Goal: Information Seeking & Learning: Check status

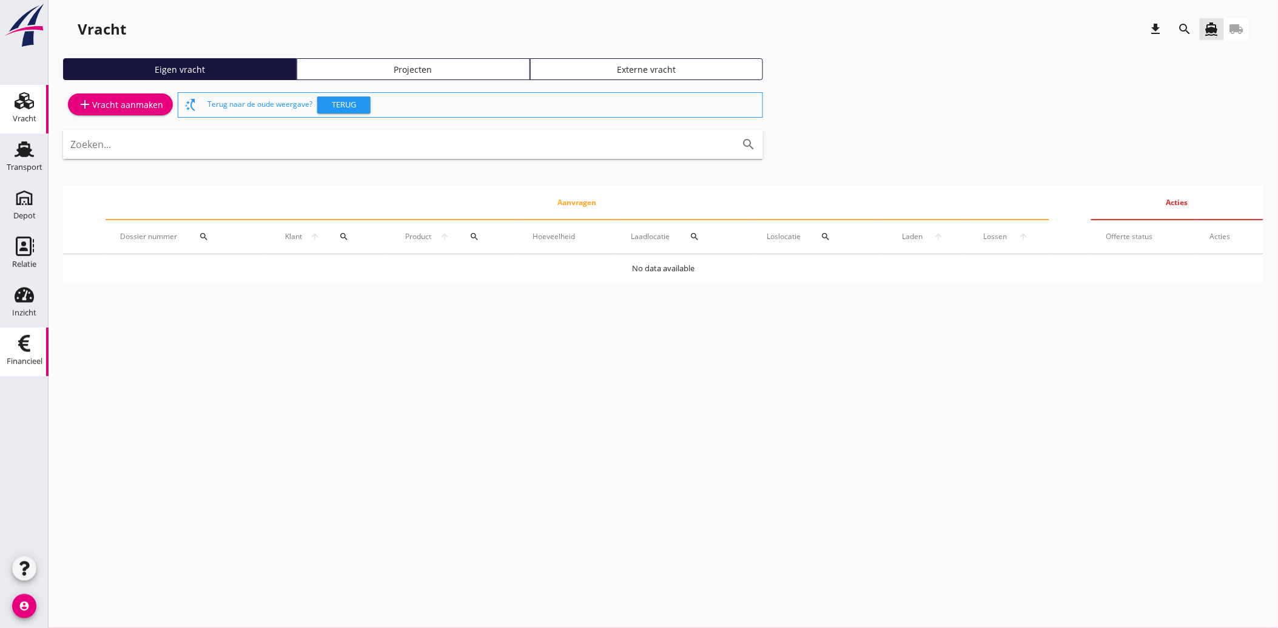
click at [27, 342] on icon "Financieel" at bounding box center [24, 343] width 19 height 19
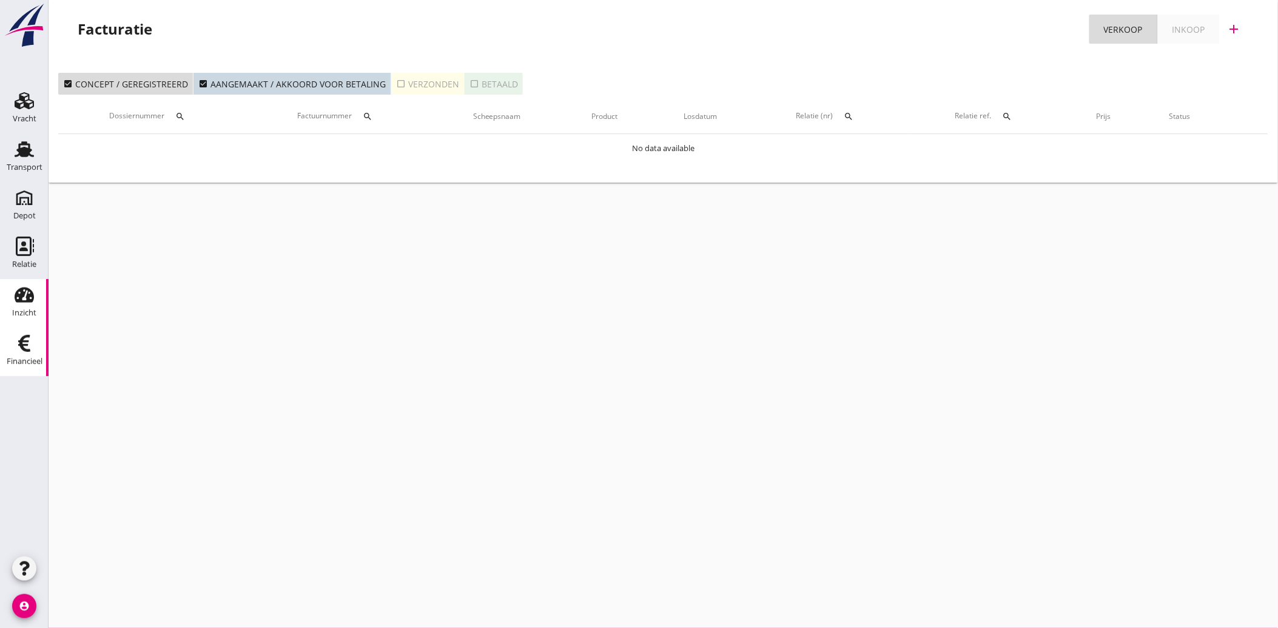
click at [24, 312] on div "Inzicht" at bounding box center [24, 313] width 24 height 8
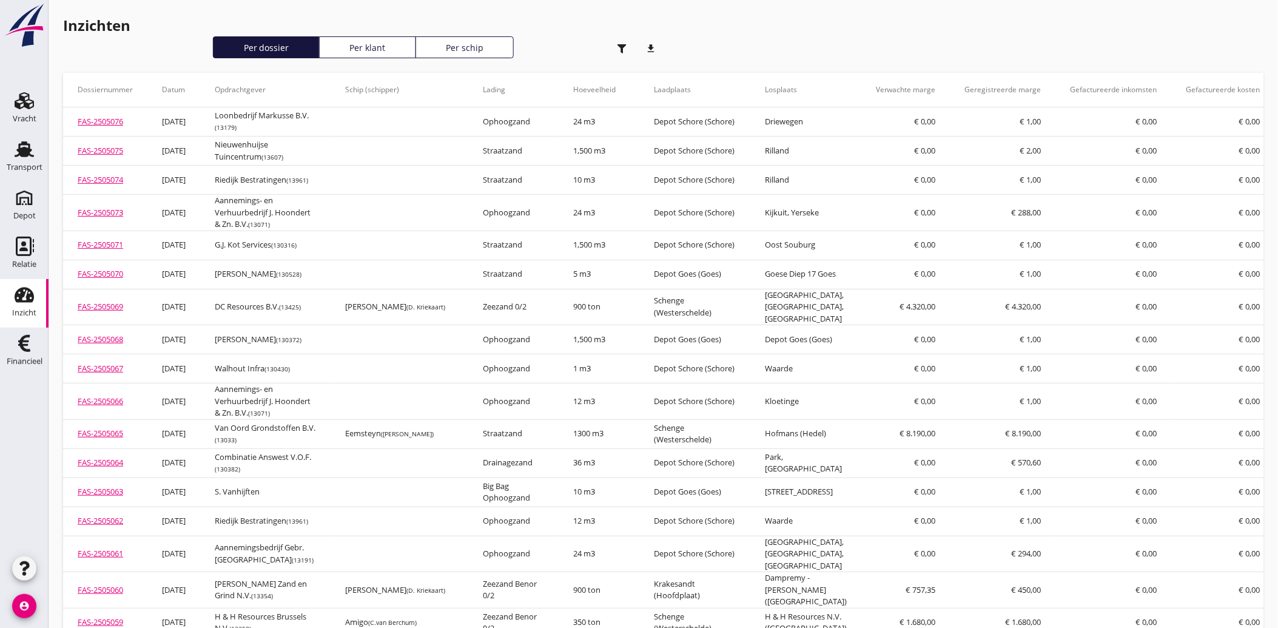
click at [617, 45] on icon "button" at bounding box center [621, 48] width 9 height 9
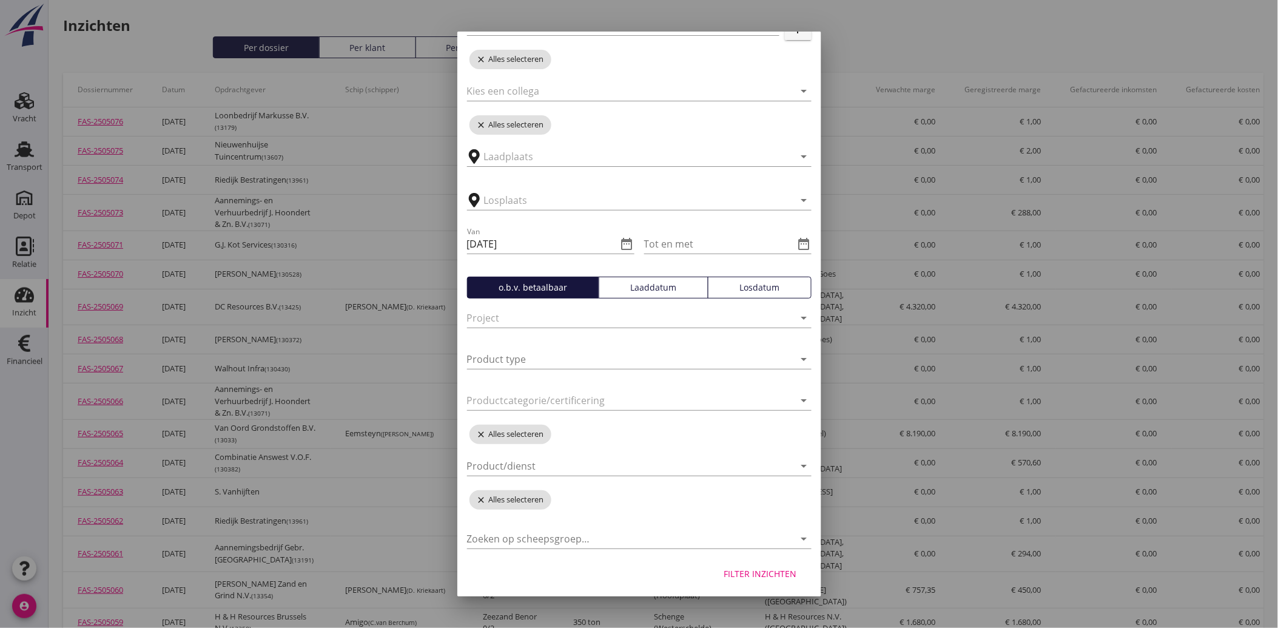
scroll to position [136, 0]
click at [539, 352] on input "Product type" at bounding box center [622, 357] width 311 height 19
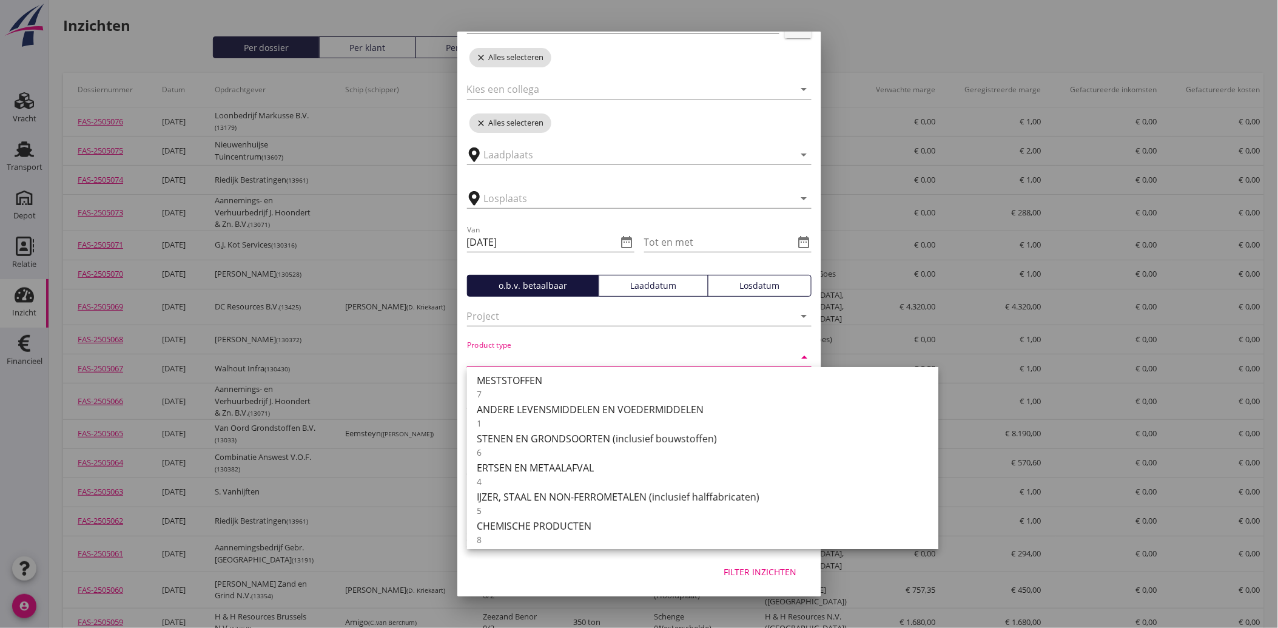
click at [592, 571] on div "Filter inzichten" at bounding box center [639, 574] width 364 height 46
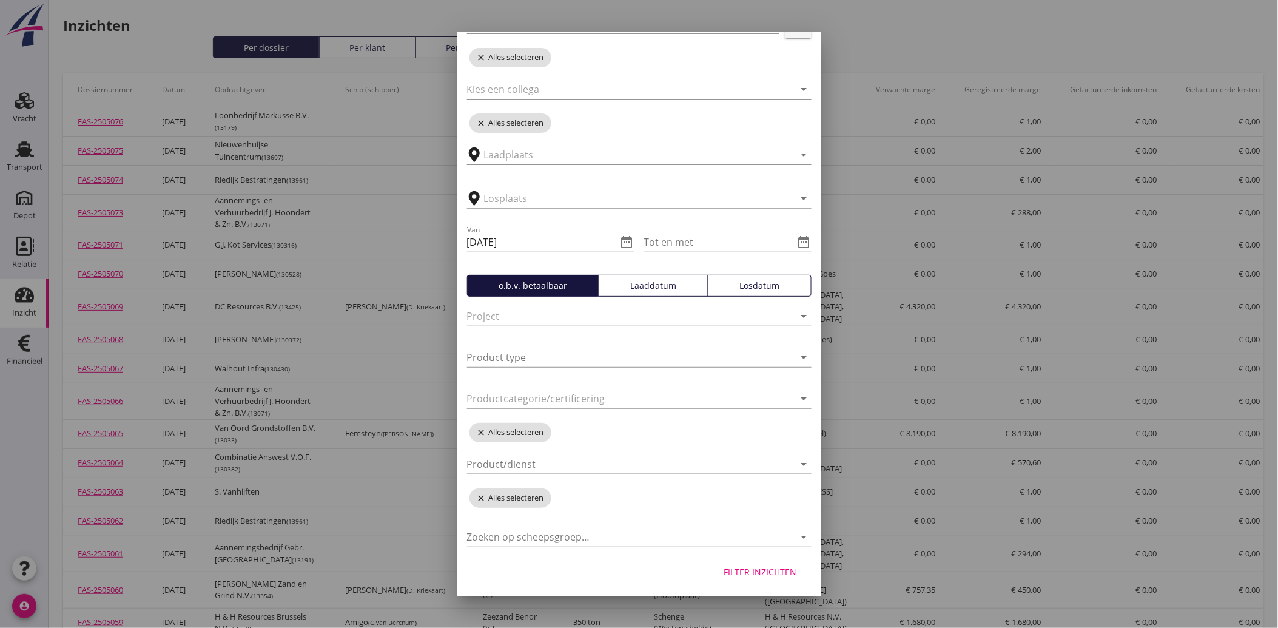
click at [526, 459] on div at bounding box center [630, 463] width 327 height 19
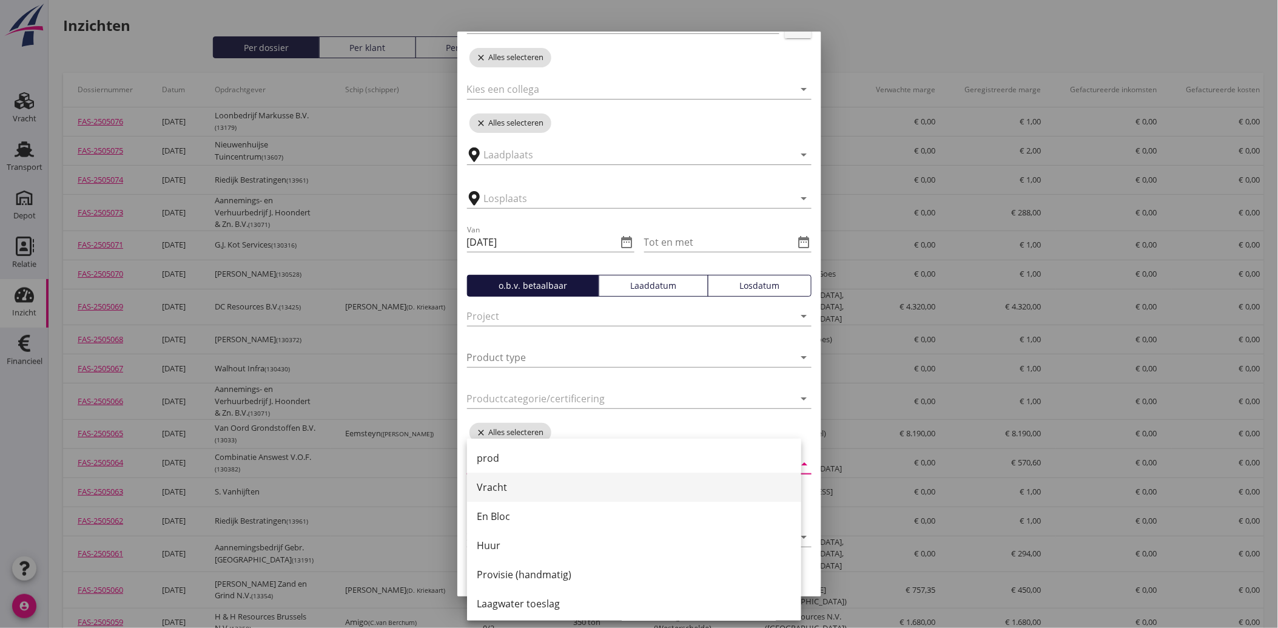
click at [517, 483] on div "Vracht" at bounding box center [634, 487] width 315 height 15
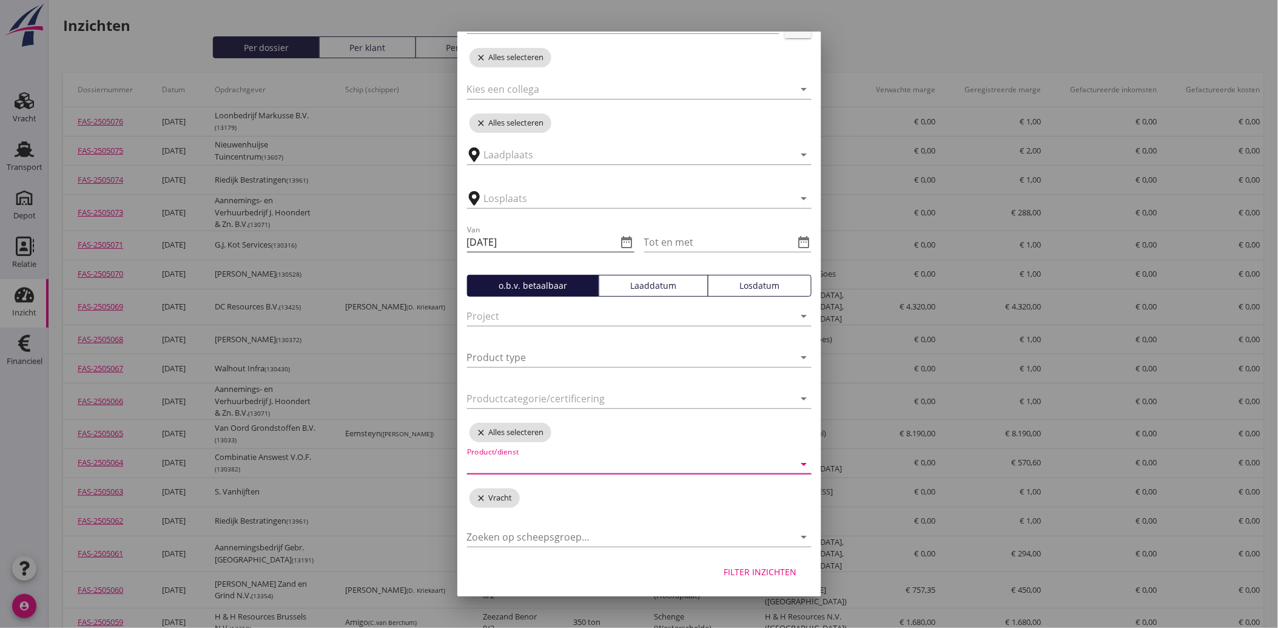
click at [620, 237] on icon "date_range" at bounding box center [627, 242] width 15 height 15
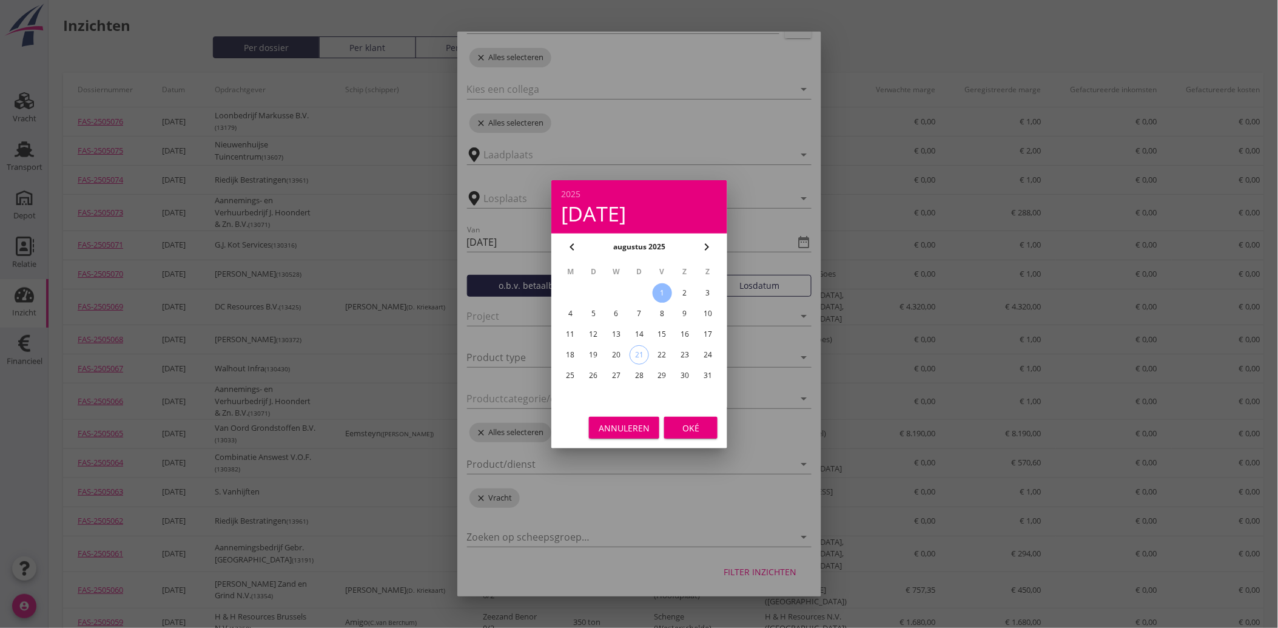
click at [565, 243] on icon "chevron_left" at bounding box center [572, 247] width 15 height 15
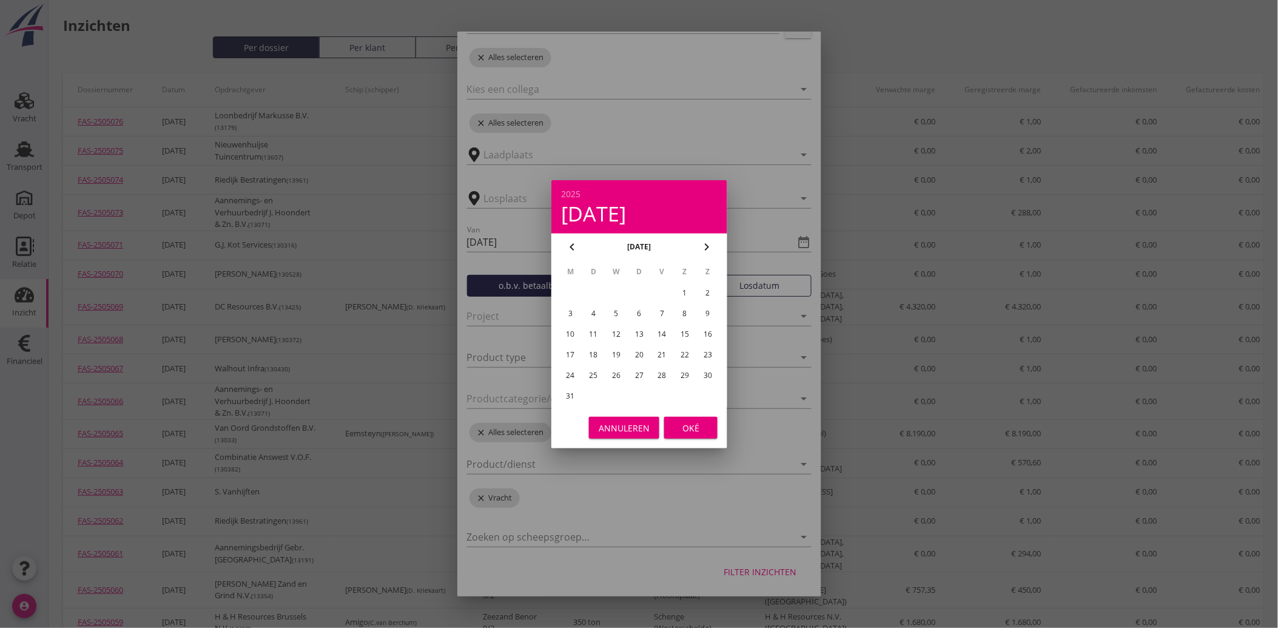
click at [565, 243] on icon "chevron_left" at bounding box center [572, 247] width 15 height 15
click at [619, 289] on div "1" at bounding box center [615, 292] width 19 height 19
type input "[DATE]"
click at [683, 422] on div "Oké" at bounding box center [691, 427] width 34 height 13
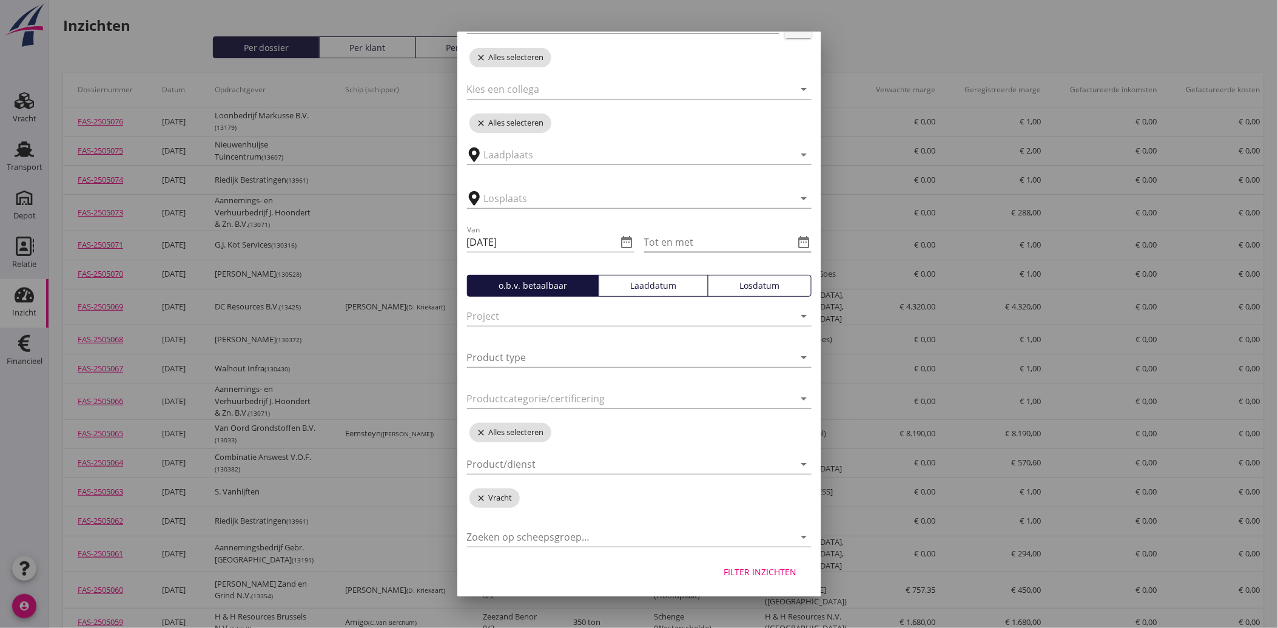
click at [797, 240] on icon "date_range" at bounding box center [804, 242] width 15 height 15
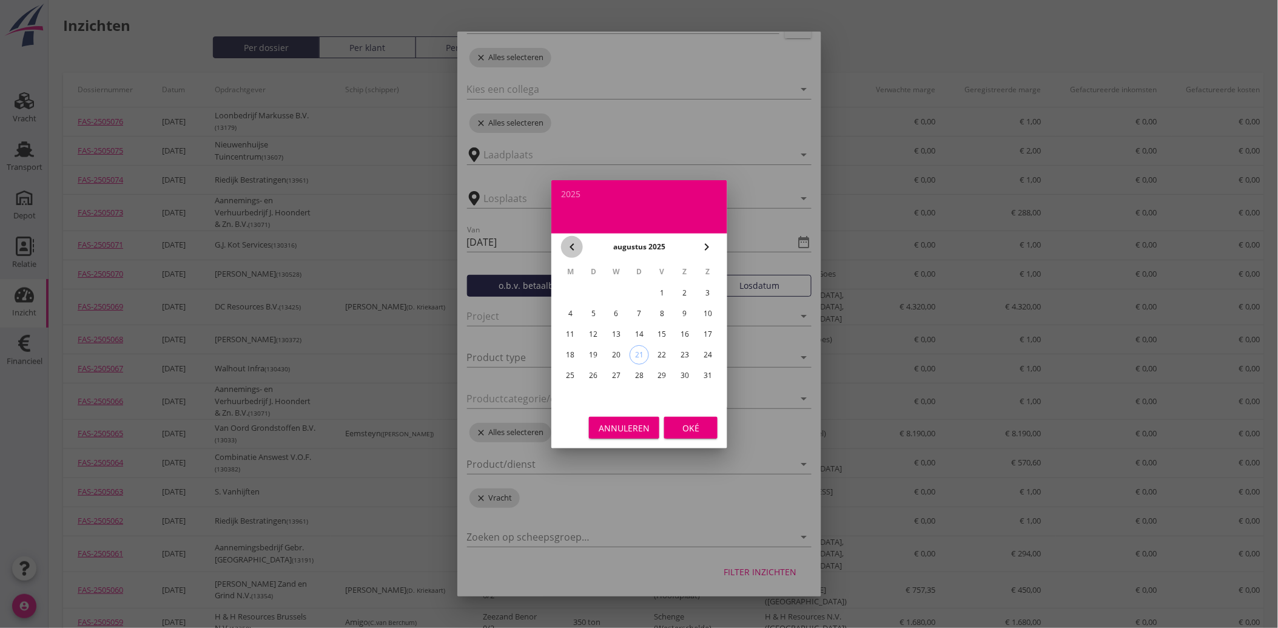
click at [577, 244] on icon "chevron_left" at bounding box center [572, 247] width 15 height 15
click at [635, 366] on div "31" at bounding box center [638, 375] width 19 height 19
type input "[DATE]"
click at [697, 423] on div "Oké" at bounding box center [691, 427] width 34 height 13
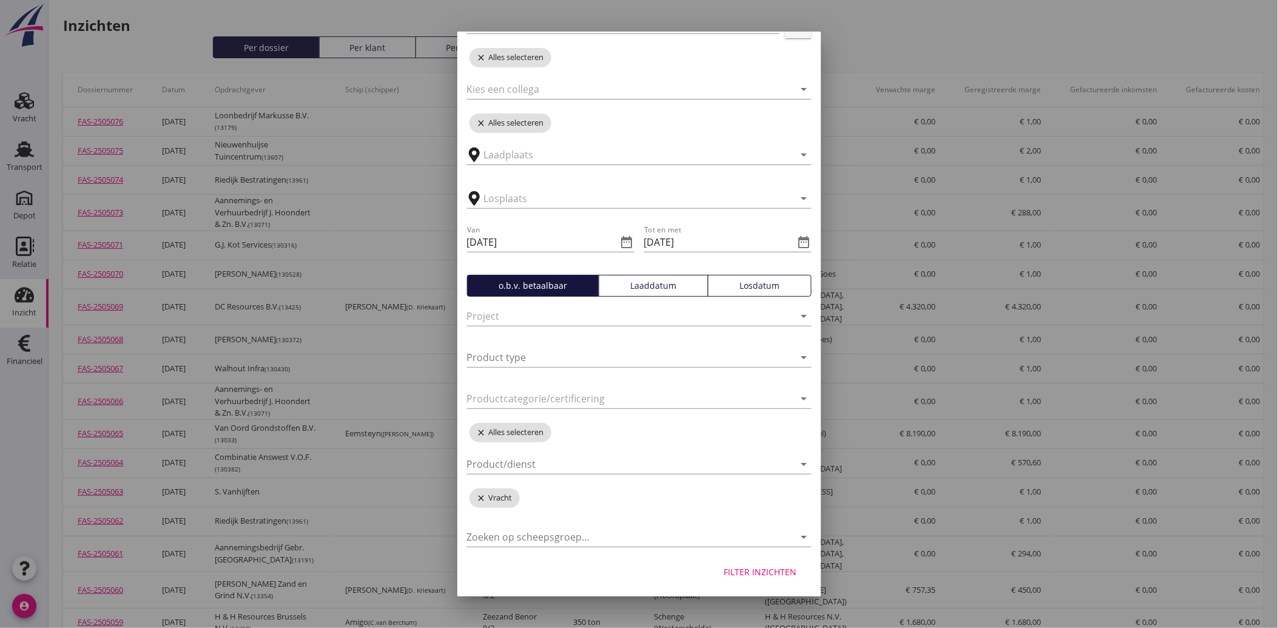
click at [752, 565] on div "Filter inzichten" at bounding box center [760, 571] width 73 height 13
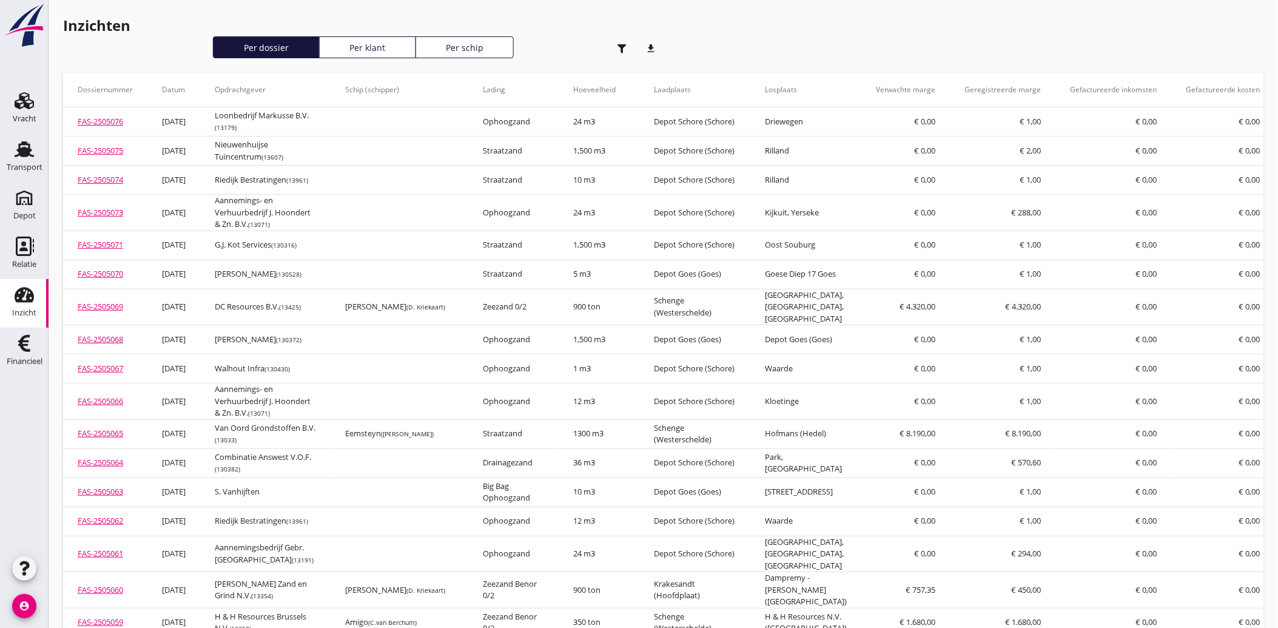
click at [623, 45] on use "button" at bounding box center [621, 48] width 9 height 9
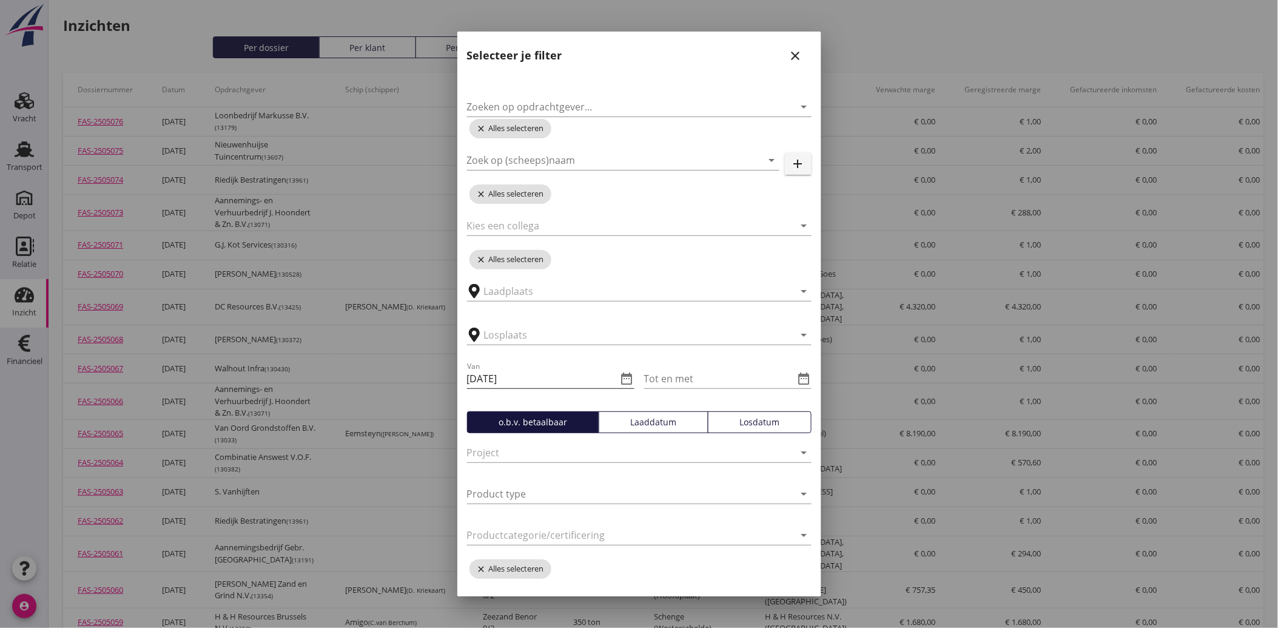
click at [620, 377] on icon "date_range" at bounding box center [627, 378] width 15 height 15
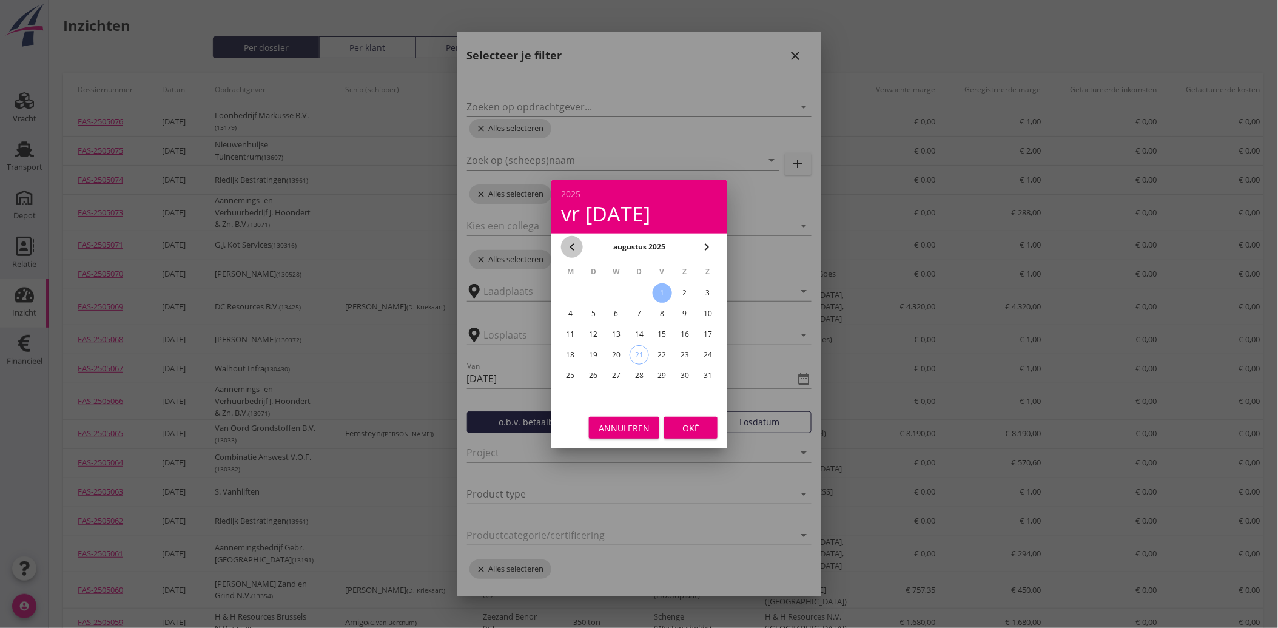
click at [566, 244] on icon "chevron_left" at bounding box center [572, 247] width 15 height 15
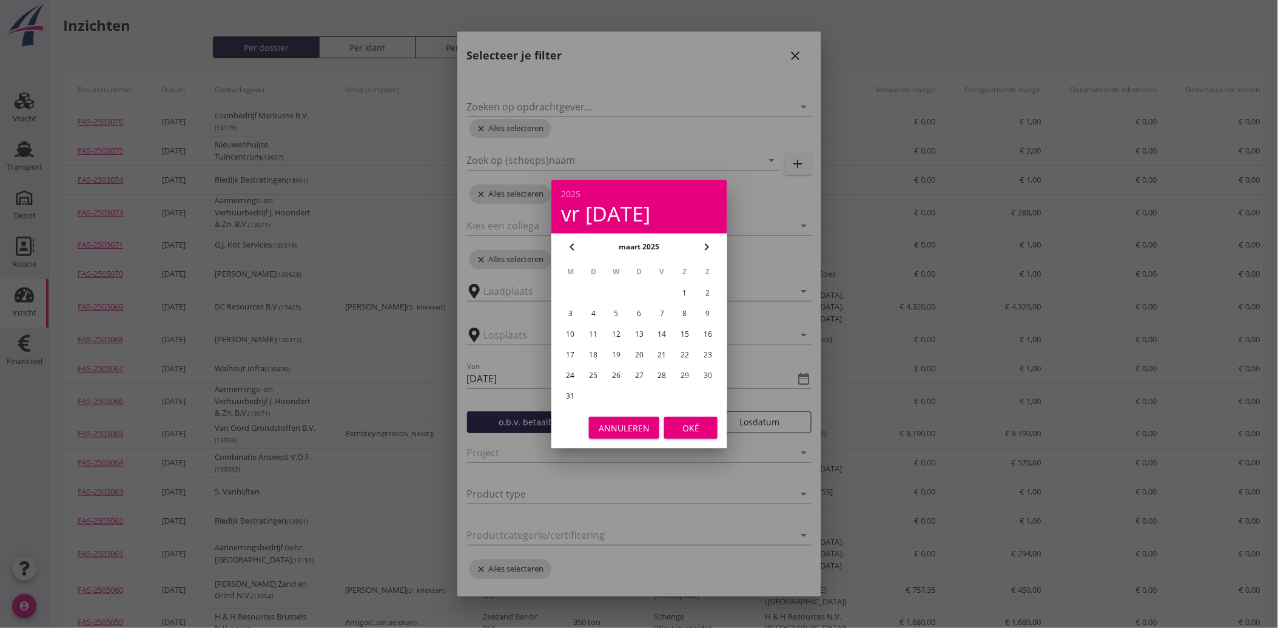
click at [566, 244] on icon "chevron_left" at bounding box center [572, 247] width 15 height 15
click at [571, 247] on icon "chevron_left" at bounding box center [572, 247] width 15 height 15
click at [620, 289] on div "1" at bounding box center [615, 292] width 19 height 19
type input "[DATE]"
click at [689, 425] on div "Oké" at bounding box center [691, 427] width 34 height 13
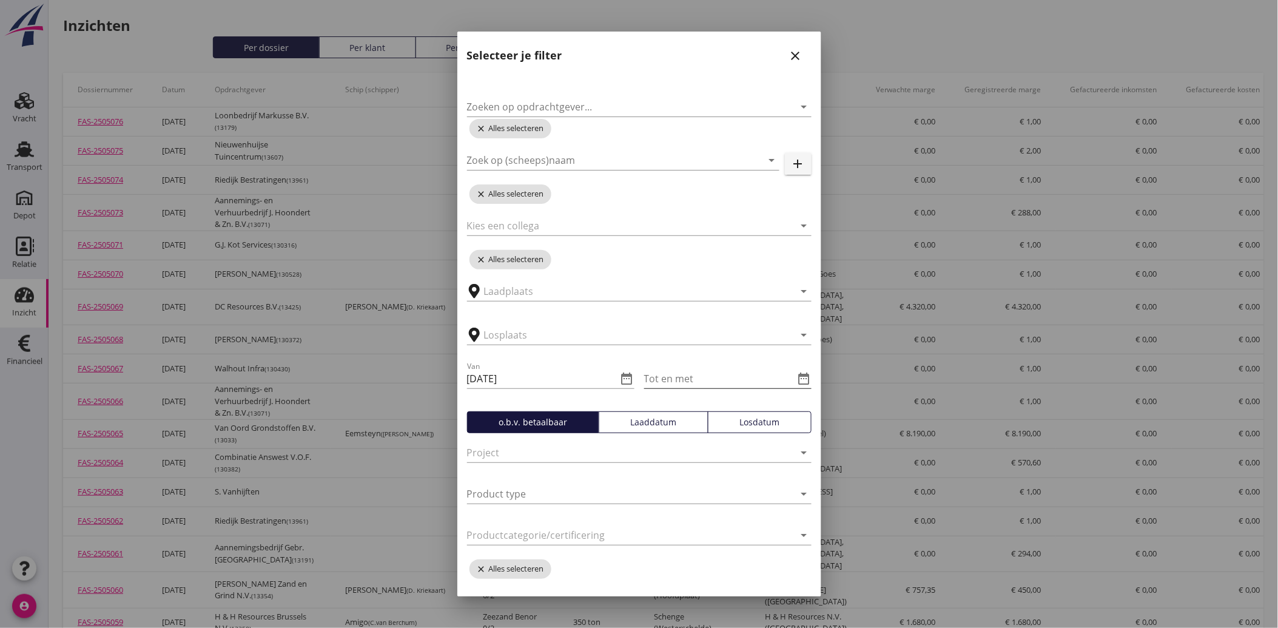
click at [797, 374] on icon "date_range" at bounding box center [804, 378] width 15 height 15
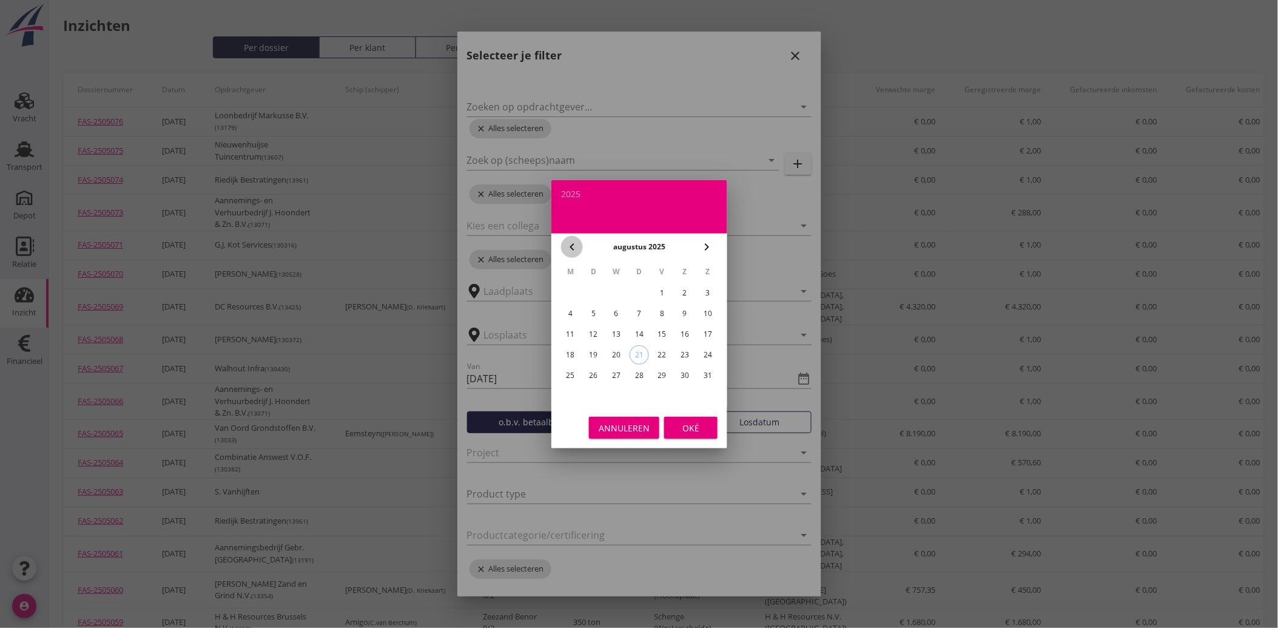
click at [568, 246] on icon "chevron_left" at bounding box center [572, 247] width 15 height 15
click at [616, 372] on div "30" at bounding box center [615, 375] width 19 height 19
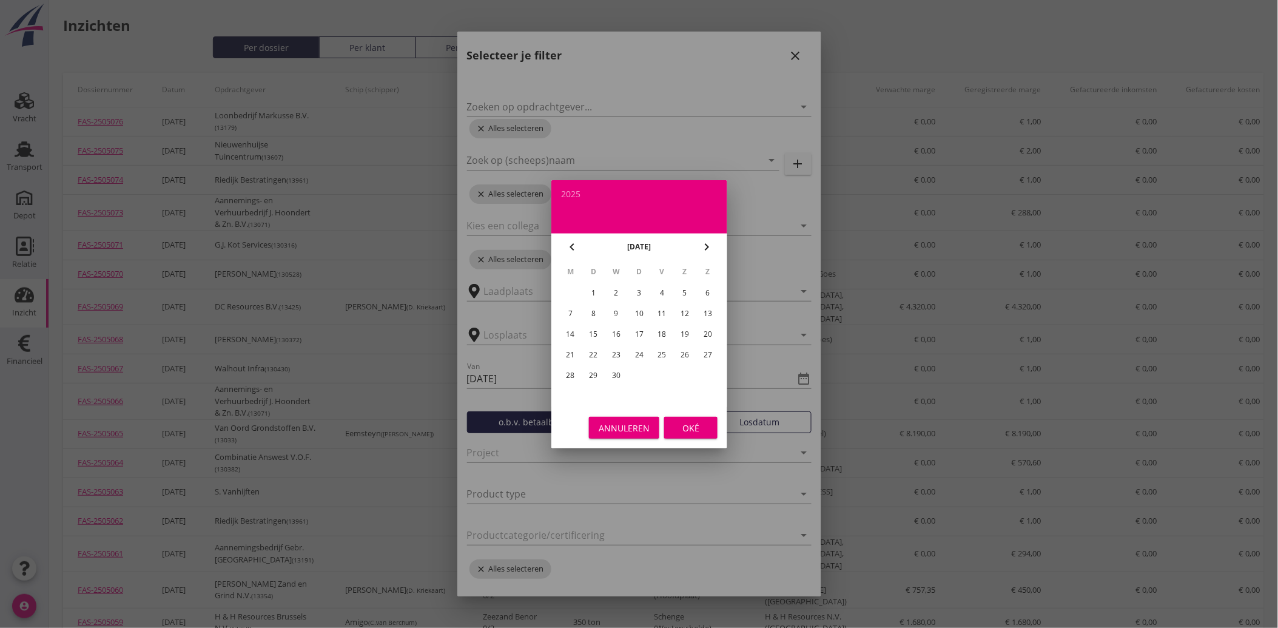
type input "[DATE]"
click at [676, 425] on div "Oké" at bounding box center [691, 427] width 34 height 13
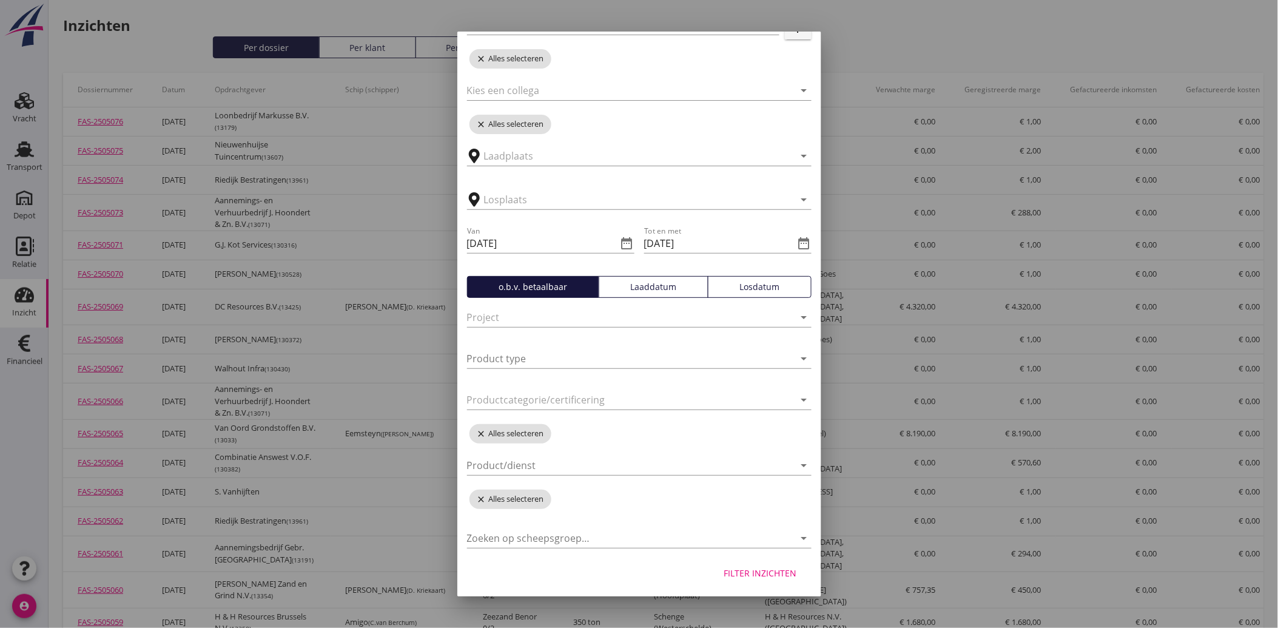
scroll to position [136, 0]
click at [544, 471] on div at bounding box center [630, 463] width 327 height 19
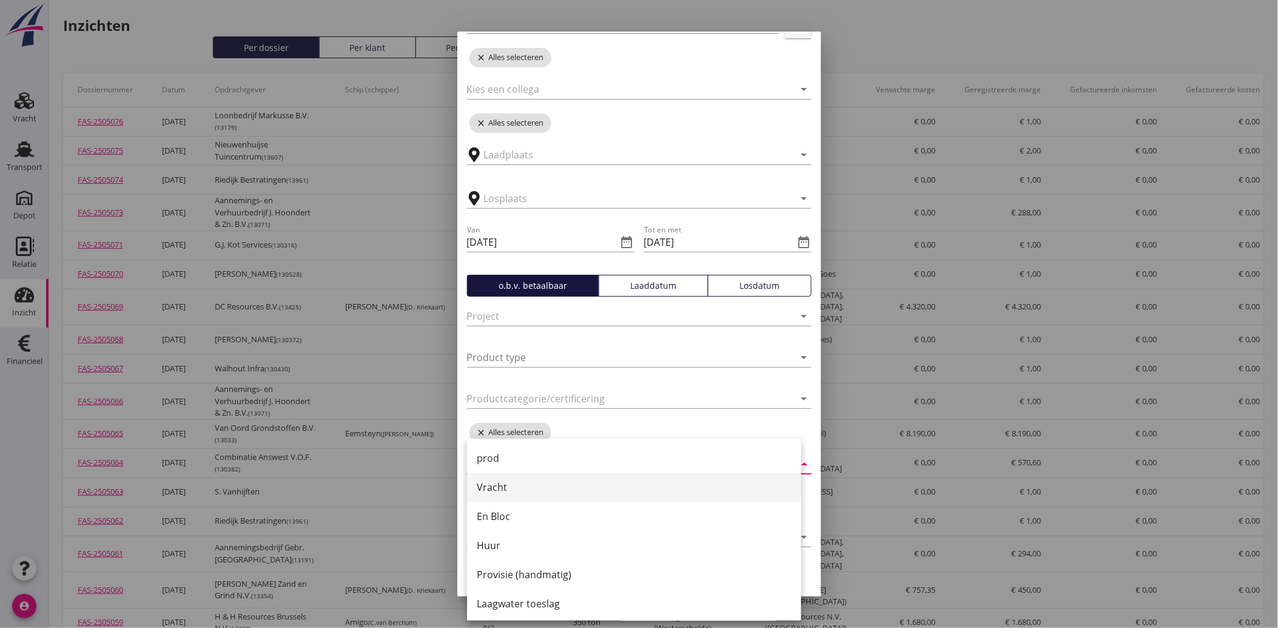
click at [506, 495] on div "Vracht" at bounding box center [634, 486] width 315 height 29
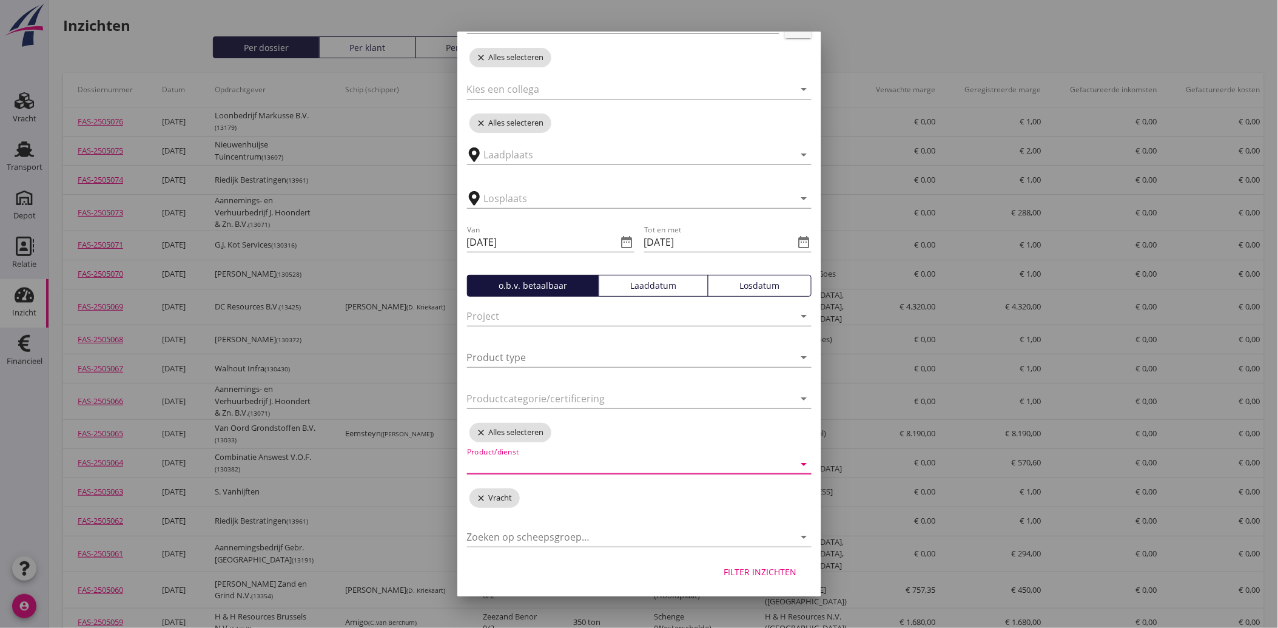
click at [754, 574] on div "Filter inzichten" at bounding box center [760, 571] width 73 height 13
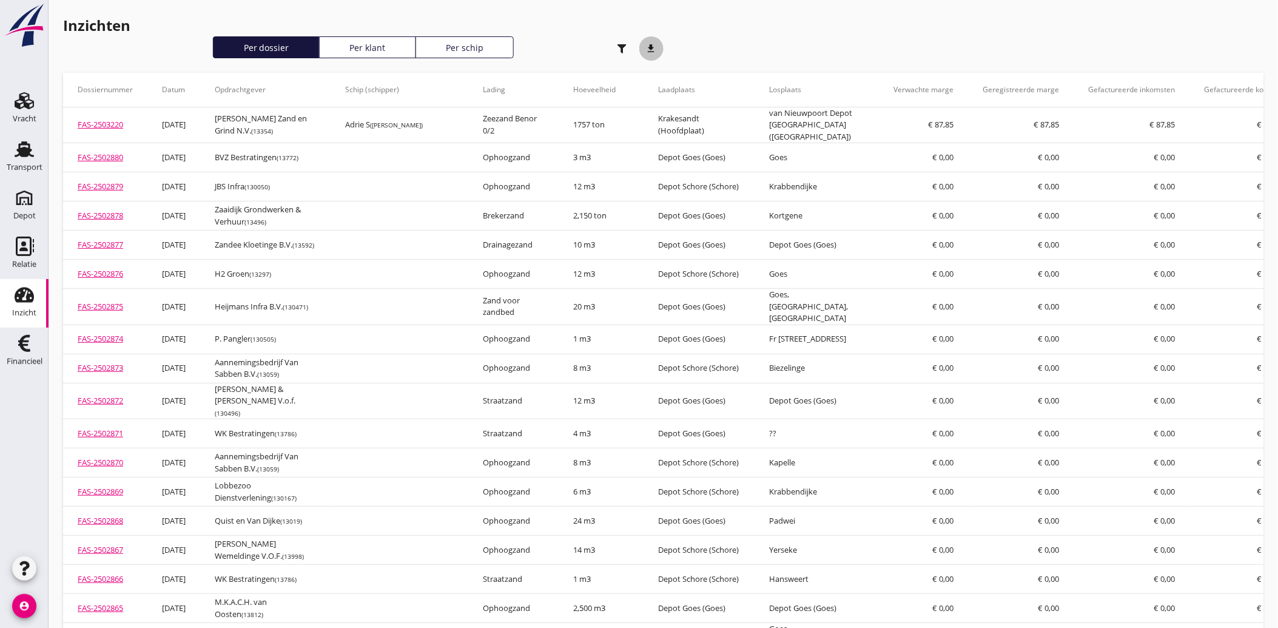
click at [653, 50] on icon "download" at bounding box center [651, 48] width 24 height 24
click at [621, 47] on use "button" at bounding box center [621, 48] width 9 height 9
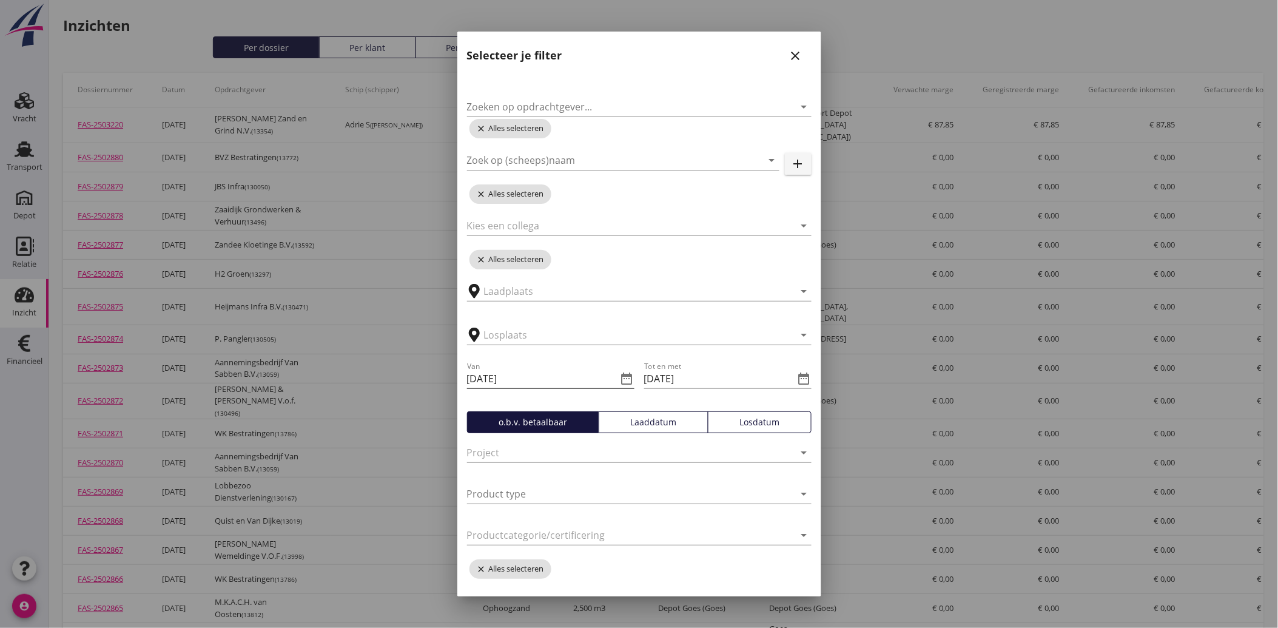
click at [502, 377] on input "[DATE]" at bounding box center [542, 378] width 150 height 19
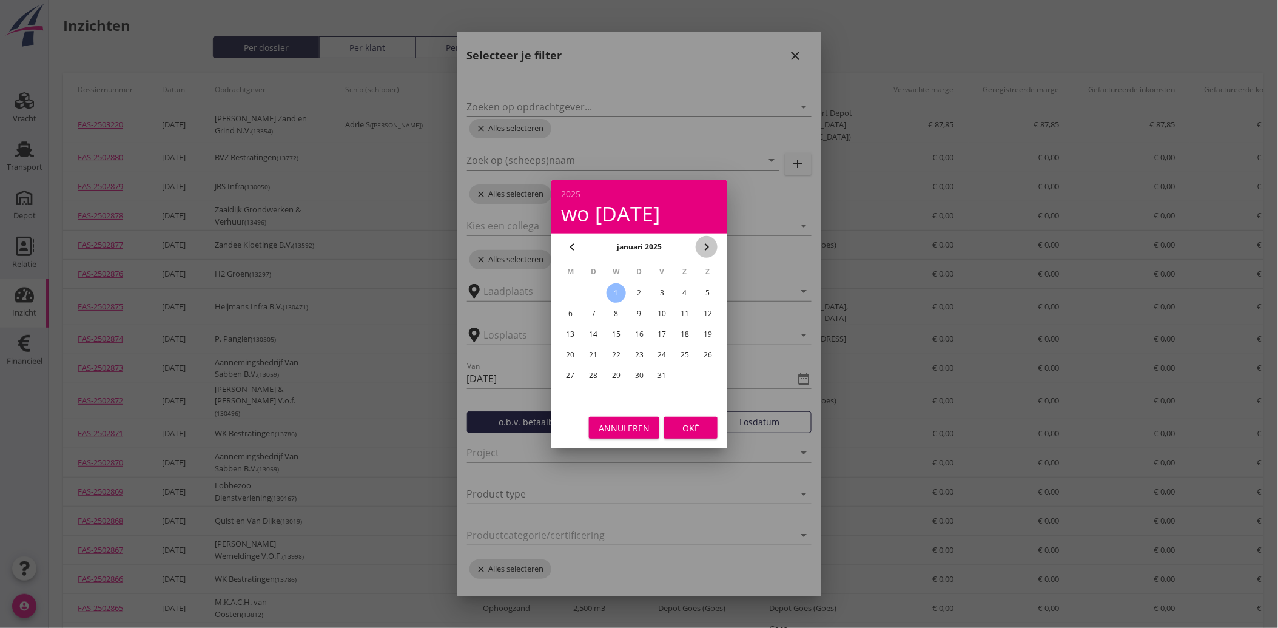
click at [705, 241] on icon "chevron_right" at bounding box center [706, 247] width 15 height 15
click at [636, 287] on div "1" at bounding box center [638, 292] width 19 height 19
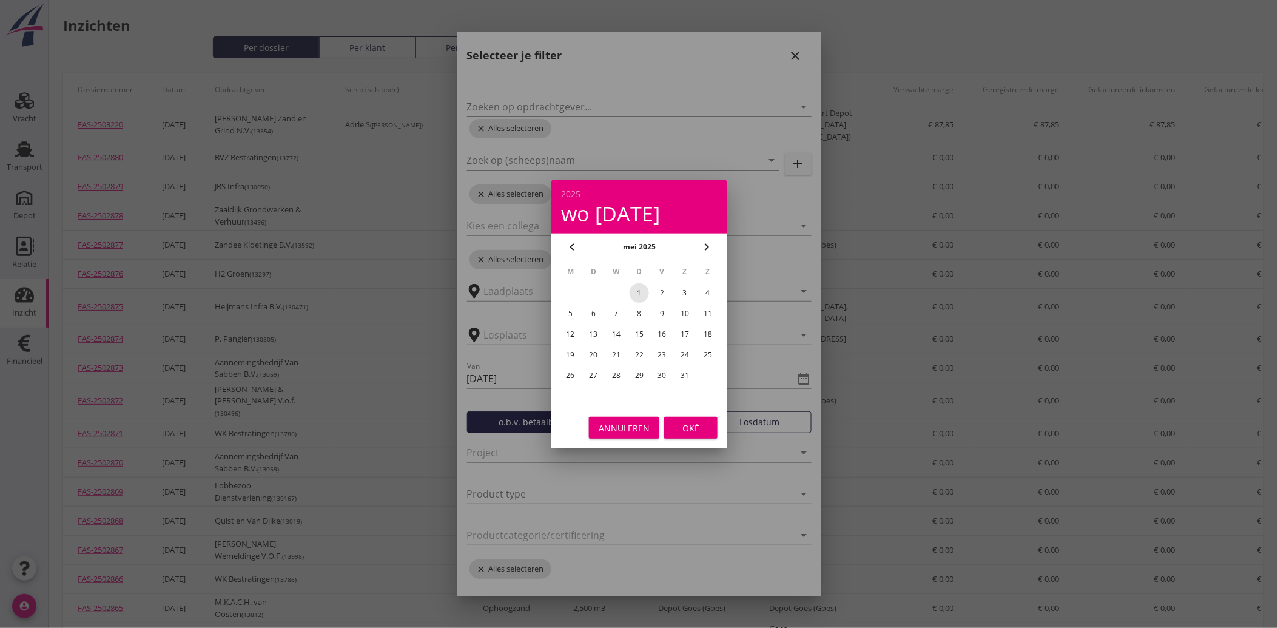
type input "[DATE]"
click at [686, 423] on div "Oké" at bounding box center [691, 427] width 34 height 13
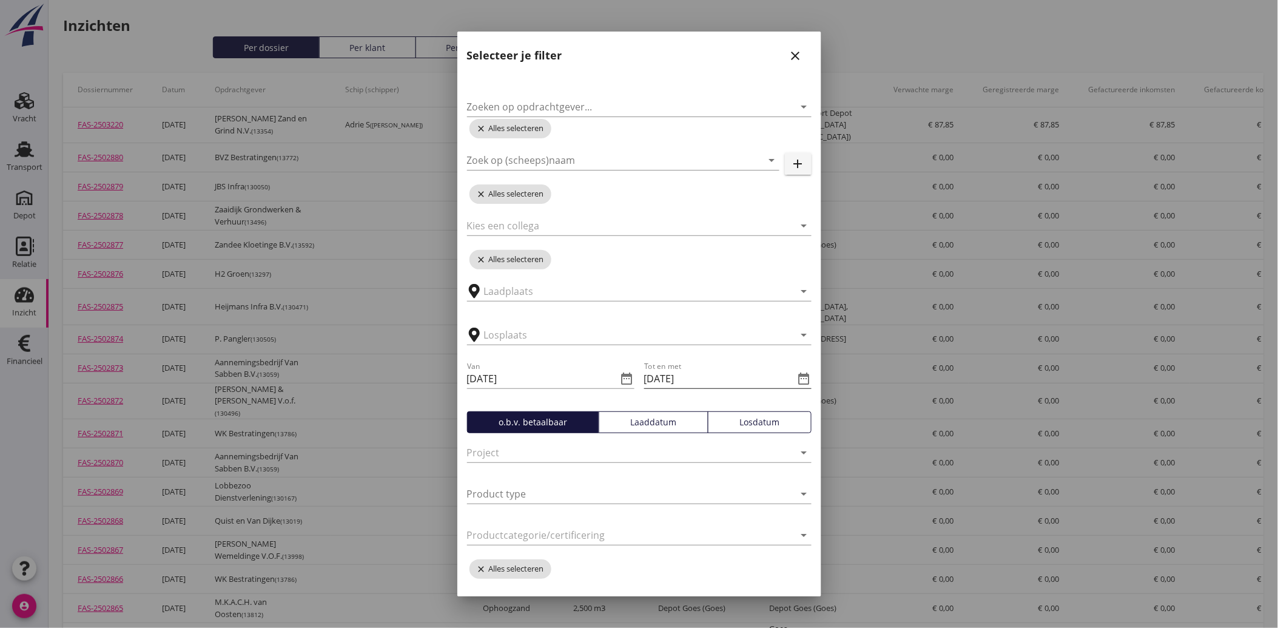
click at [799, 377] on icon "date_range" at bounding box center [804, 378] width 15 height 15
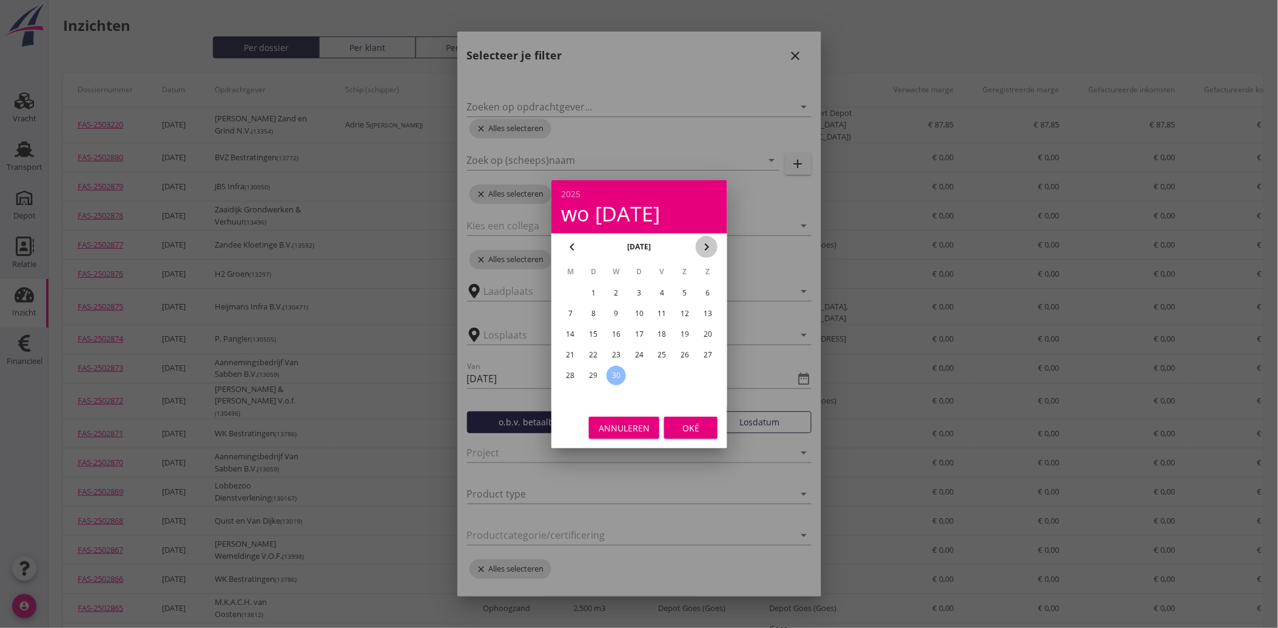
click at [707, 244] on icon "chevron_right" at bounding box center [706, 247] width 15 height 15
click at [640, 371] on div "31" at bounding box center [638, 375] width 19 height 19
type input "[DATE]"
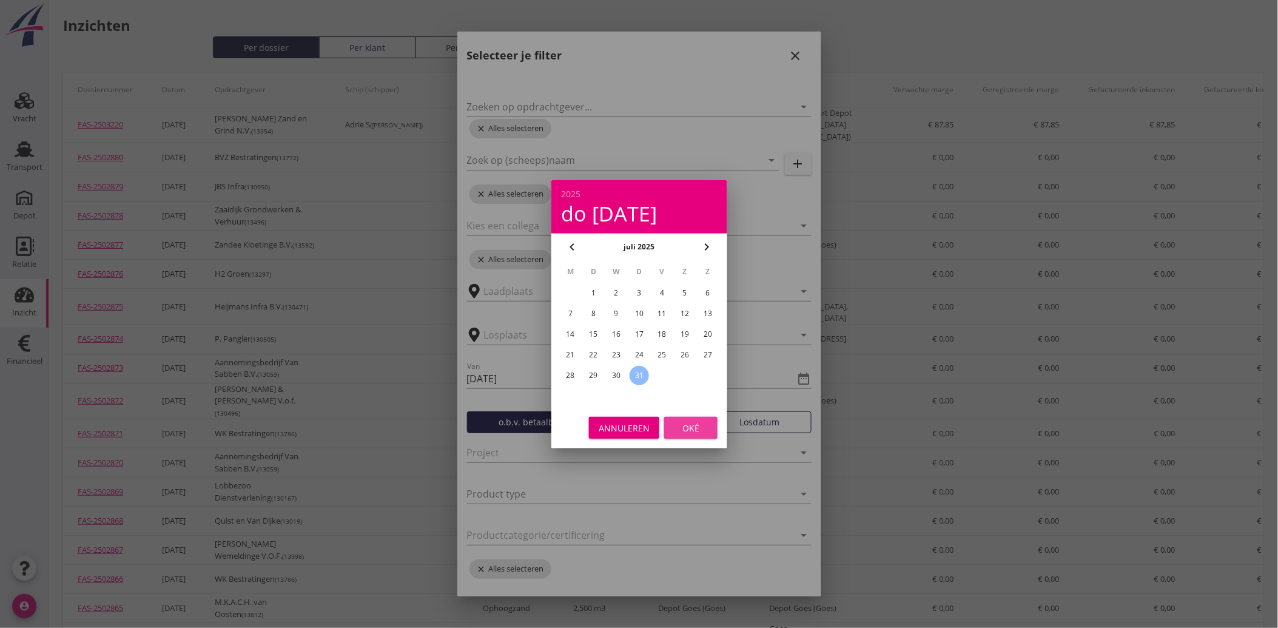
click at [690, 421] on div "Oké" at bounding box center [691, 427] width 34 height 13
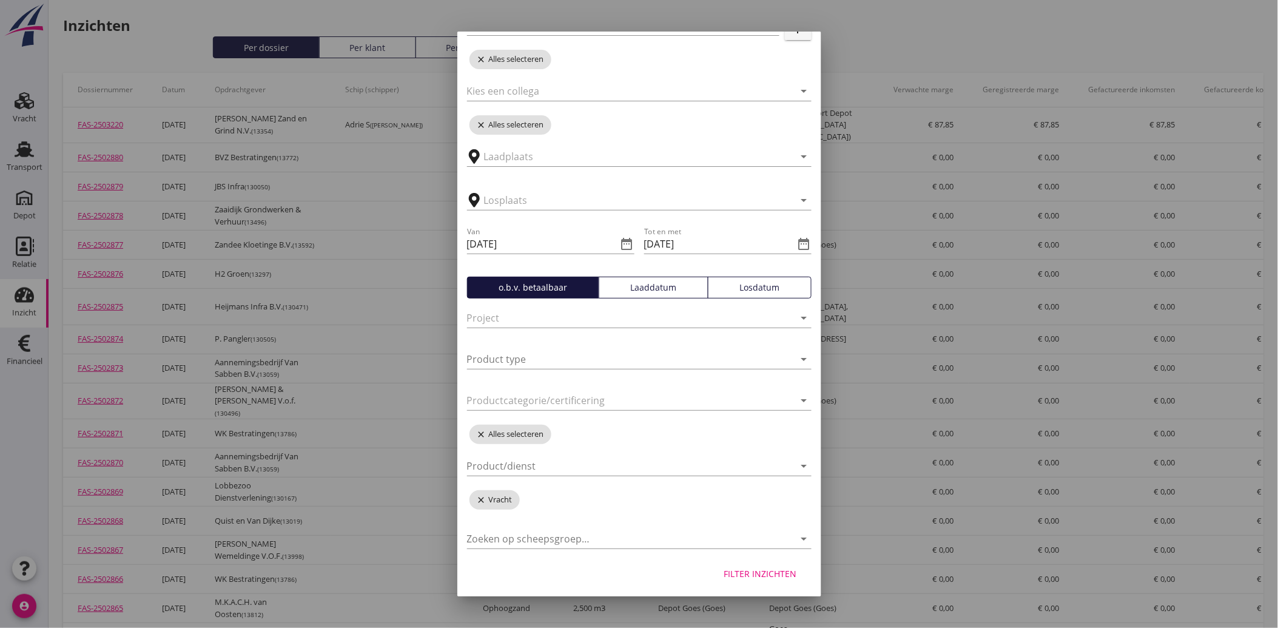
scroll to position [136, 0]
click at [739, 565] on div "Filter inzichten" at bounding box center [760, 571] width 73 height 13
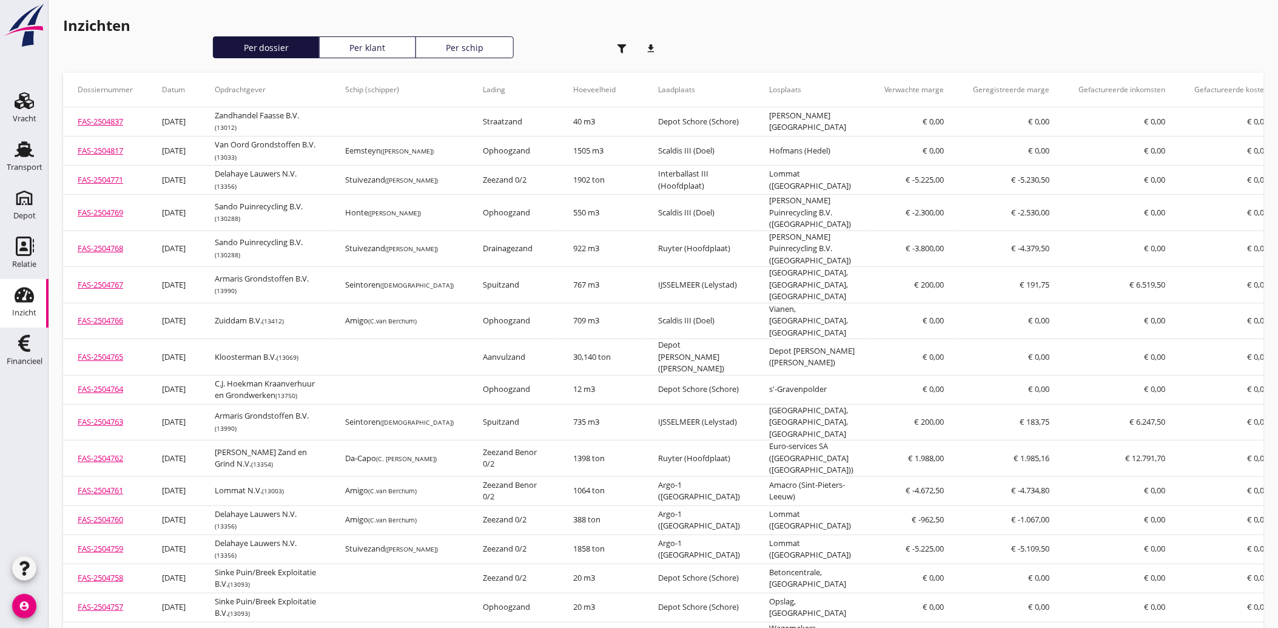
click at [654, 49] on icon "download" at bounding box center [651, 48] width 24 height 24
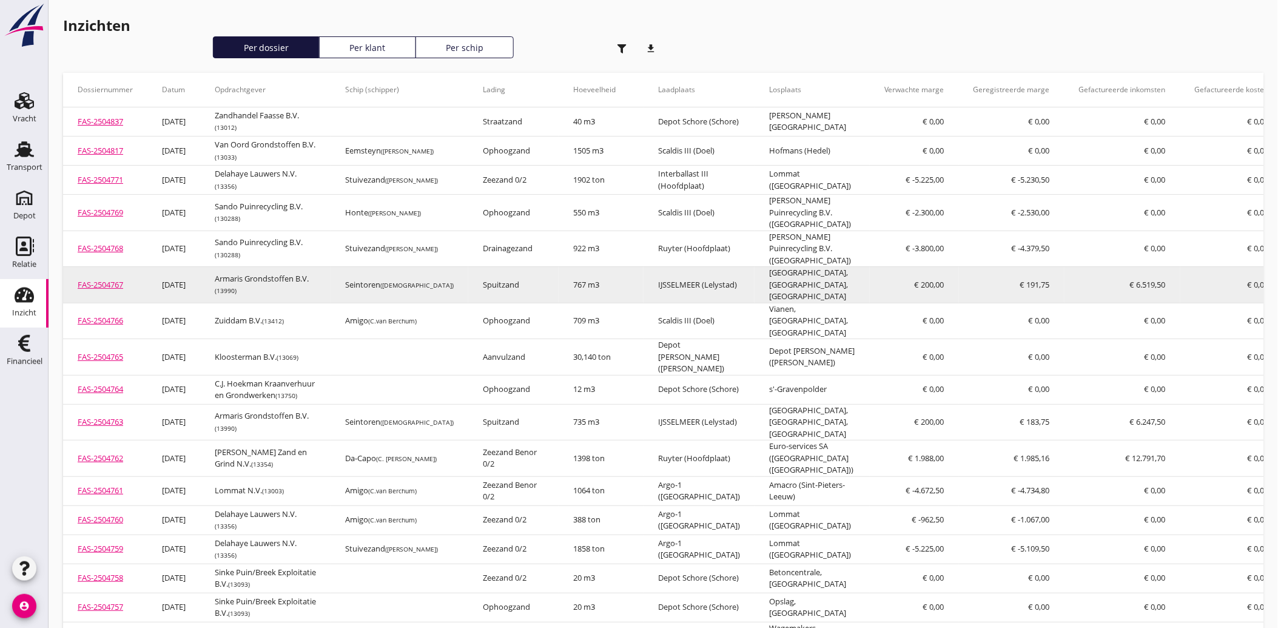
drag, startPoint x: 16, startPoint y: 153, endPoint x: 329, endPoint y: 274, distance: 335.2
click at [16, 153] on icon "Transport" at bounding box center [24, 148] width 19 height 19
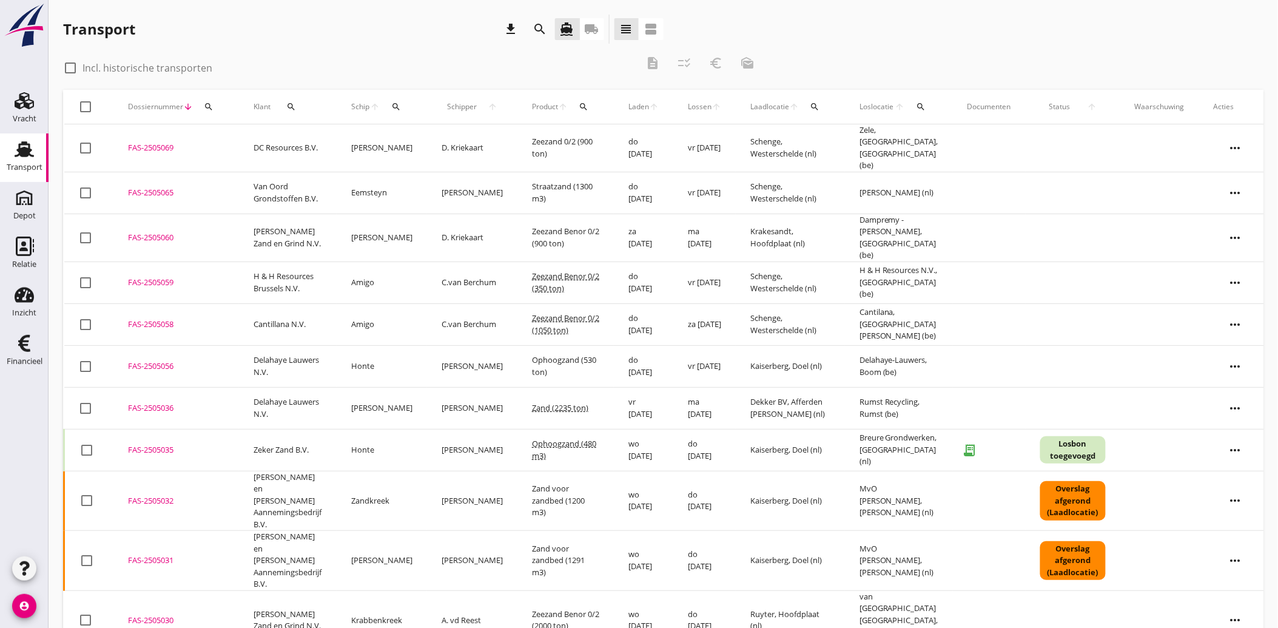
click at [207, 102] on icon "search" at bounding box center [209, 107] width 10 height 10
click at [229, 143] on input "Zoeken op dossiernummer..." at bounding box center [265, 141] width 126 height 19
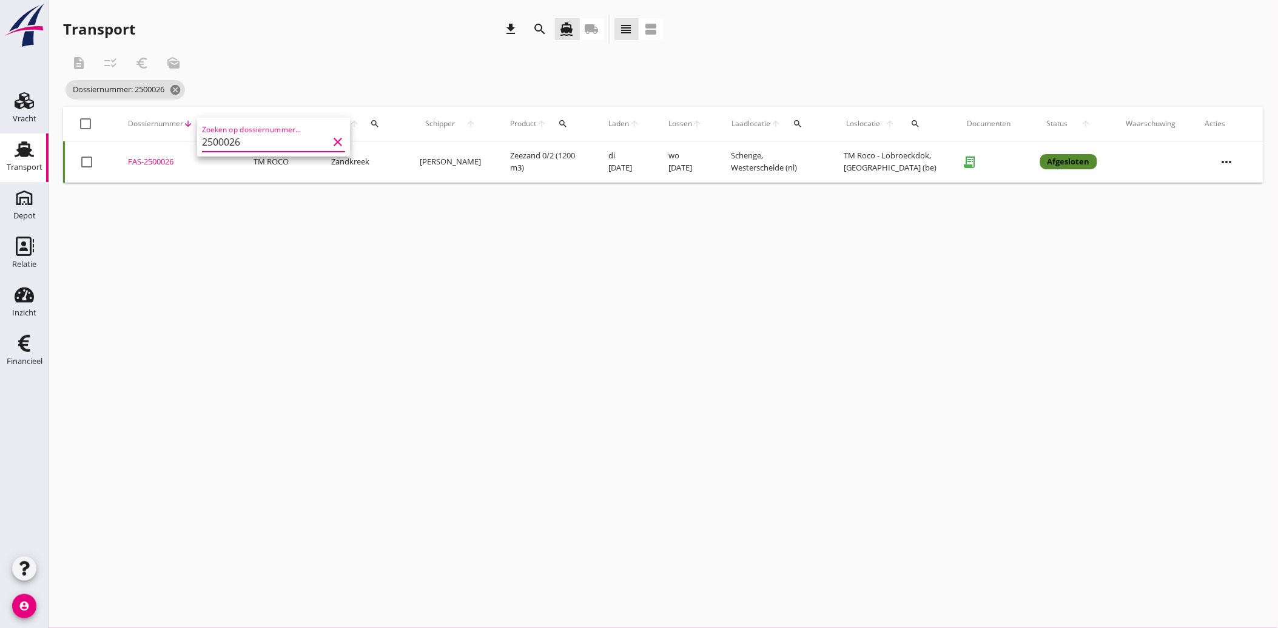
type input "2500026"
drag, startPoint x: 166, startPoint y: 156, endPoint x: 113, endPoint y: 208, distance: 73.8
click at [110, 216] on div "cancel You are impersonating another user. Transport download search directions…" at bounding box center [663, 314] width 1229 height 628
click at [149, 158] on div "FAS-2500026" at bounding box center [176, 162] width 96 height 12
click at [27, 342] on icon "Financieel" at bounding box center [24, 343] width 19 height 19
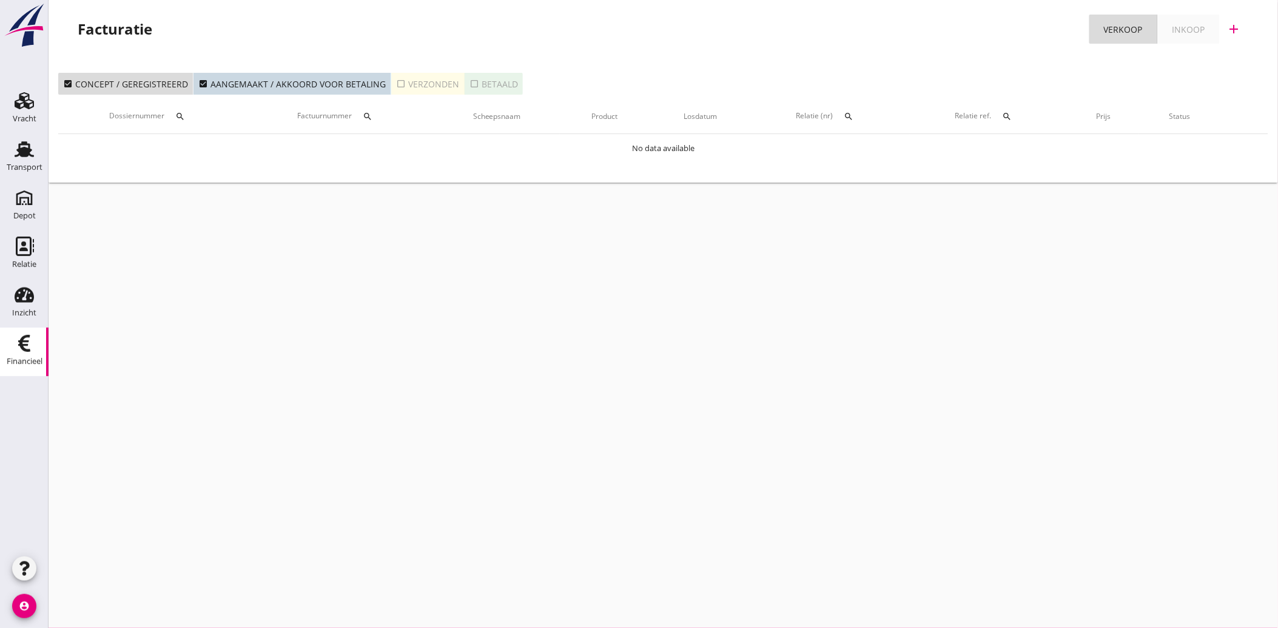
click at [21, 351] on icon "Financieel" at bounding box center [24, 343] width 19 height 19
click at [396, 84] on icon "check_box_outline_blank" at bounding box center [401, 84] width 10 height 10
click at [372, 113] on icon "search" at bounding box center [368, 117] width 10 height 10
click at [383, 143] on input "Zoeken op factuurnummer..." at bounding box center [428, 151] width 126 height 19
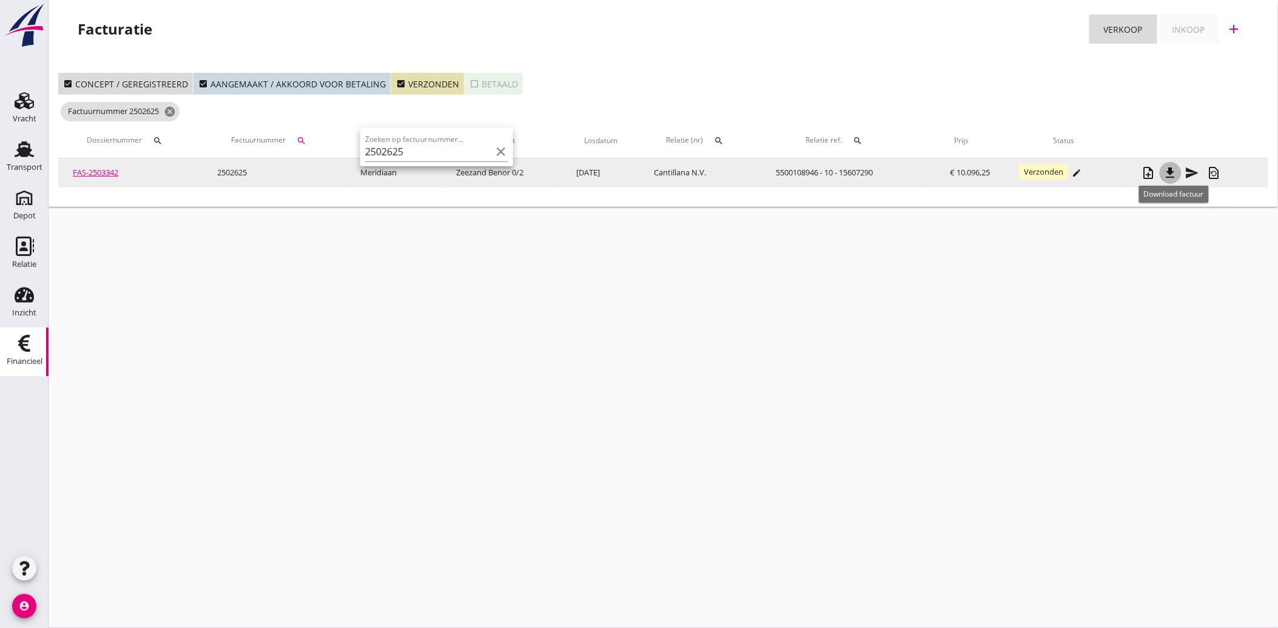
click at [1172, 169] on icon "file_download" at bounding box center [1170, 173] width 15 height 15
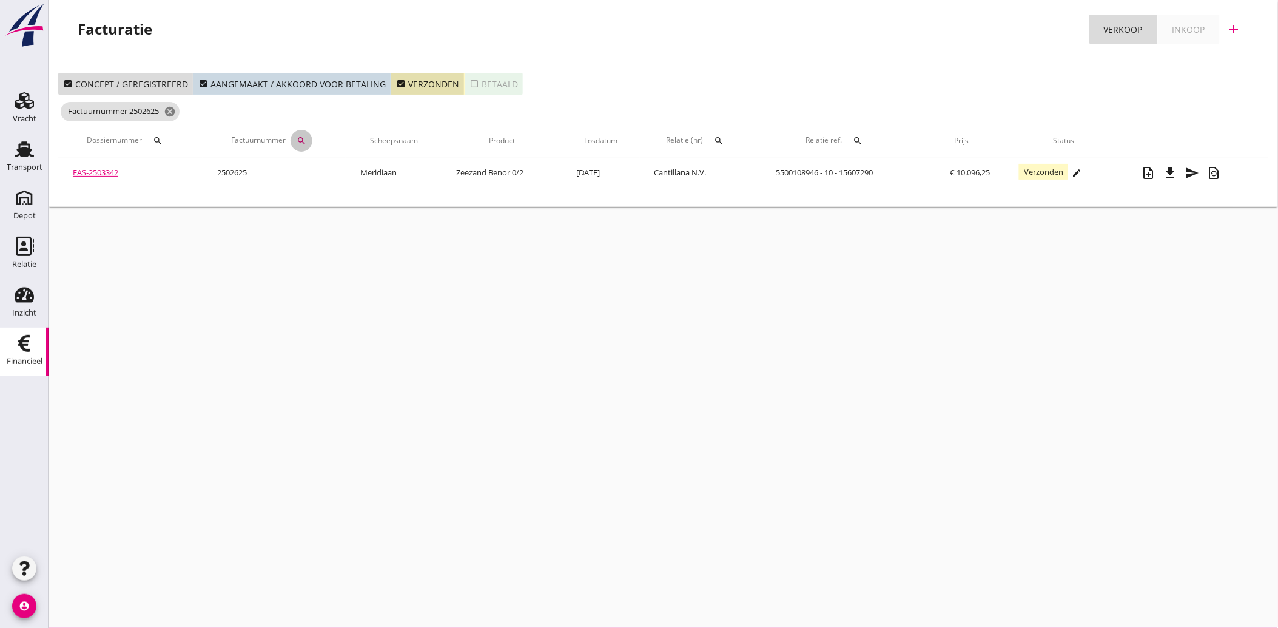
click at [298, 138] on icon "search" at bounding box center [302, 141] width 10 height 10
click at [326, 176] on input "2502625" at bounding box center [359, 175] width 126 height 19
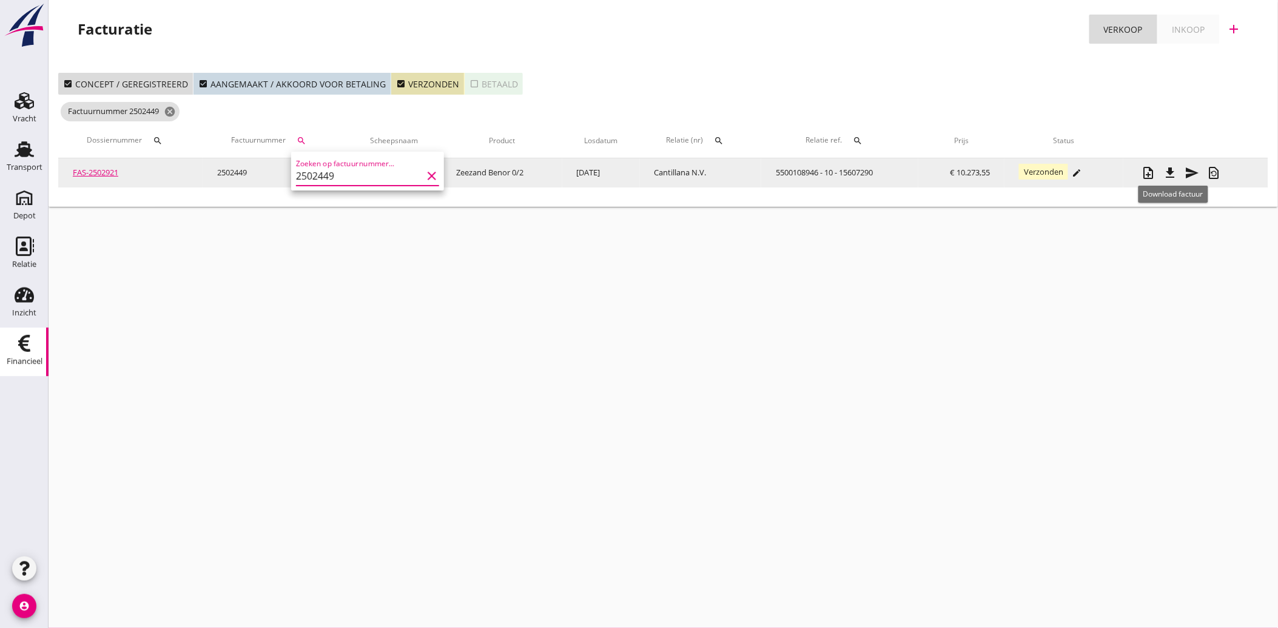
type input "2502449"
click at [1173, 168] on icon "file_download" at bounding box center [1170, 173] width 15 height 15
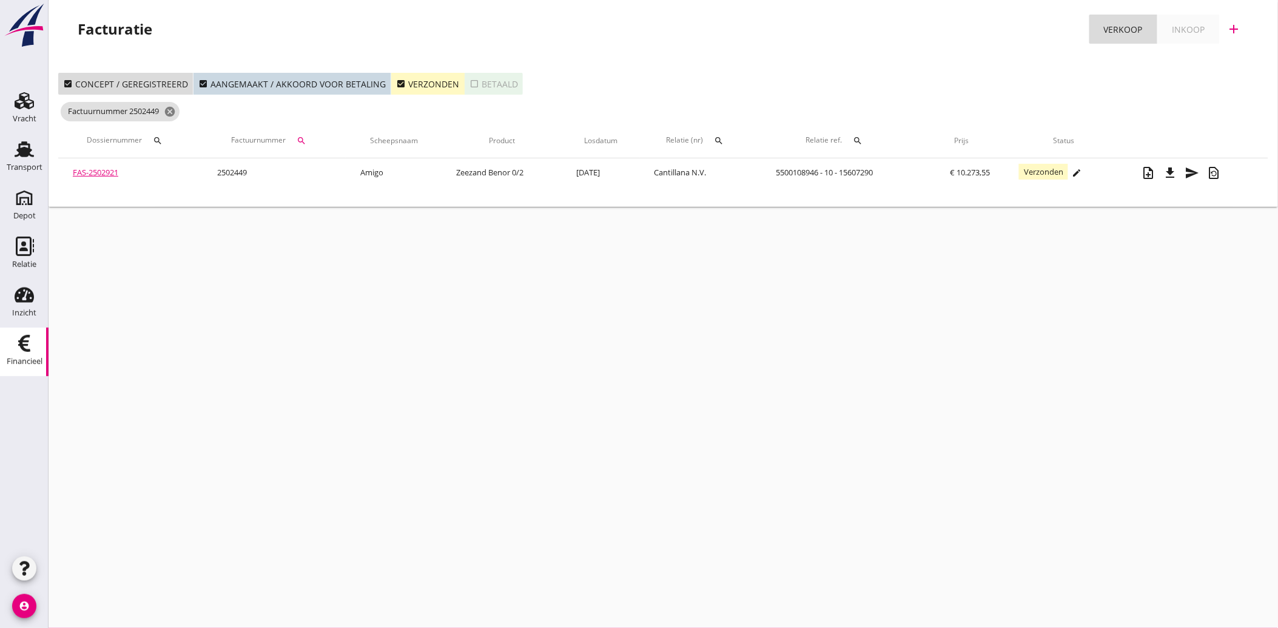
click at [396, 82] on icon "check_box" at bounding box center [401, 84] width 10 height 10
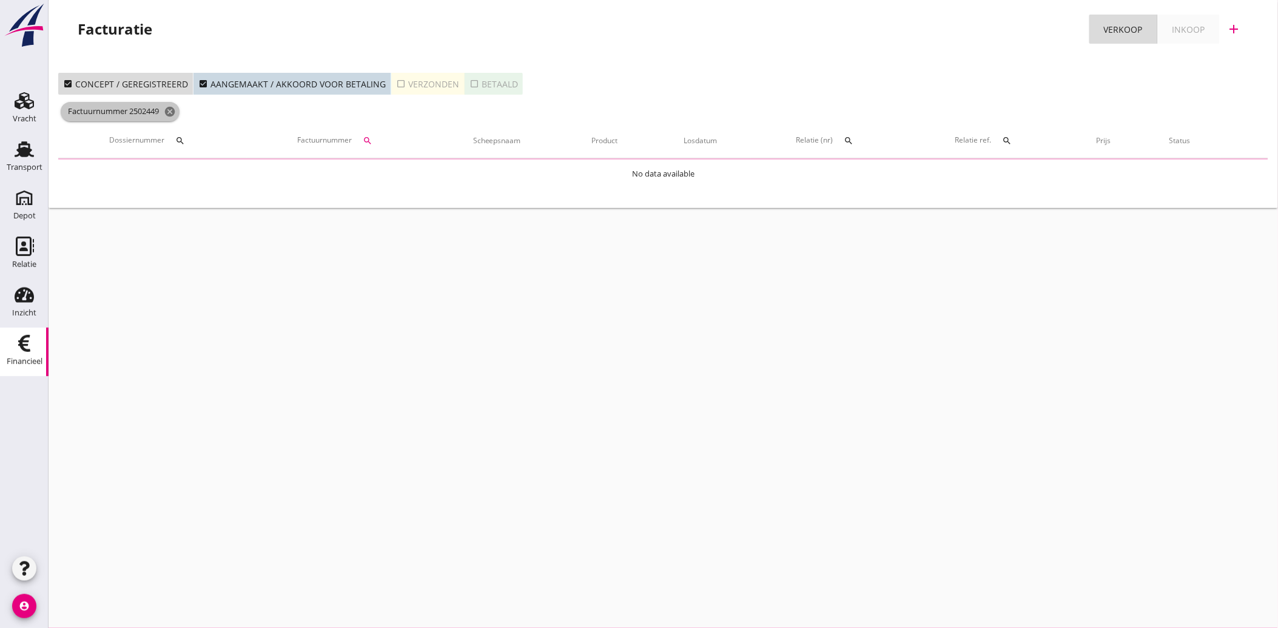
click at [176, 112] on icon "cancel" at bounding box center [170, 112] width 12 height 12
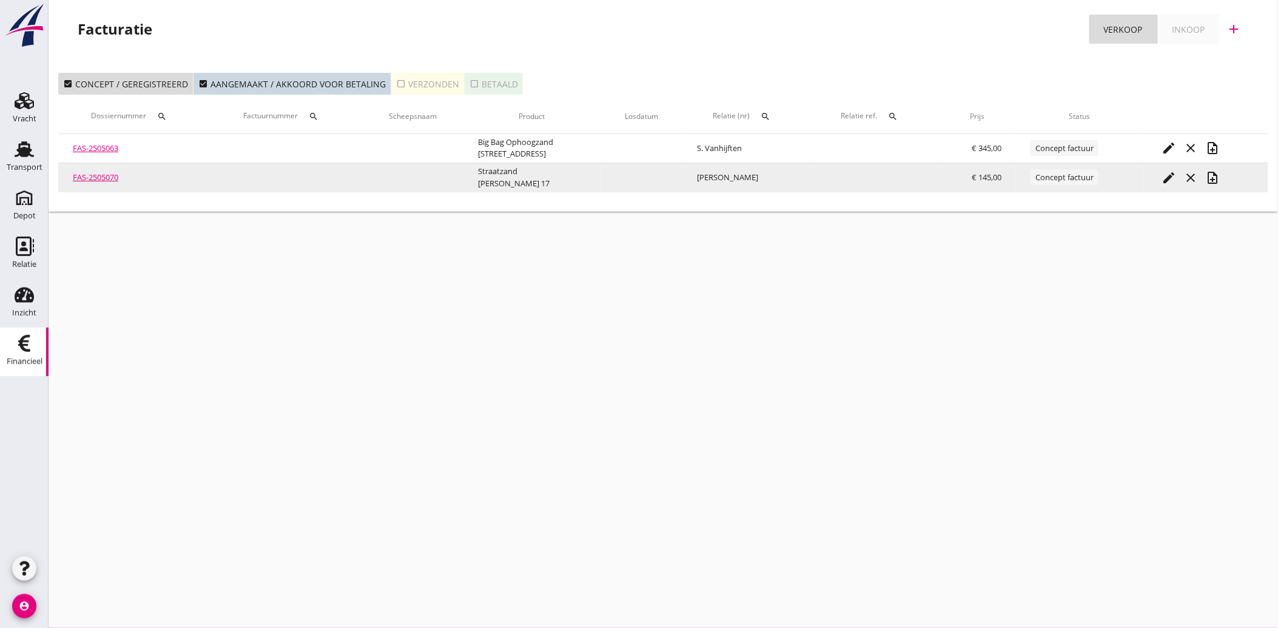
click at [1173, 176] on icon "edit" at bounding box center [1169, 177] width 15 height 15
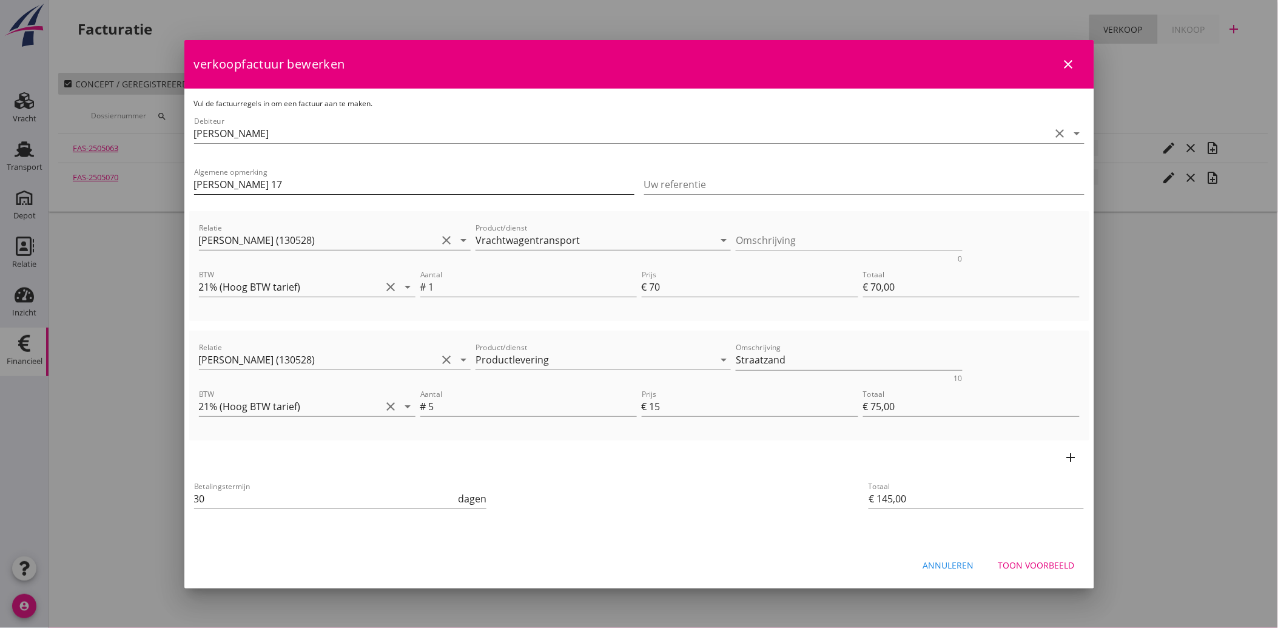
click at [231, 183] on input "[PERSON_NAME] 17" at bounding box center [414, 184] width 440 height 19
type input "Goese Diep 17"
click at [494, 239] on input "Vrachtwagentransport" at bounding box center [594, 239] width 238 height 19
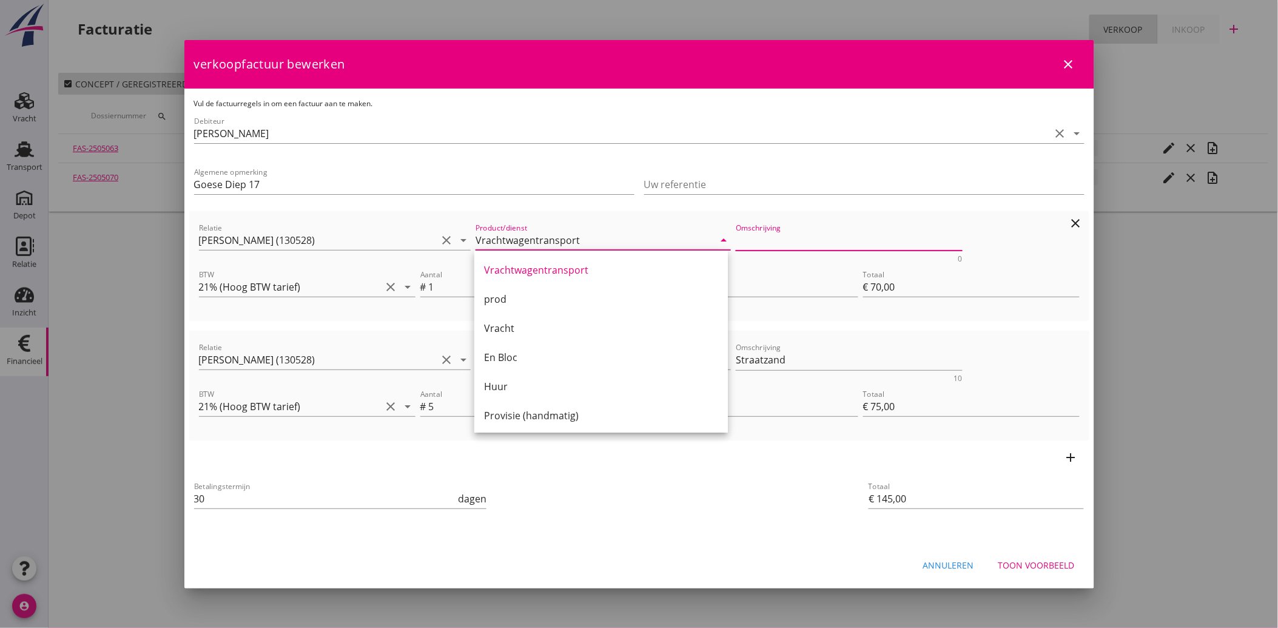
click at [773, 240] on textarea "Omschrijving" at bounding box center [849, 240] width 227 height 20
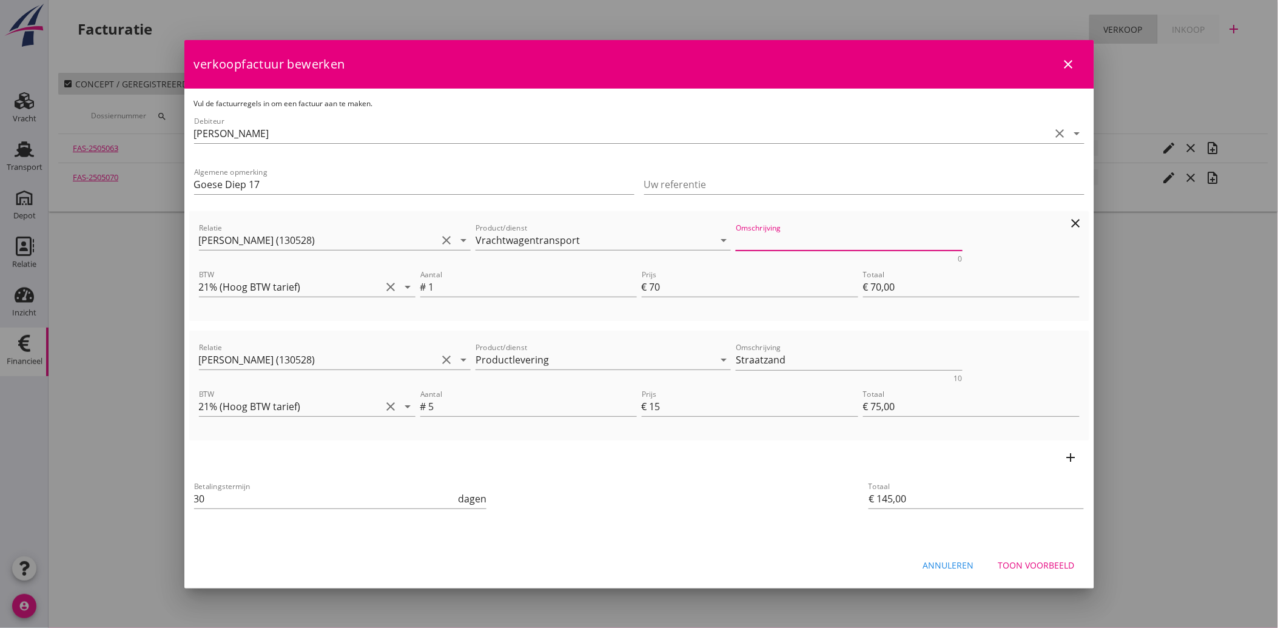
paste textarea "Vrachtwagentransport"
type textarea "Vrachtwagentransport"
click at [768, 509] on div "Betalingstermijn 30 dagen" at bounding box center [489, 500] width 595 height 46
click at [1038, 565] on div "Toon voorbeeld" at bounding box center [1036, 565] width 76 height 13
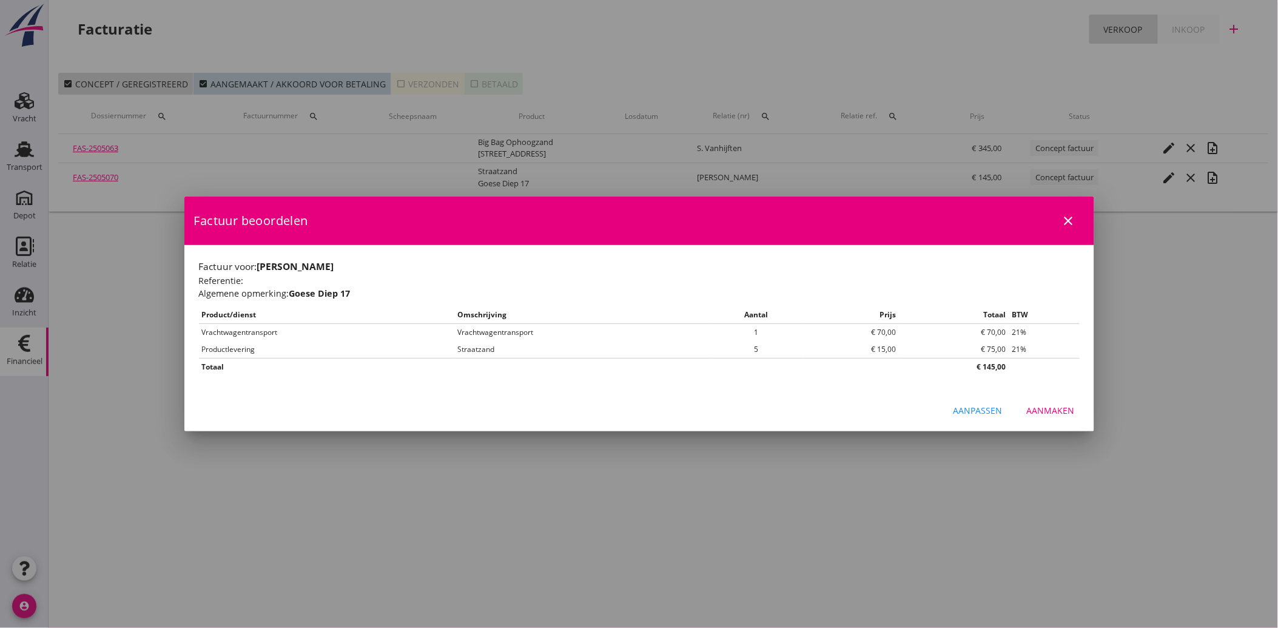
click at [1041, 412] on div "Aanmaken" at bounding box center [1051, 410] width 48 height 13
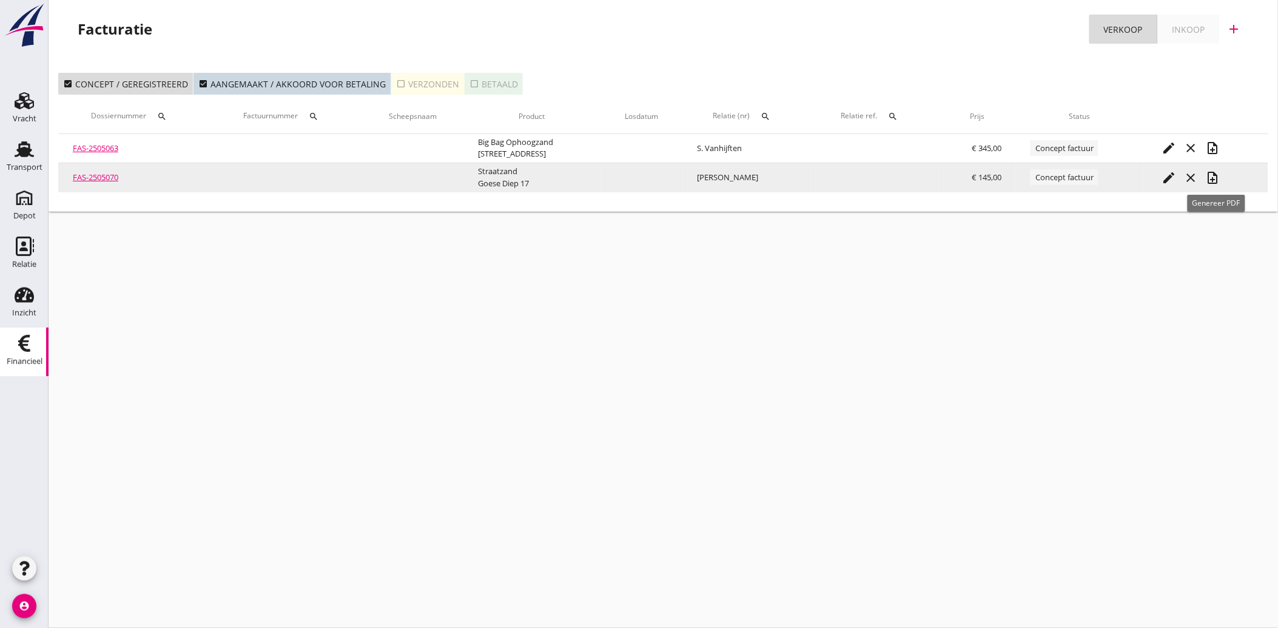
click at [1207, 180] on div "note_add" at bounding box center [1213, 177] width 22 height 15
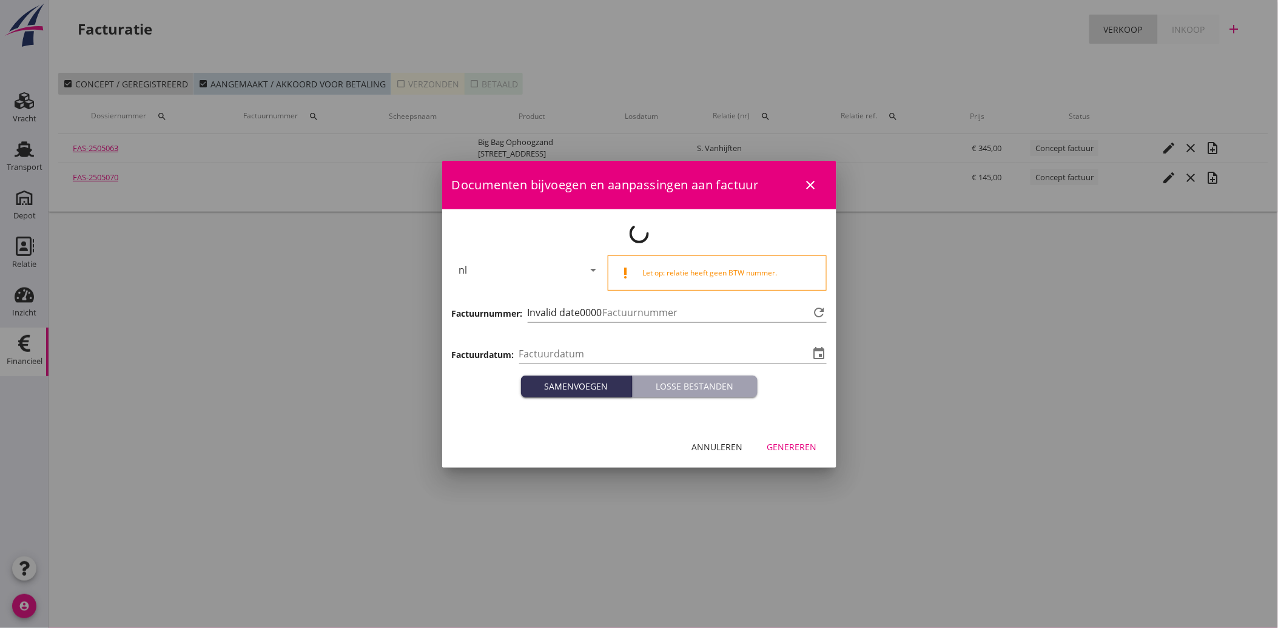
type input "[DATE]"
type input "3563"
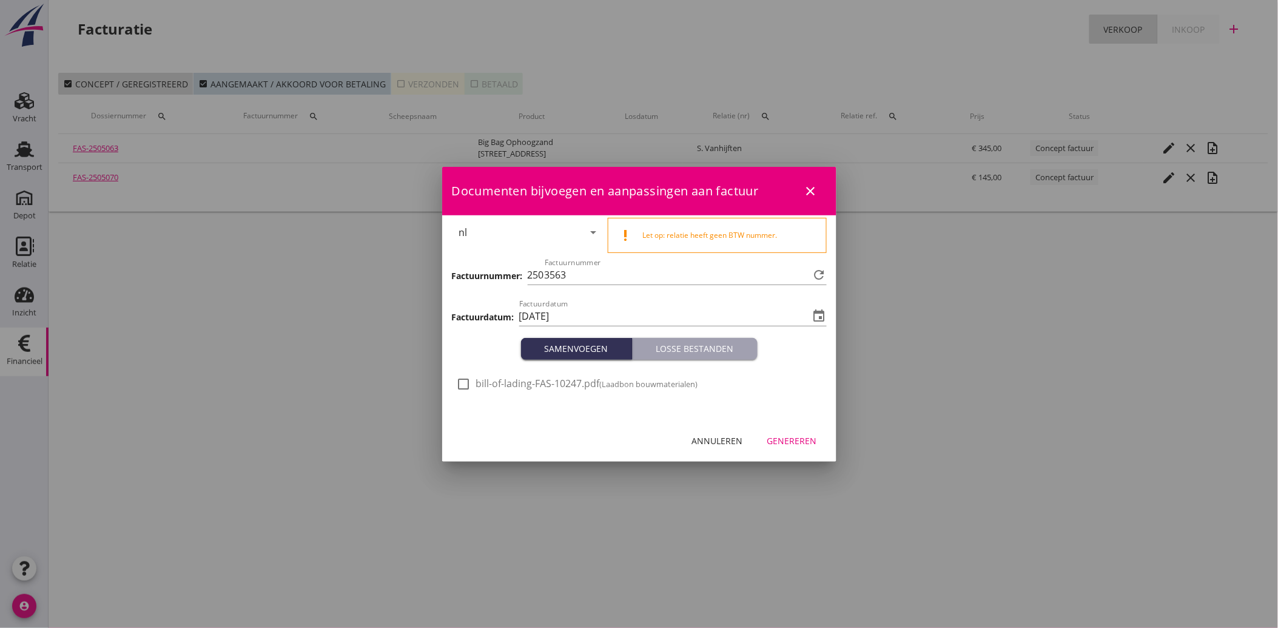
click at [462, 389] on div at bounding box center [464, 384] width 21 height 21
checkbox input "true"
click at [791, 434] on div "Genereren" at bounding box center [792, 440] width 50 height 13
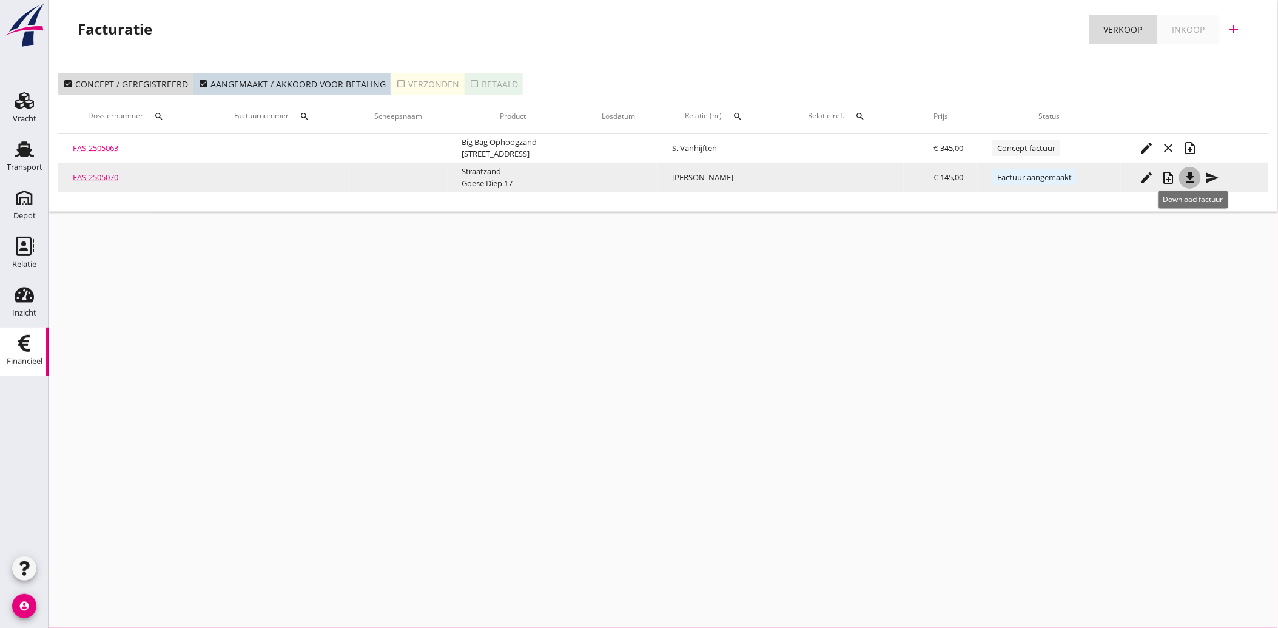
click at [1189, 174] on icon "file_download" at bounding box center [1190, 177] width 15 height 15
click at [1211, 174] on icon "send" at bounding box center [1211, 177] width 15 height 15
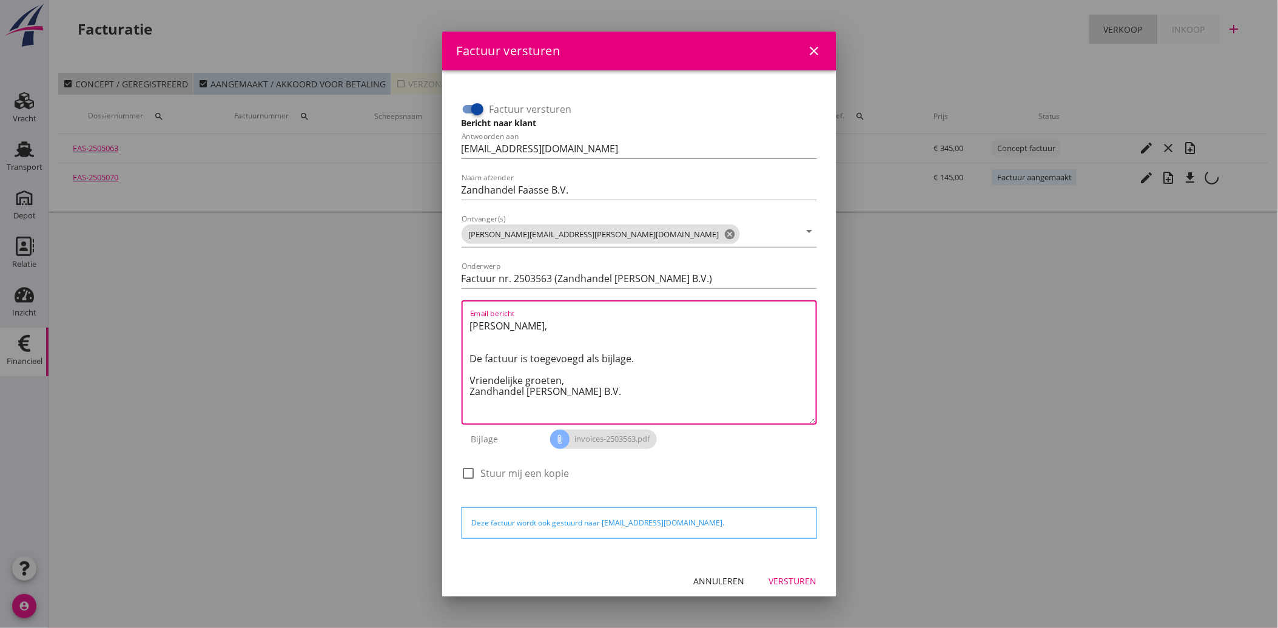
drag, startPoint x: 584, startPoint y: 389, endPoint x: 462, endPoint y: 302, distance: 150.4
click at [462, 302] on div "Email bericht [PERSON_NAME], De factuur is toegevoegd als bijlage. Vriendelijke…" at bounding box center [639, 362] width 355 height 124
paste textarea "Geachte heer/mevrouw, Hierbij zenden wij u onze factuur i.v.m. de door ons aan …"
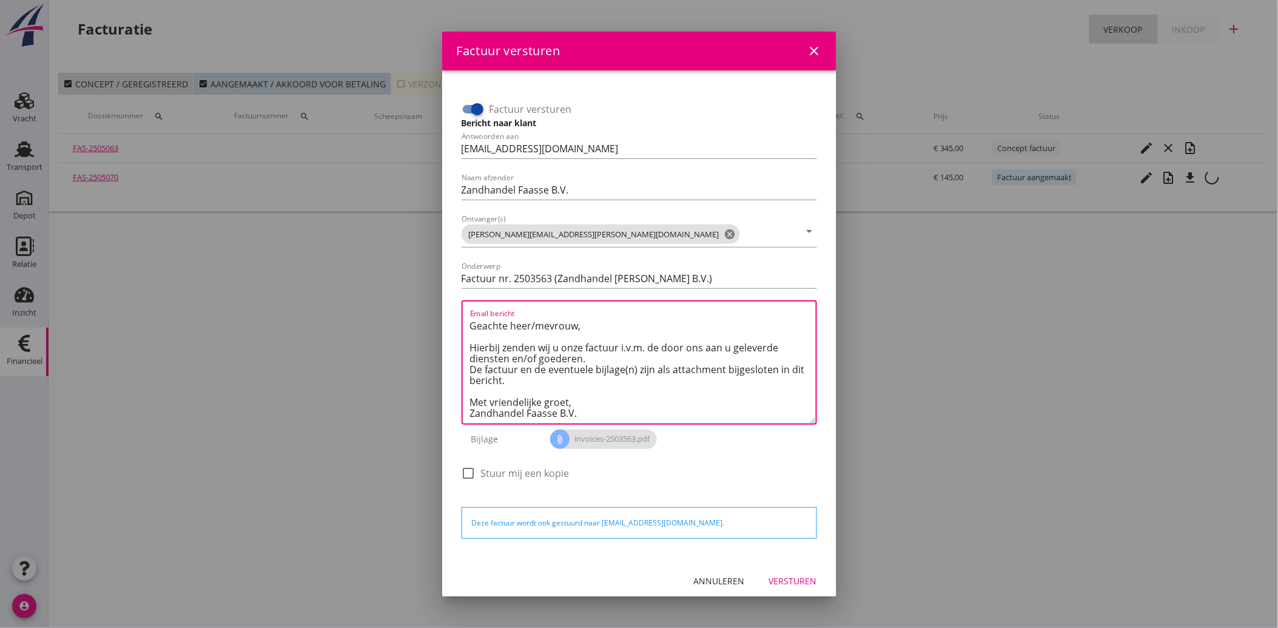
scroll to position [7, 0]
type textarea "Geachte heer/mevrouw, Hierbij zenden wij u onze factuur i.v.m. de door ons aan …"
click at [784, 588] on button "Versturen" at bounding box center [792, 581] width 67 height 22
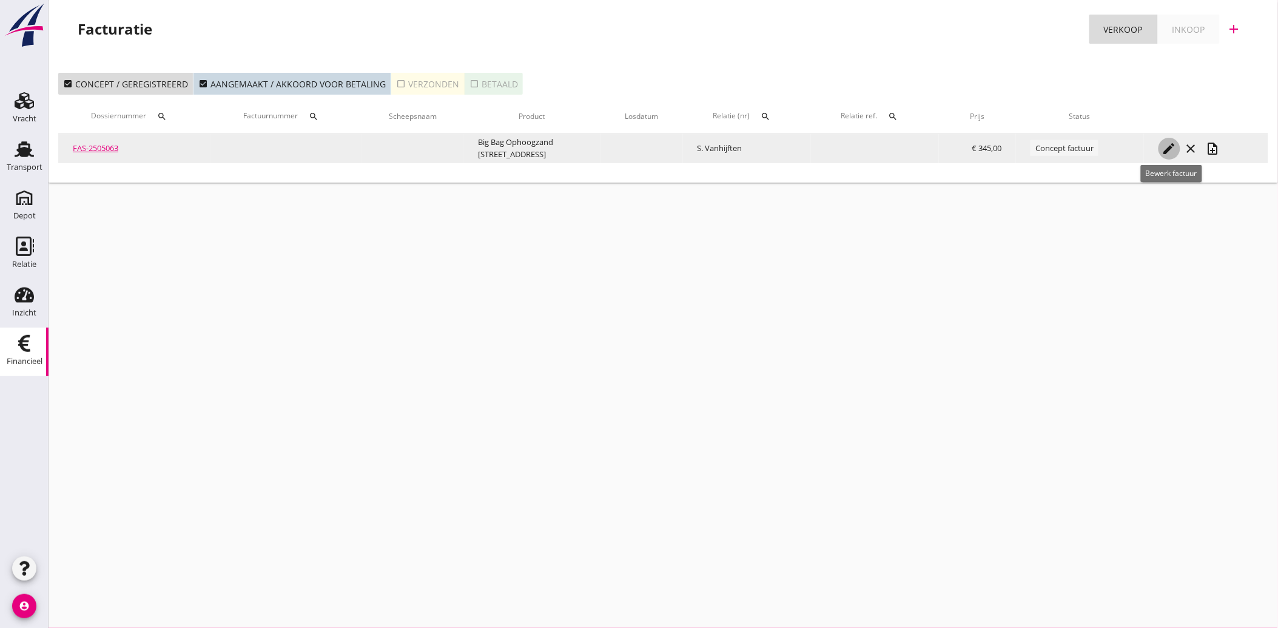
click at [1166, 147] on icon "edit" at bounding box center [1169, 148] width 15 height 15
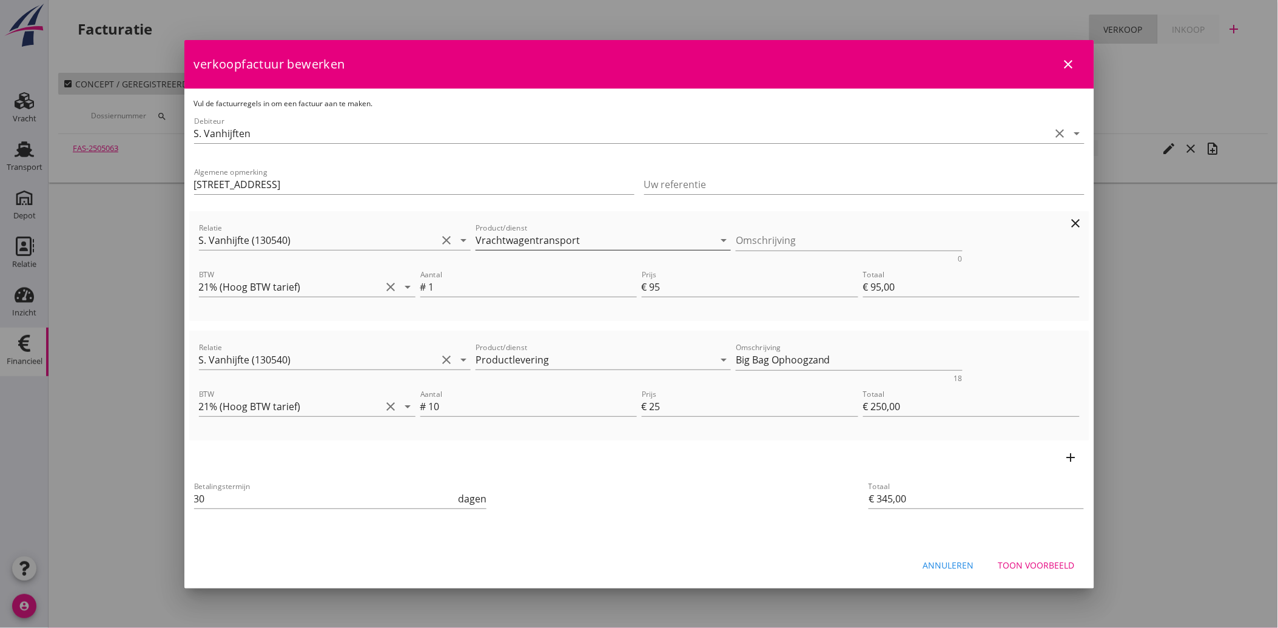
click at [595, 237] on input "Vrachtwagentransport" at bounding box center [594, 239] width 238 height 19
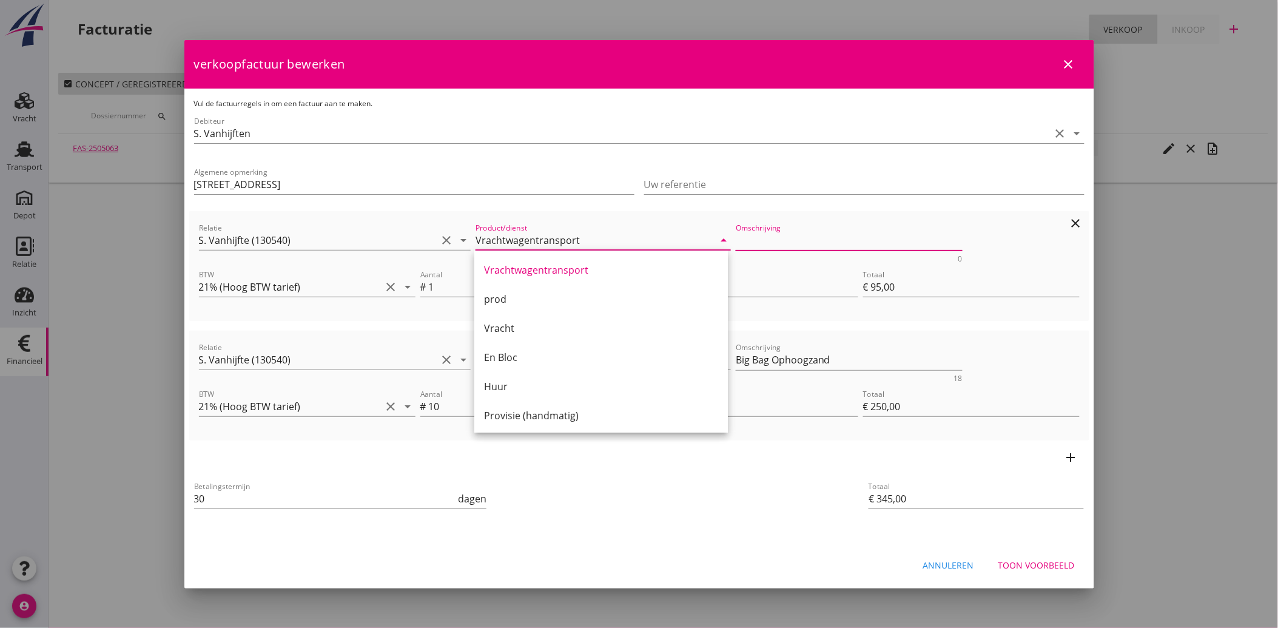
click at [753, 241] on textarea "Omschrijving" at bounding box center [849, 240] width 227 height 20
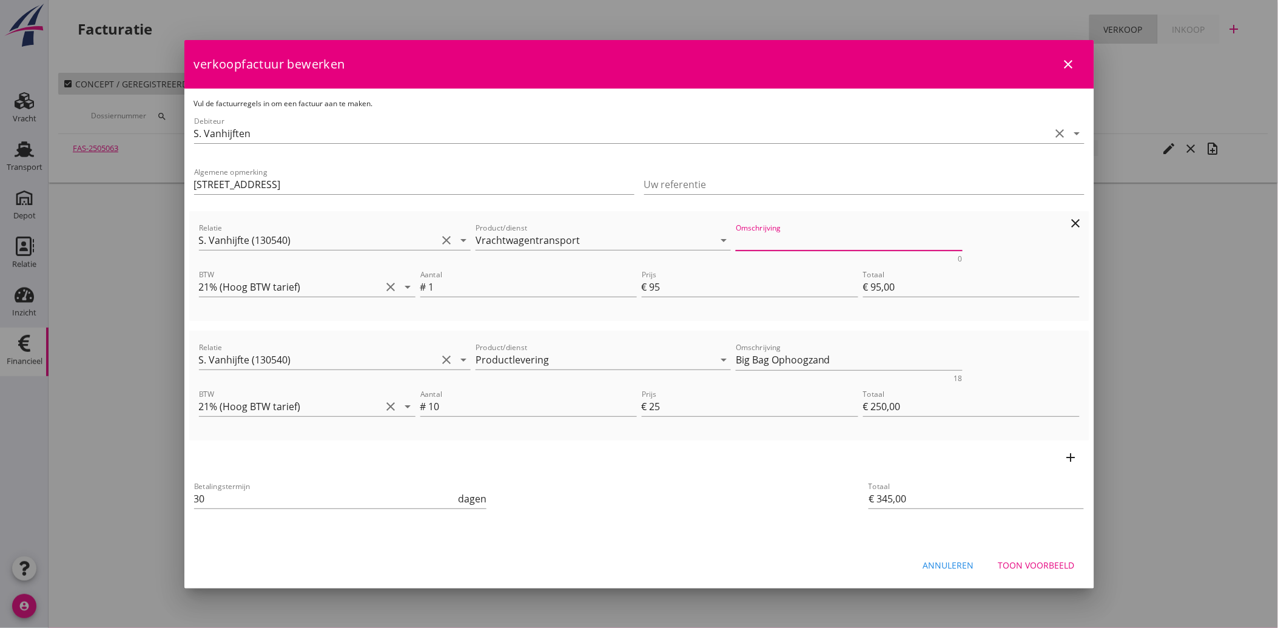
paste textarea "Vrachtwagentransport"
type textarea "Vrachtwagentransport"
click at [665, 487] on div "Betalingstermijn 30 dagen" at bounding box center [489, 500] width 595 height 46
click at [1055, 559] on div "Toon voorbeeld" at bounding box center [1036, 565] width 76 height 13
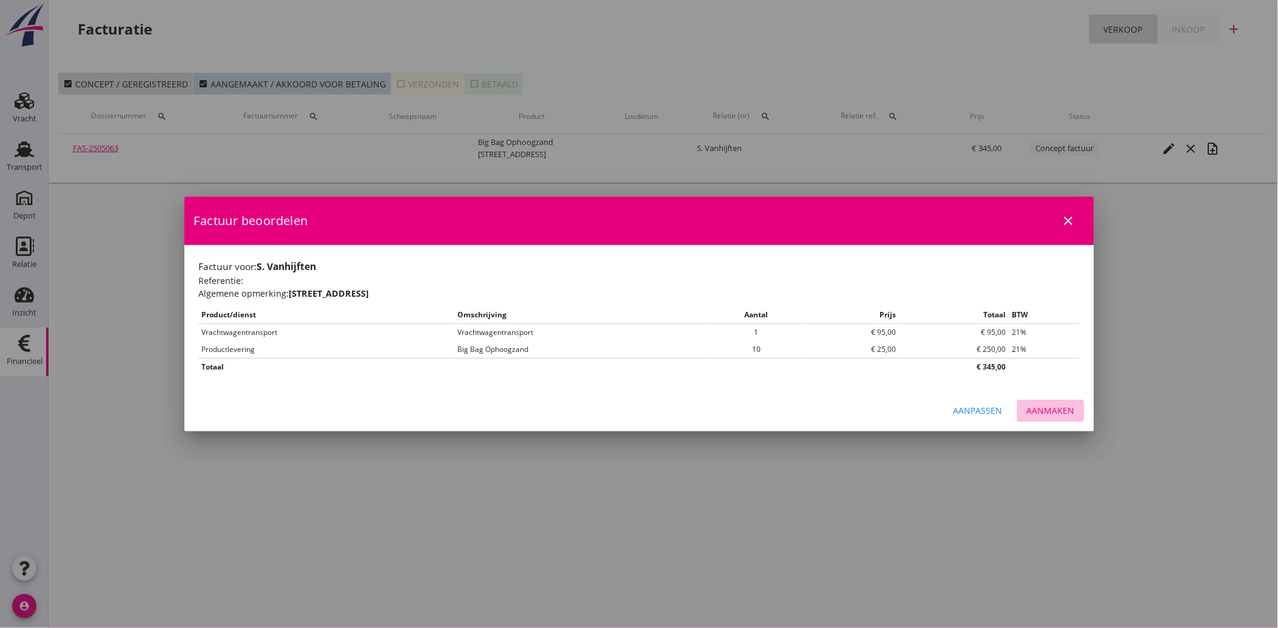
click at [1035, 408] on div "Aanmaken" at bounding box center [1051, 410] width 48 height 13
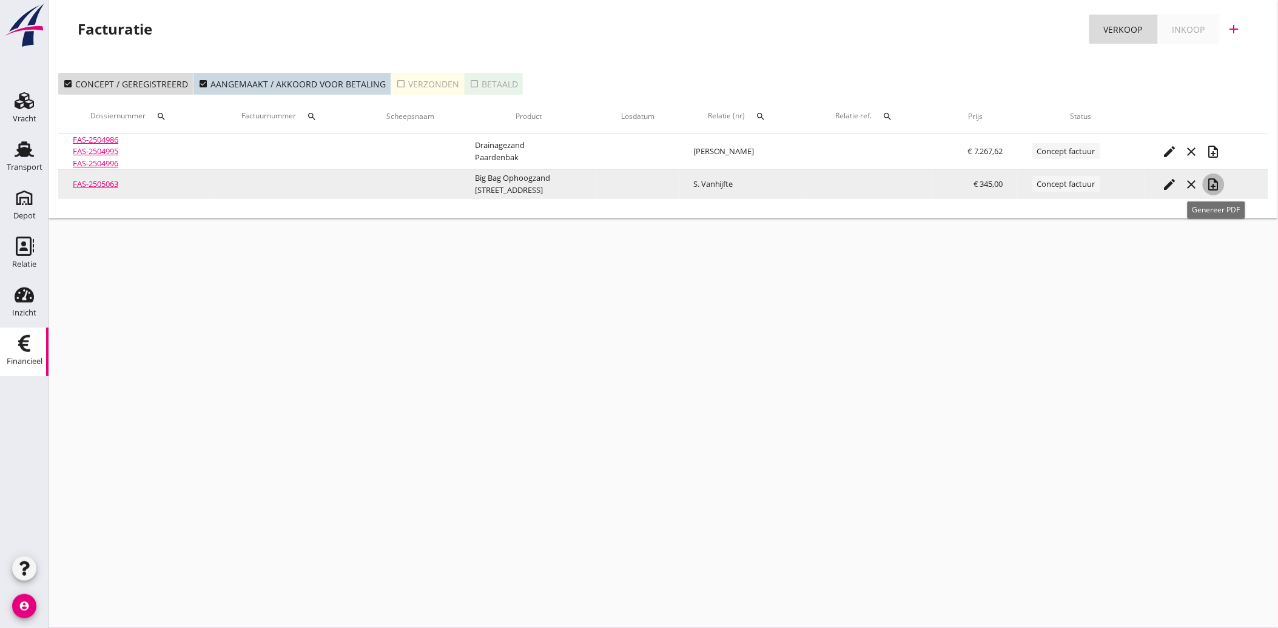
click at [1216, 182] on icon "note_add" at bounding box center [1213, 184] width 15 height 15
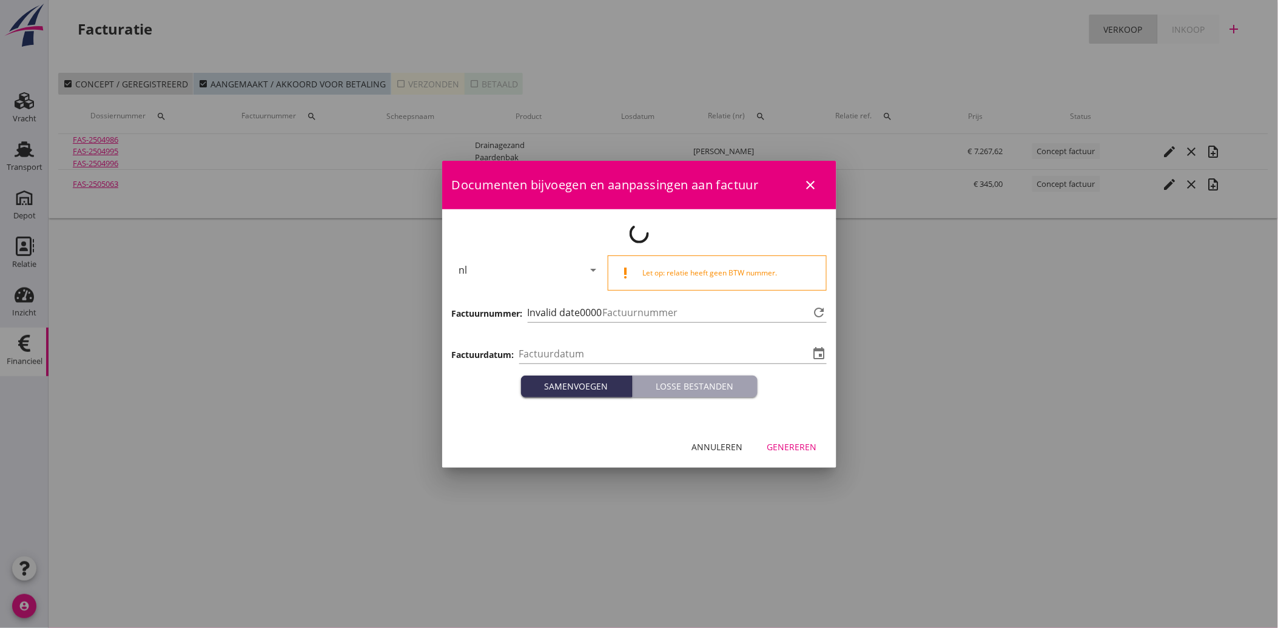
type input "[DATE]"
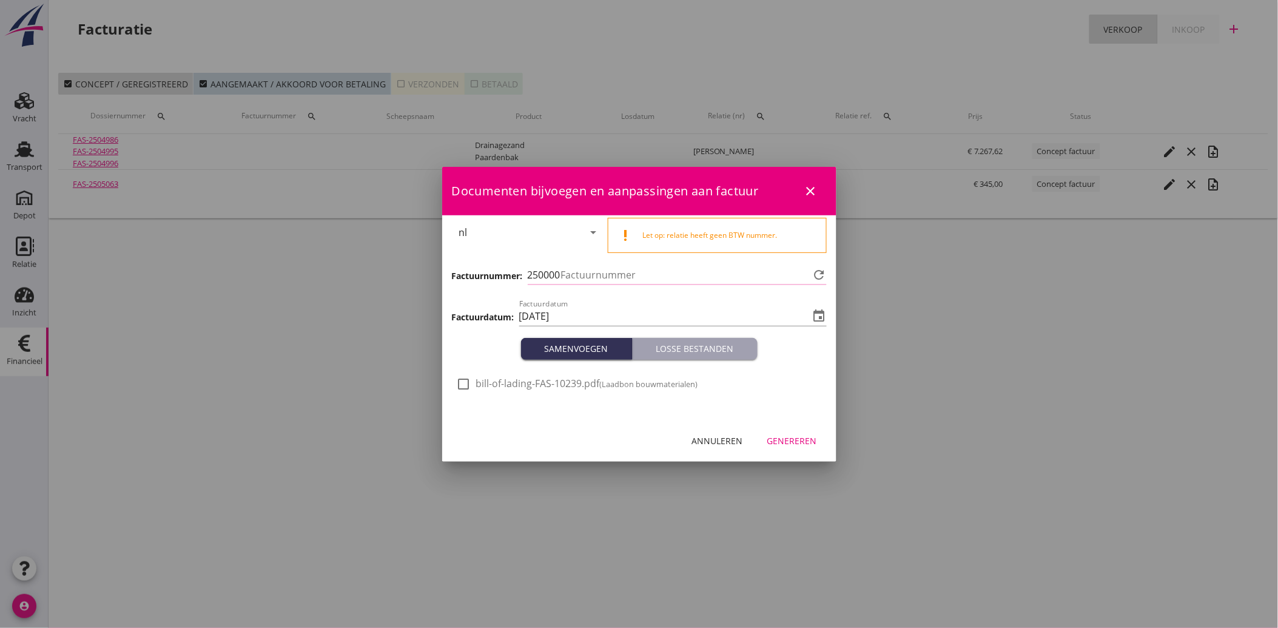
type input "3564"
click at [463, 381] on div at bounding box center [464, 384] width 21 height 21
checkbox input "true"
click at [794, 438] on div "Genereren" at bounding box center [792, 440] width 50 height 13
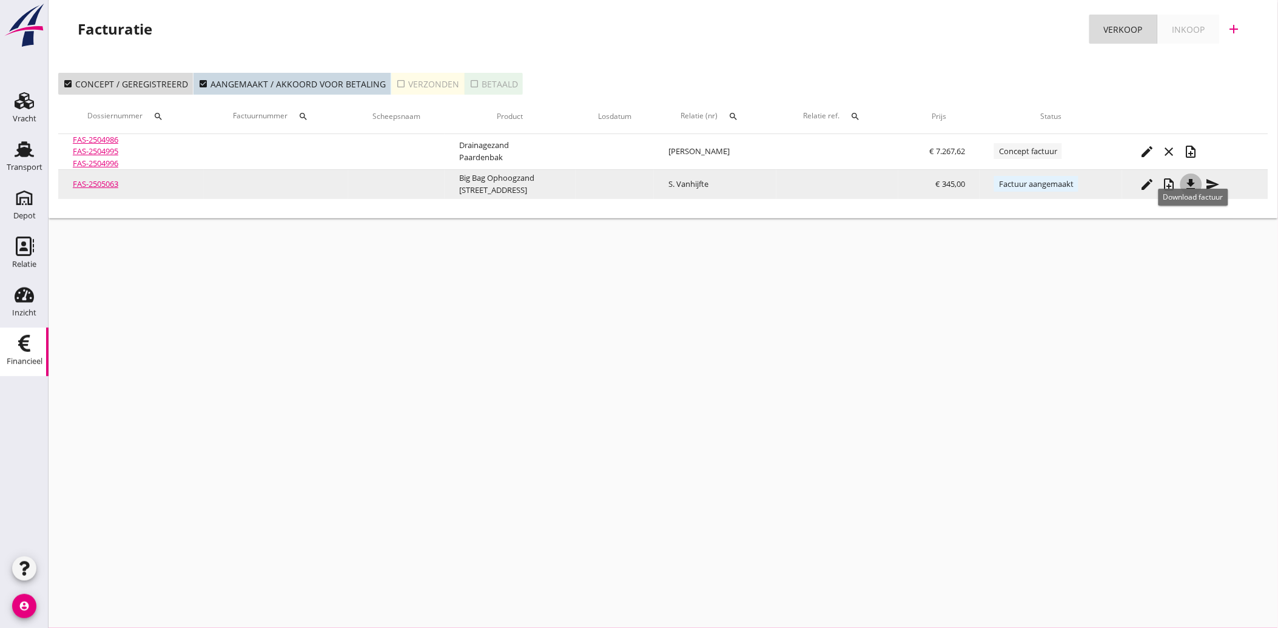
click at [1189, 186] on icon "file_download" at bounding box center [1191, 184] width 15 height 15
click at [1214, 182] on icon "send" at bounding box center [1213, 184] width 15 height 15
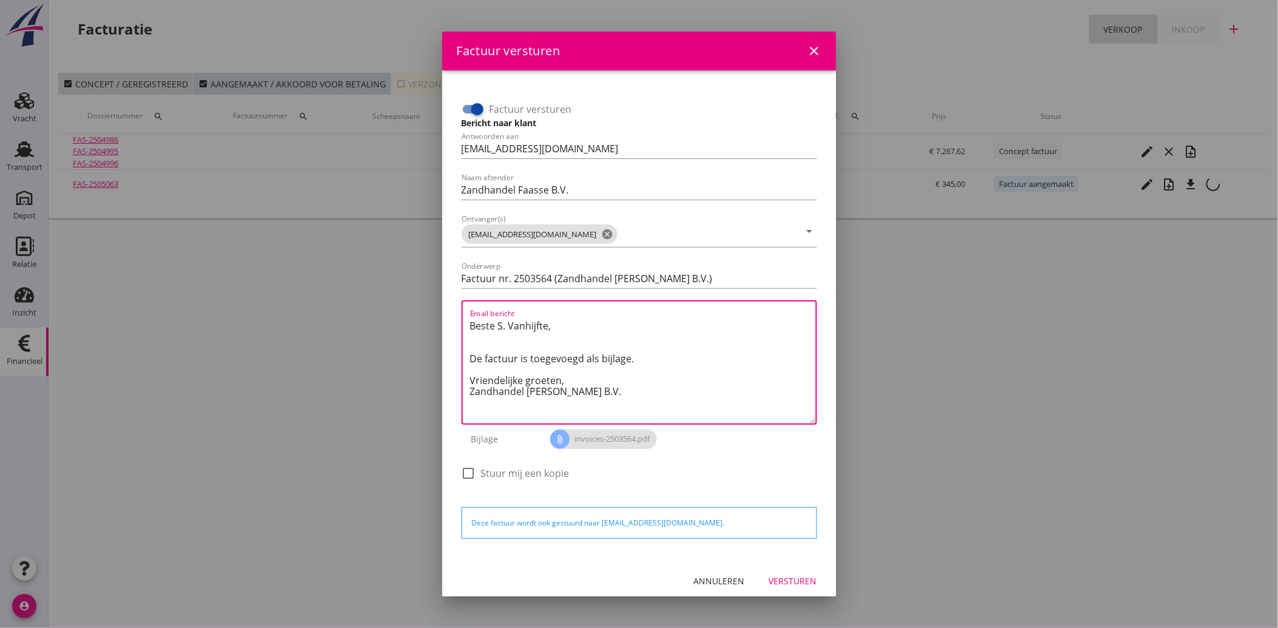
drag, startPoint x: 590, startPoint y: 392, endPoint x: 452, endPoint y: 317, distance: 157.2
click at [452, 317] on div "Factuur versturen Bericht naar klant Antwoorden aan [EMAIL_ADDRESS][DOMAIN_NAME…" at bounding box center [639, 315] width 375 height 471
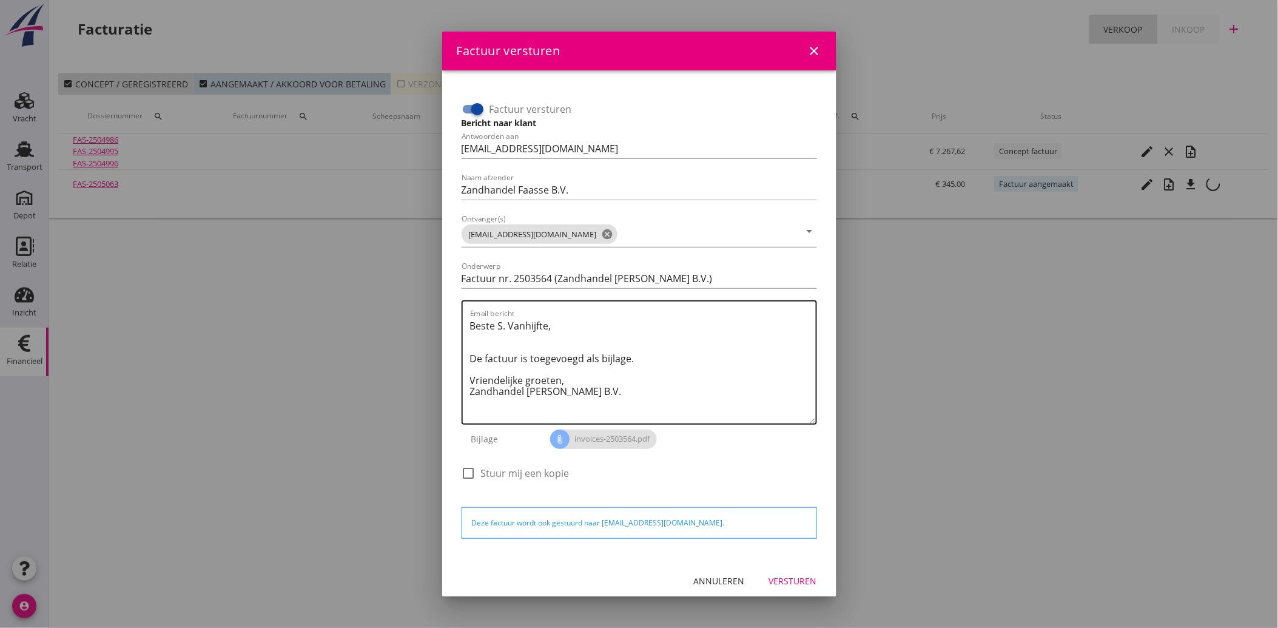
click at [614, 395] on textarea "Beste S. Vanhijfte, De factuur is toegevoegd als bijlage. Vriendelijke groeten,…" at bounding box center [643, 369] width 346 height 107
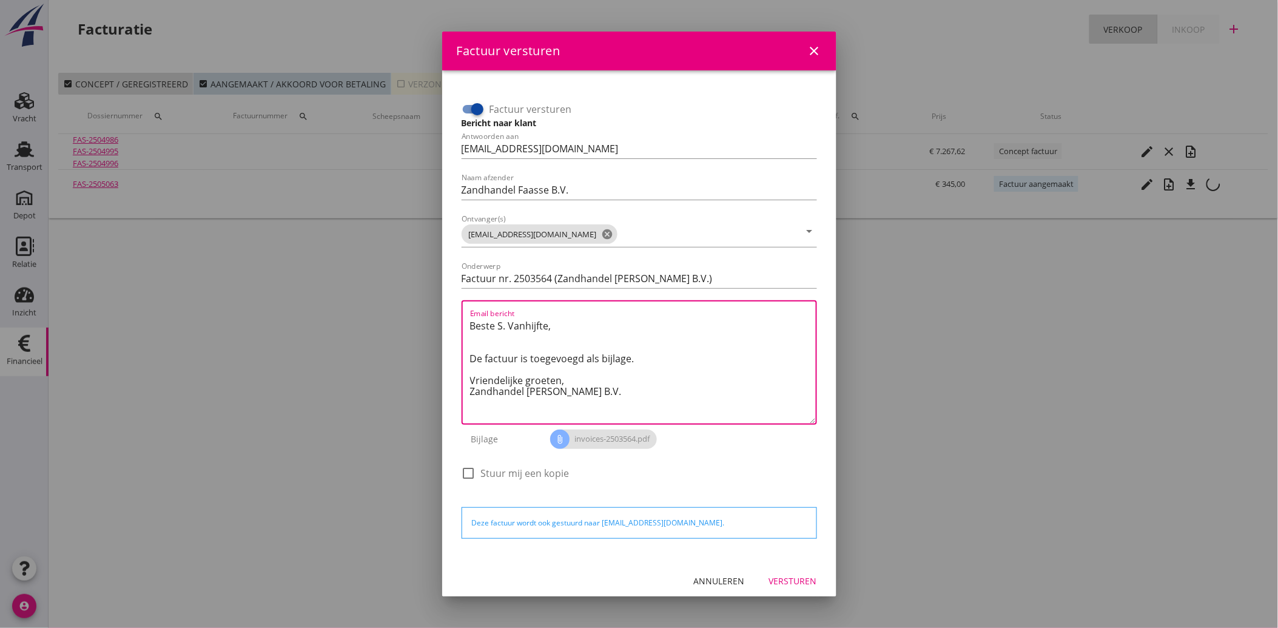
drag, startPoint x: 586, startPoint y: 389, endPoint x: 461, endPoint y: 324, distance: 141.0
click at [462, 324] on div "Email bericht Beste S. Vanhijfte, De factuur is toegevoegd als bijlage. Vriende…" at bounding box center [639, 362] width 355 height 124
paste textarea "Geachte heer/mevrouw, Hierbij zenden wij u onze factuur i.v.m. de door ons aan …"
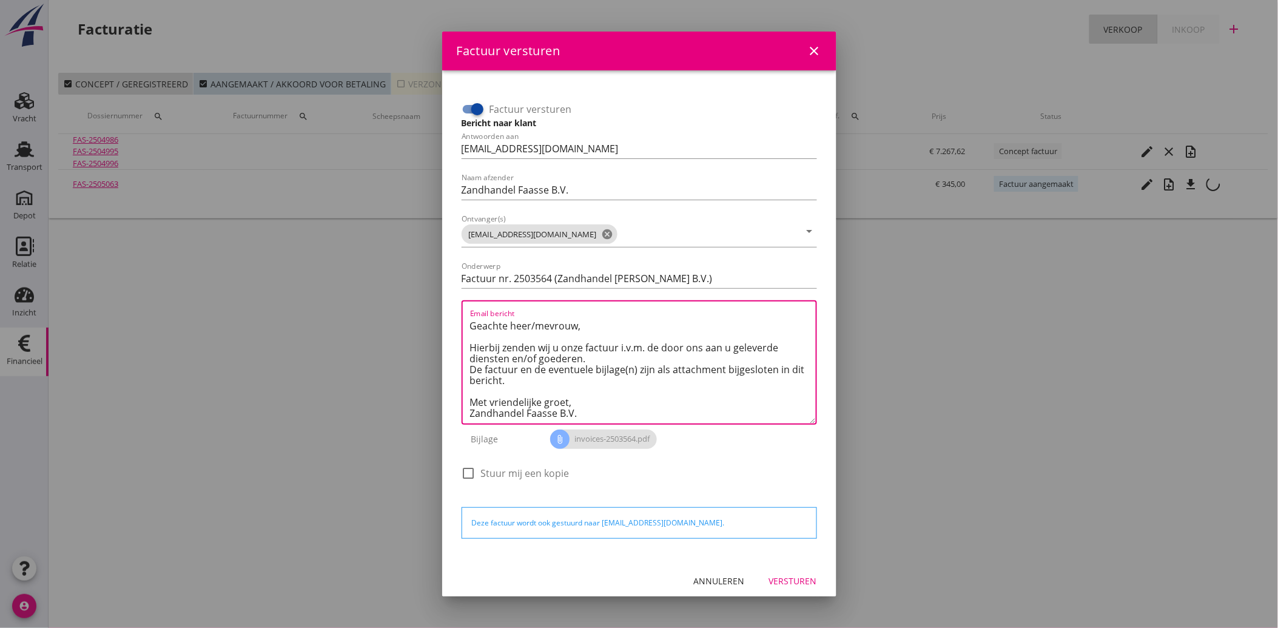
type textarea "Geachte heer/mevrouw, Hierbij zenden wij u onze factuur i.v.m. de door ons aan …"
click at [777, 575] on div "Versturen" at bounding box center [793, 580] width 48 height 13
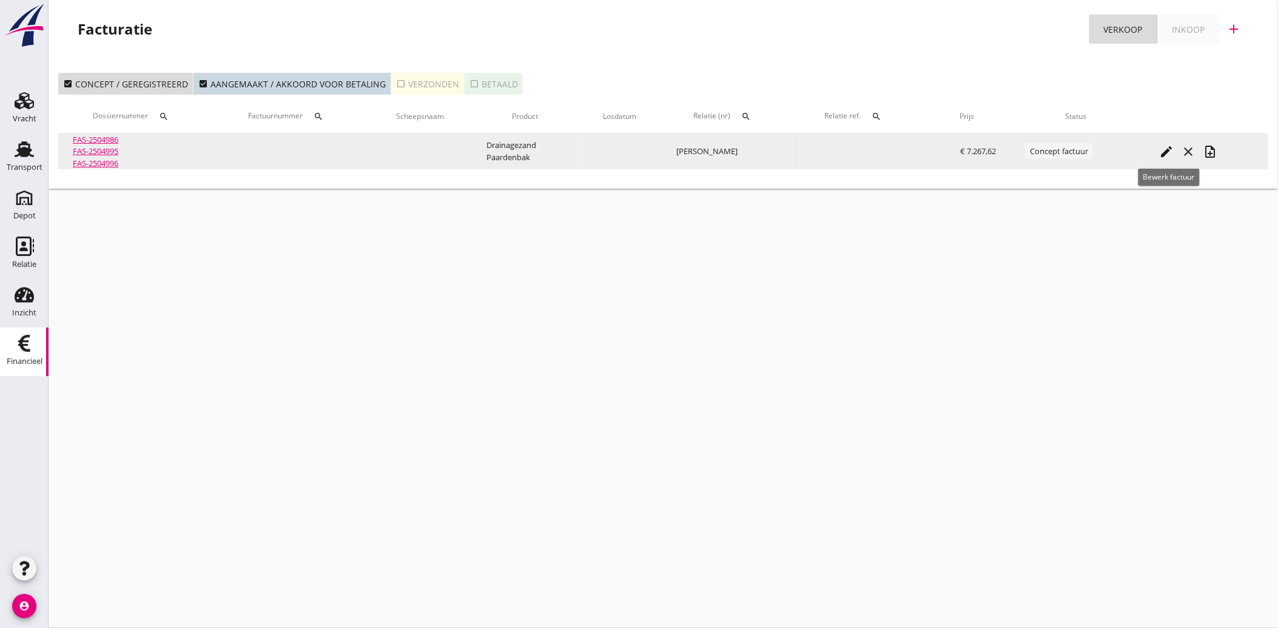
click at [1164, 150] on icon "edit" at bounding box center [1166, 151] width 15 height 15
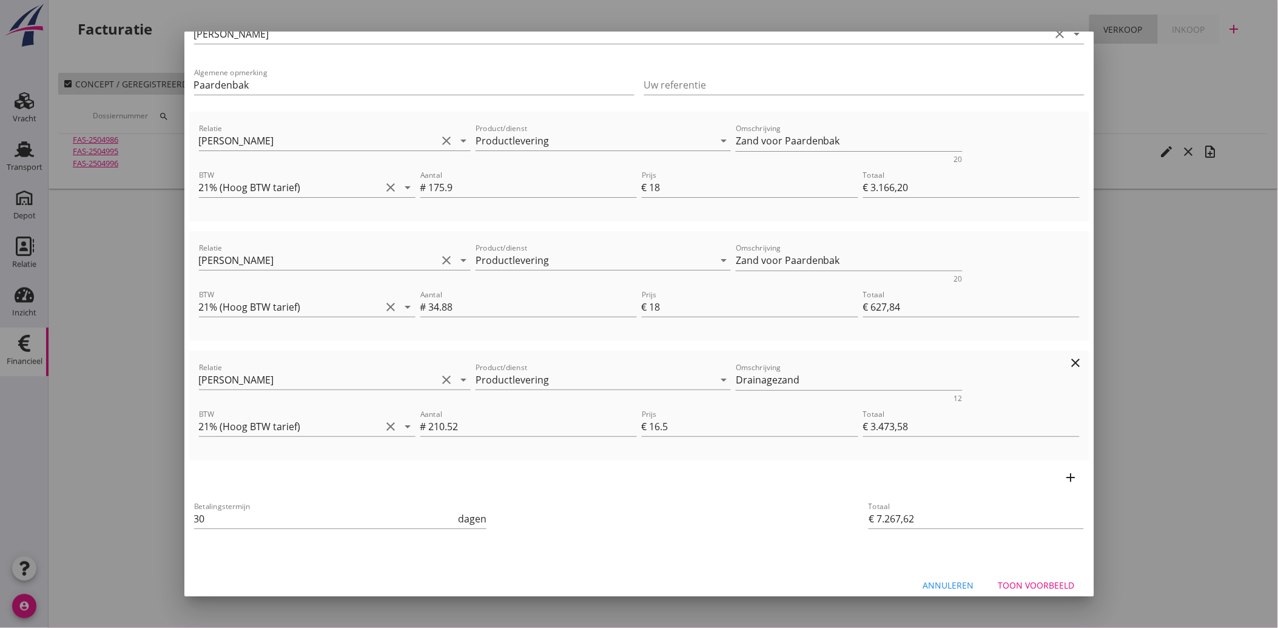
scroll to position [101, 0]
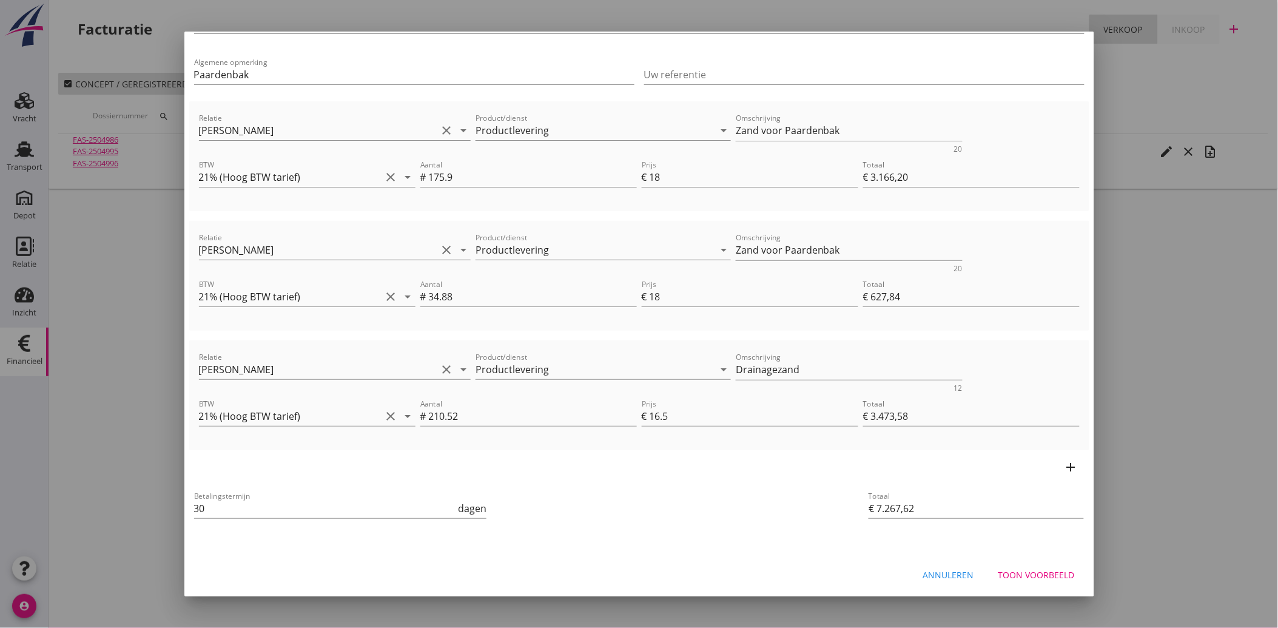
click at [936, 573] on div "Annuleren" at bounding box center [948, 574] width 51 height 13
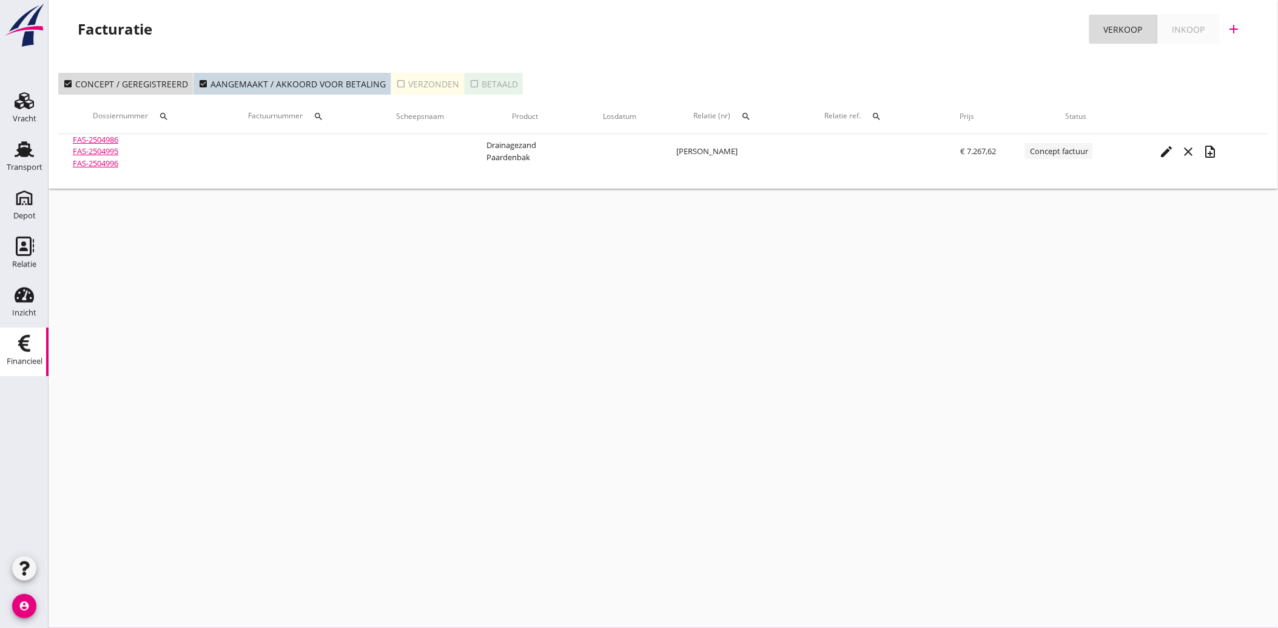
scroll to position [0, 0]
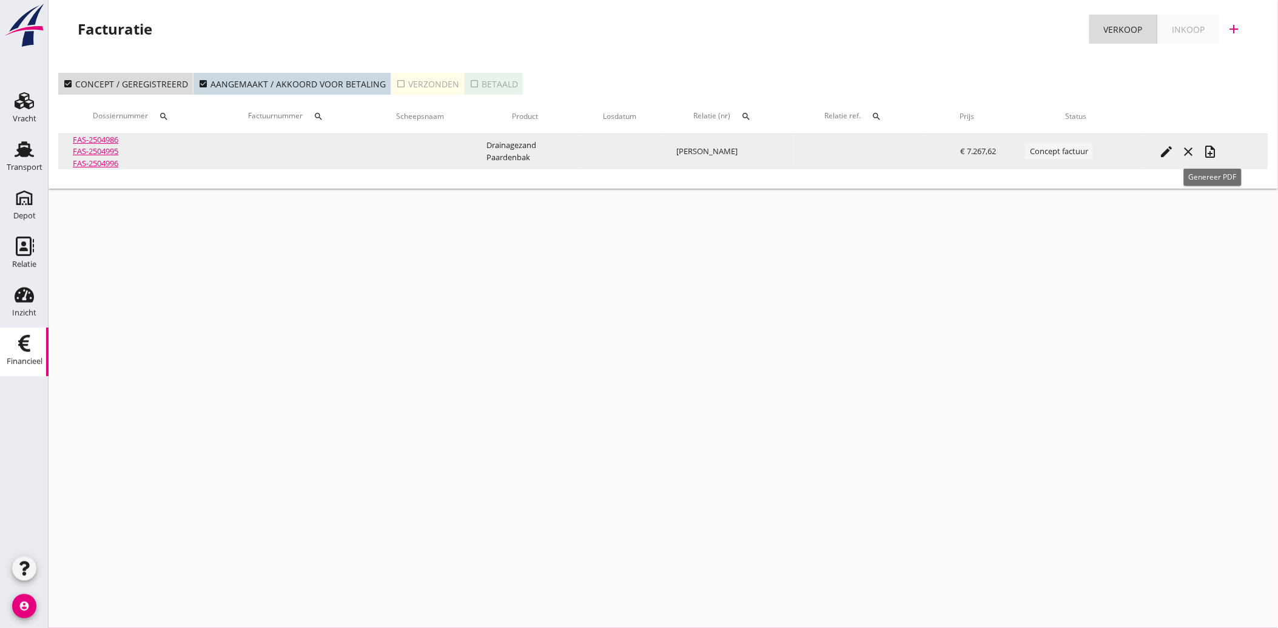
click at [1210, 148] on icon "note_add" at bounding box center [1210, 151] width 15 height 15
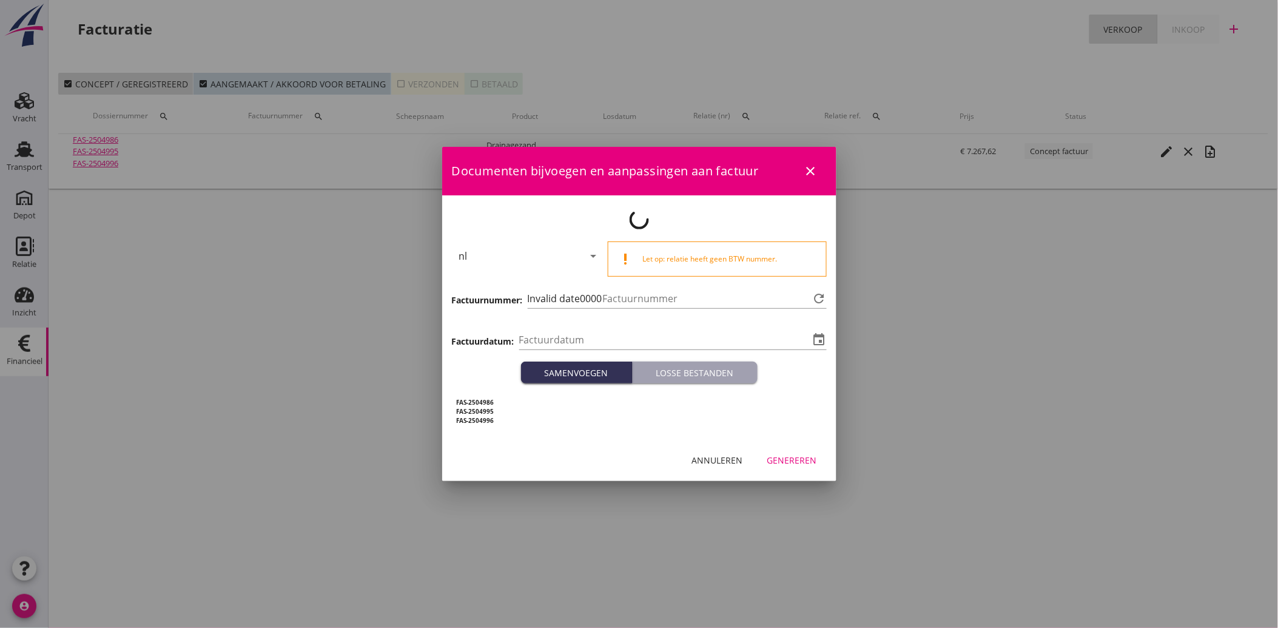
type input "[DATE]"
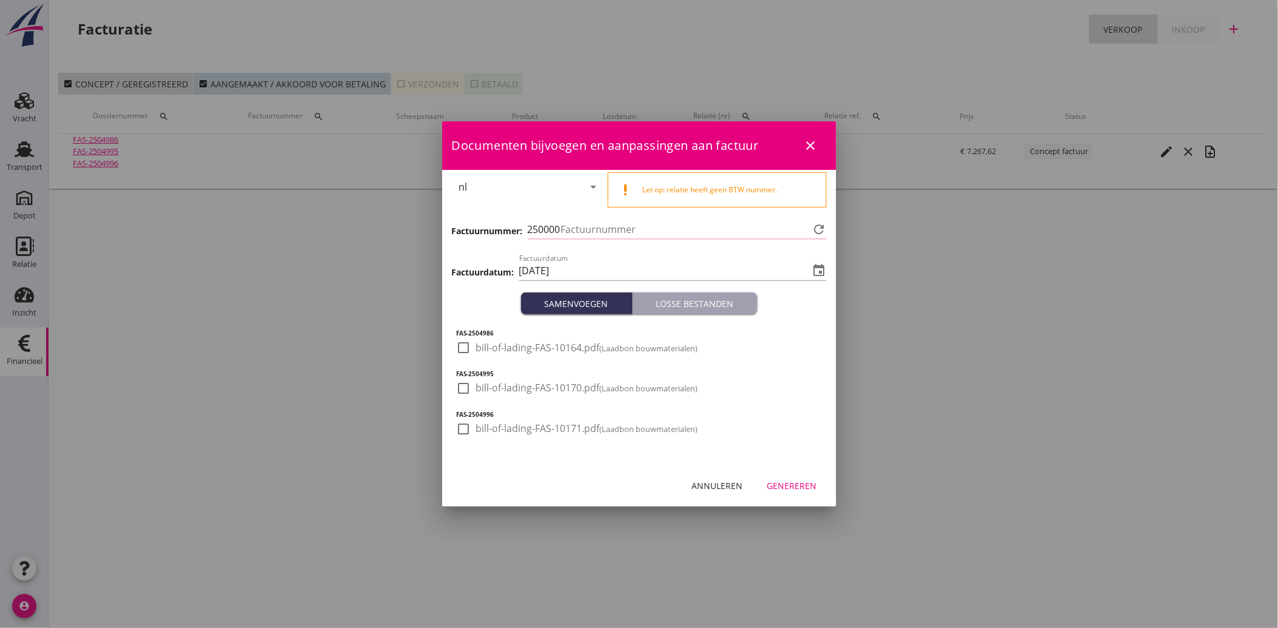
type input "3565"
click at [467, 348] on div at bounding box center [464, 347] width 21 height 21
checkbox input "true"
click at [459, 389] on div at bounding box center [464, 388] width 21 height 21
checkbox input "true"
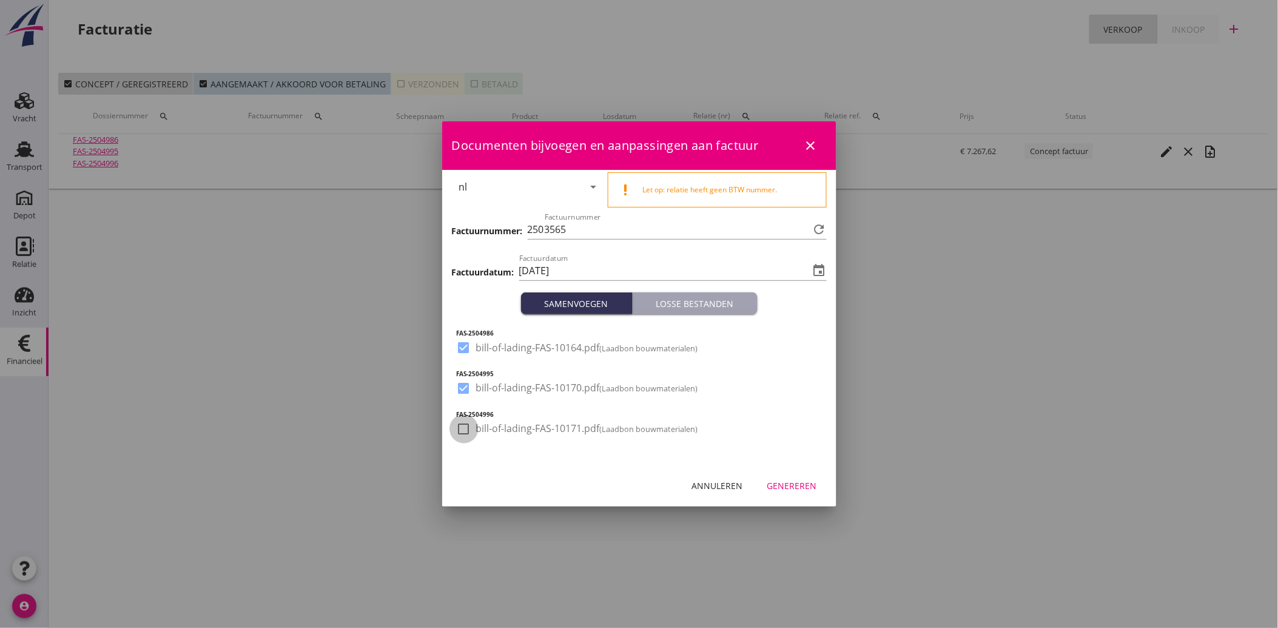
click at [458, 433] on div at bounding box center [464, 428] width 21 height 21
checkbox input "true"
click at [795, 484] on div "Genereren" at bounding box center [792, 485] width 50 height 13
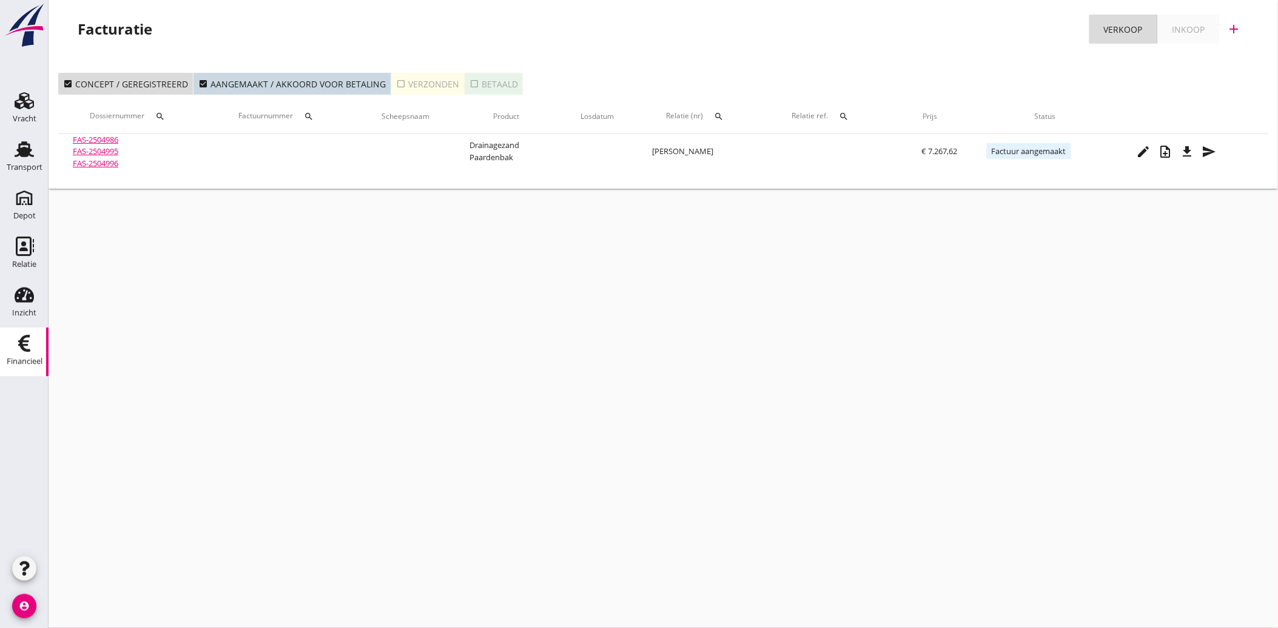
drag, startPoint x: 27, startPoint y: 305, endPoint x: 125, endPoint y: 317, distance: 98.4
click at [27, 305] on div "Inzicht" at bounding box center [24, 312] width 24 height 17
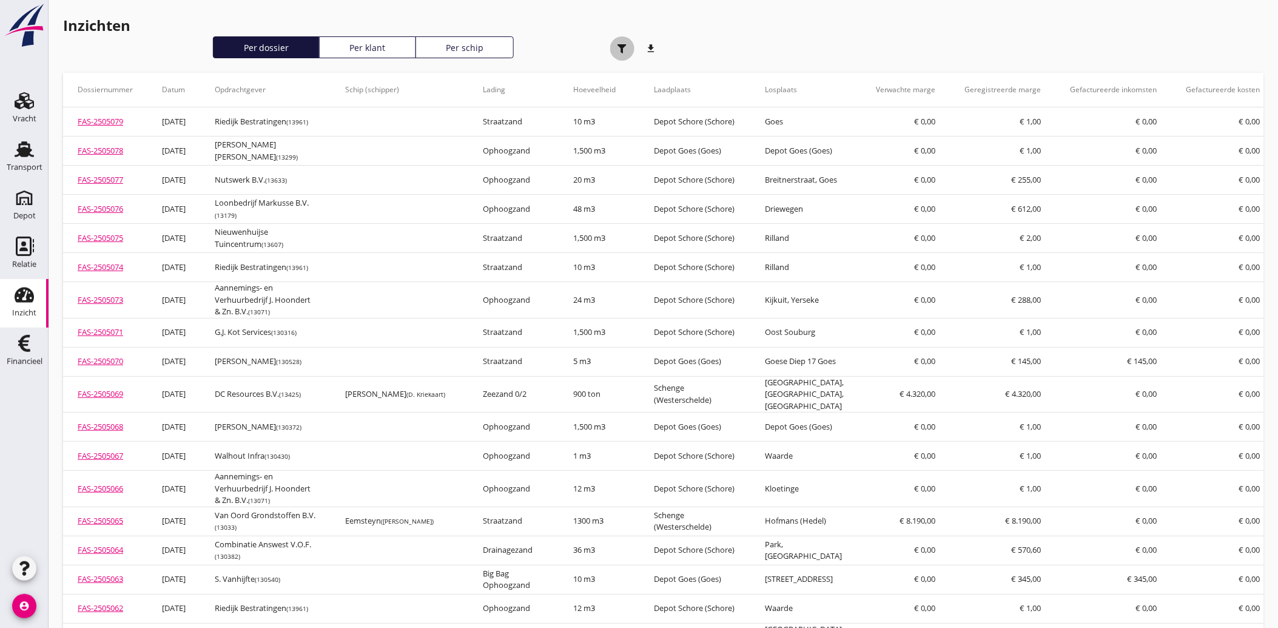
click at [617, 50] on icon "button" at bounding box center [621, 48] width 9 height 9
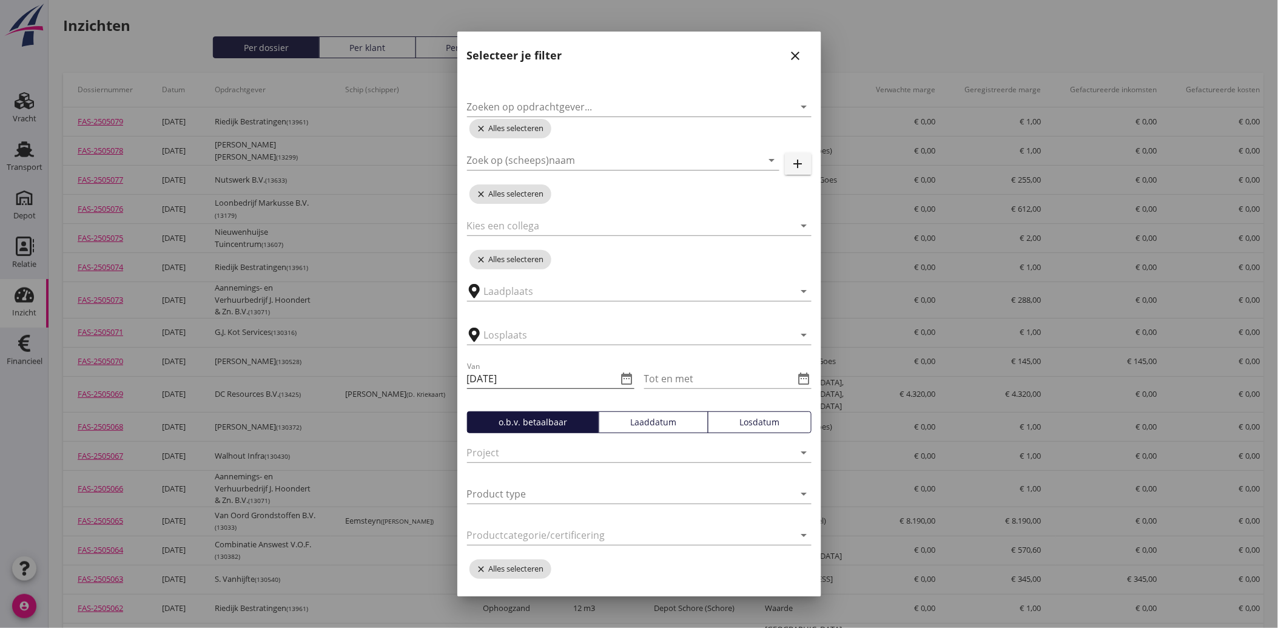
click at [620, 384] on icon "date_range" at bounding box center [627, 378] width 15 height 15
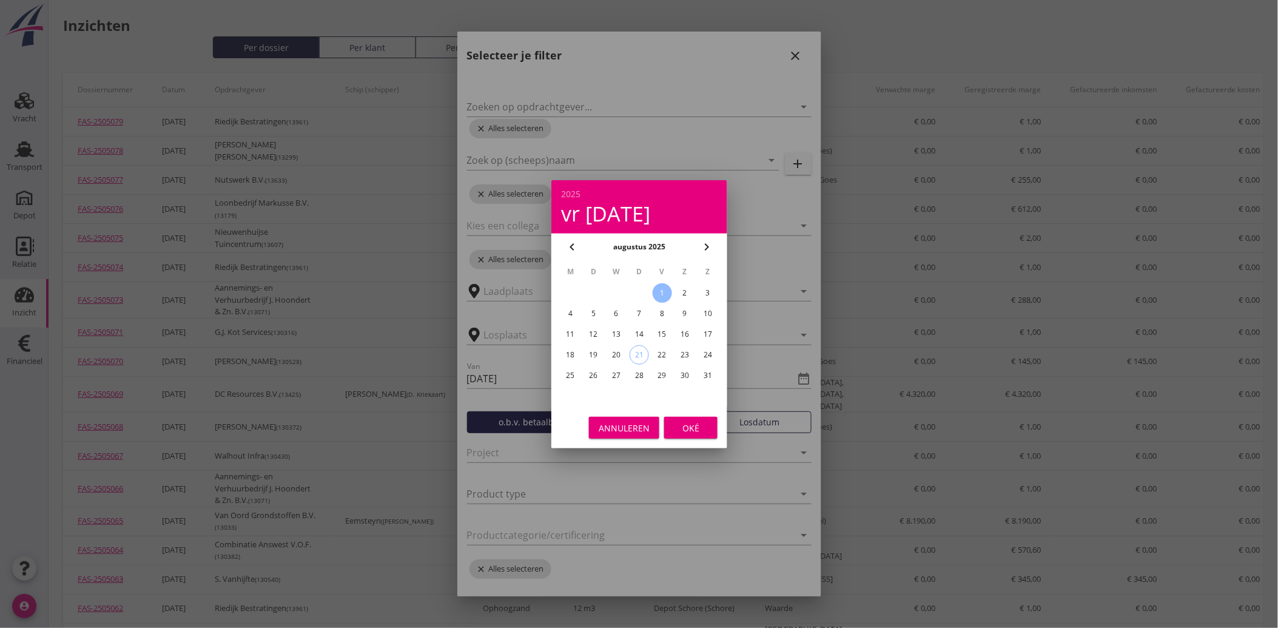
click at [573, 243] on icon "chevron_left" at bounding box center [572, 247] width 15 height 15
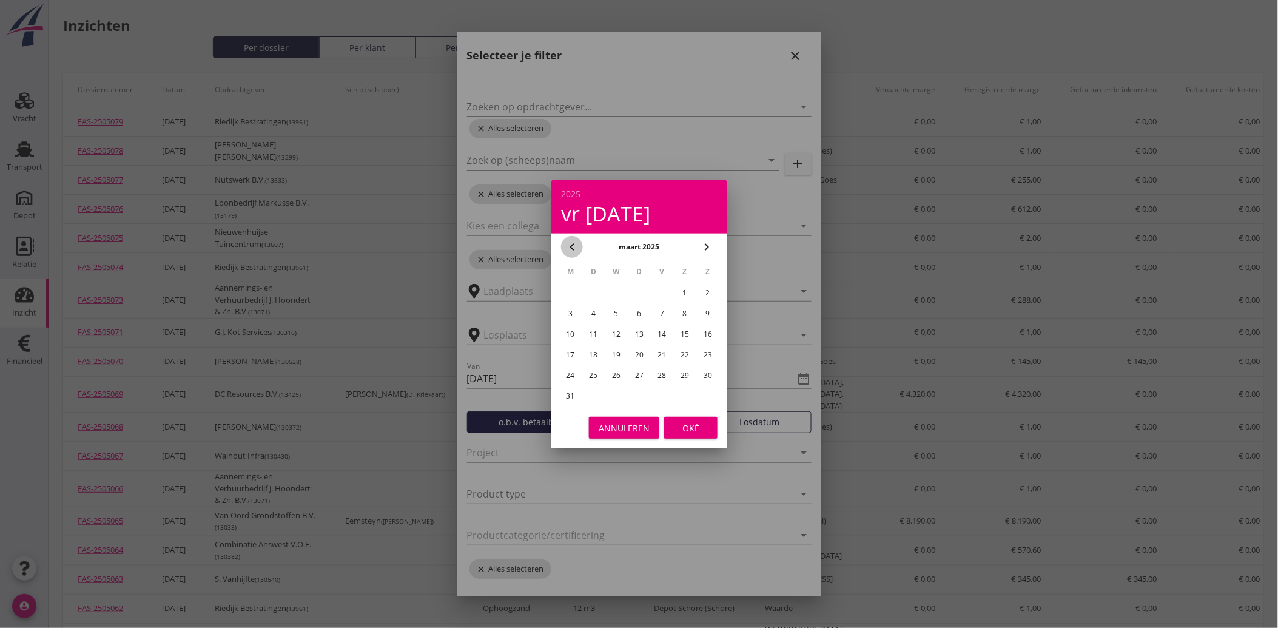
click at [573, 243] on icon "chevron_left" at bounding box center [572, 247] width 15 height 15
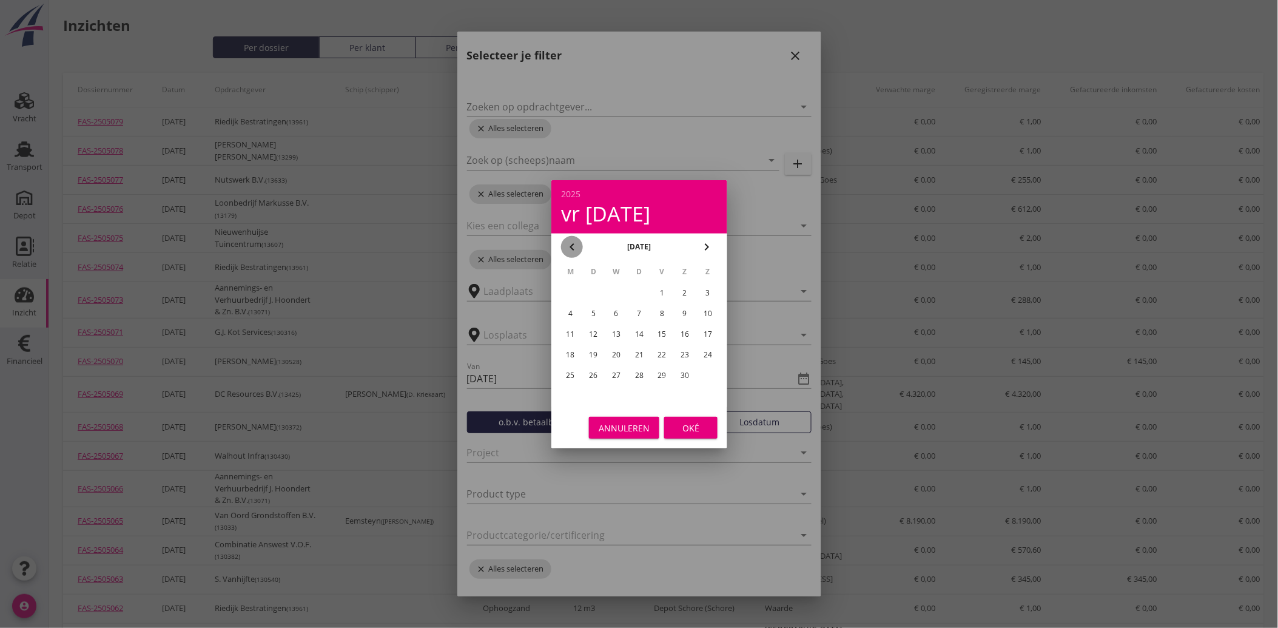
click at [573, 243] on icon "chevron_left" at bounding box center [572, 247] width 15 height 15
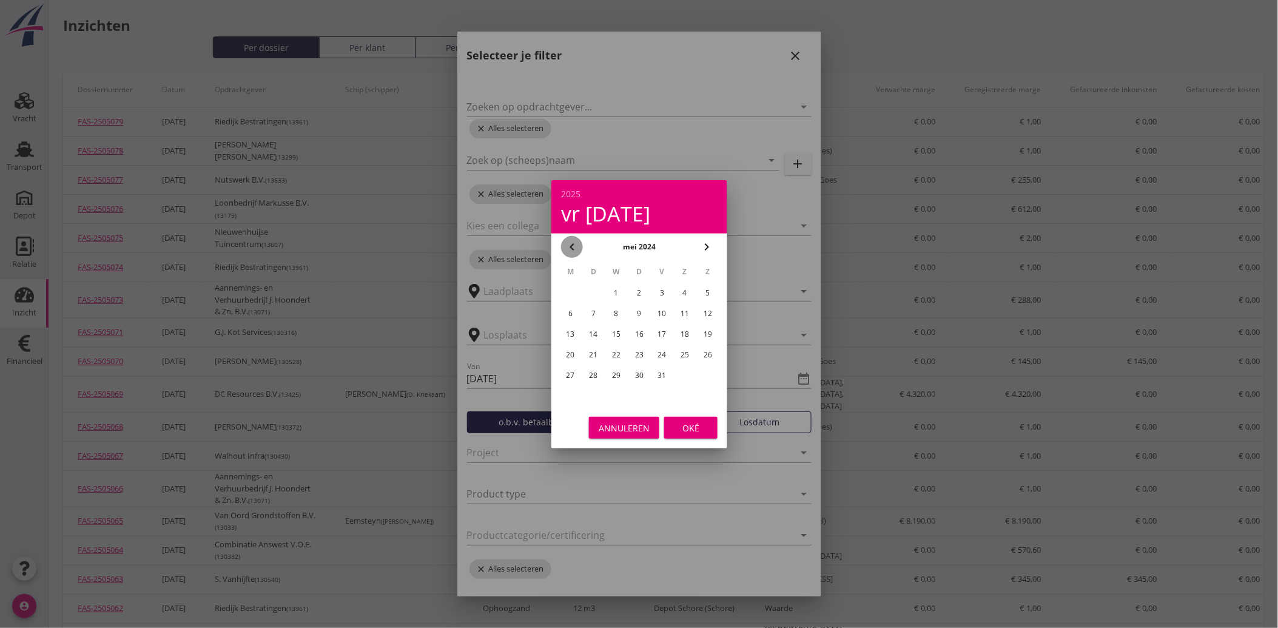
click at [573, 243] on icon "chevron_left" at bounding box center [572, 247] width 15 height 15
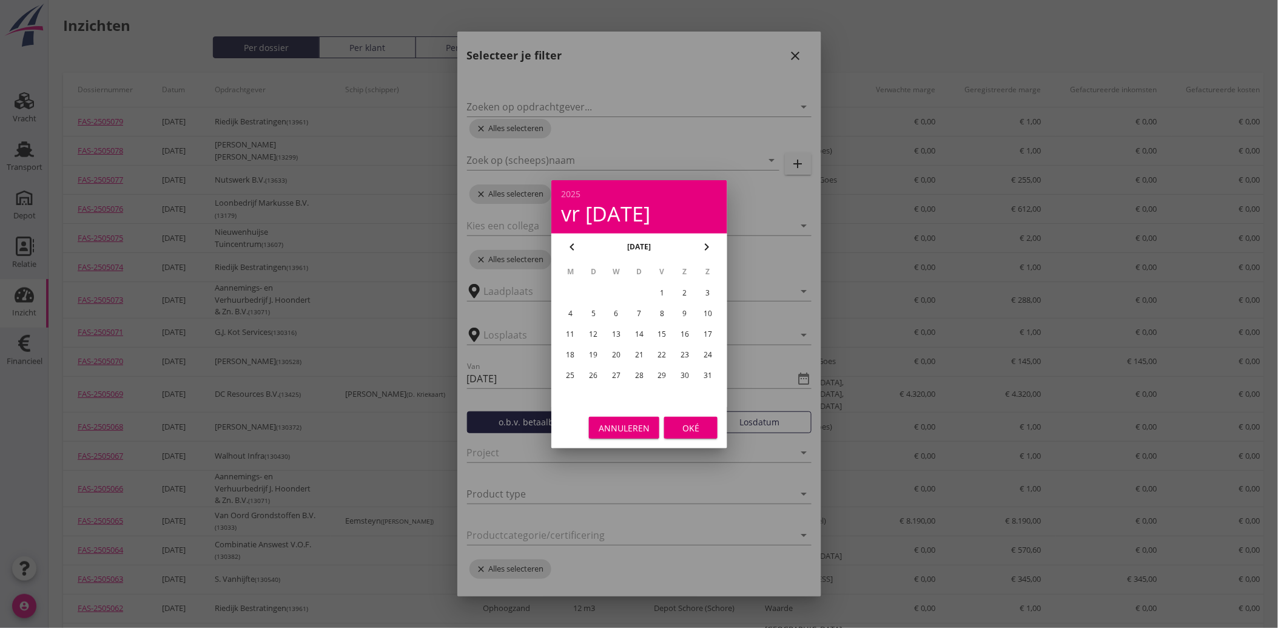
click at [707, 240] on icon "chevron_right" at bounding box center [706, 247] width 15 height 15
click at [576, 289] on div "1" at bounding box center [569, 292] width 19 height 19
type input "[DATE]"
click at [687, 425] on div "Oké" at bounding box center [691, 427] width 34 height 13
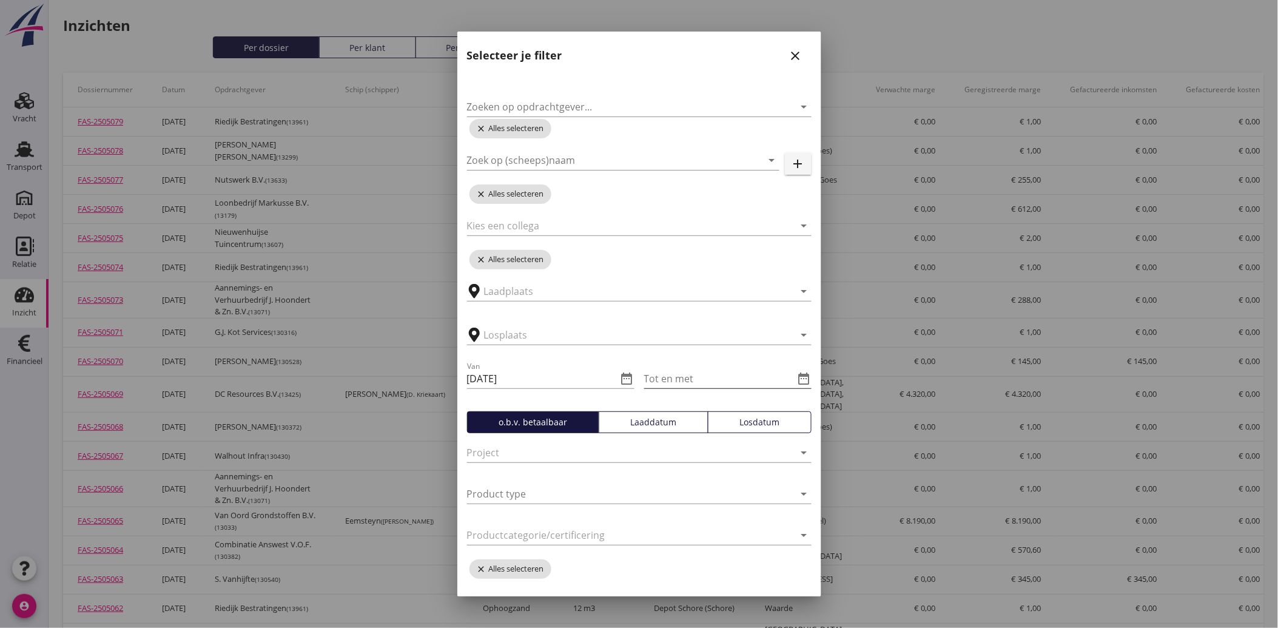
click at [797, 380] on icon "date_range" at bounding box center [804, 378] width 15 height 15
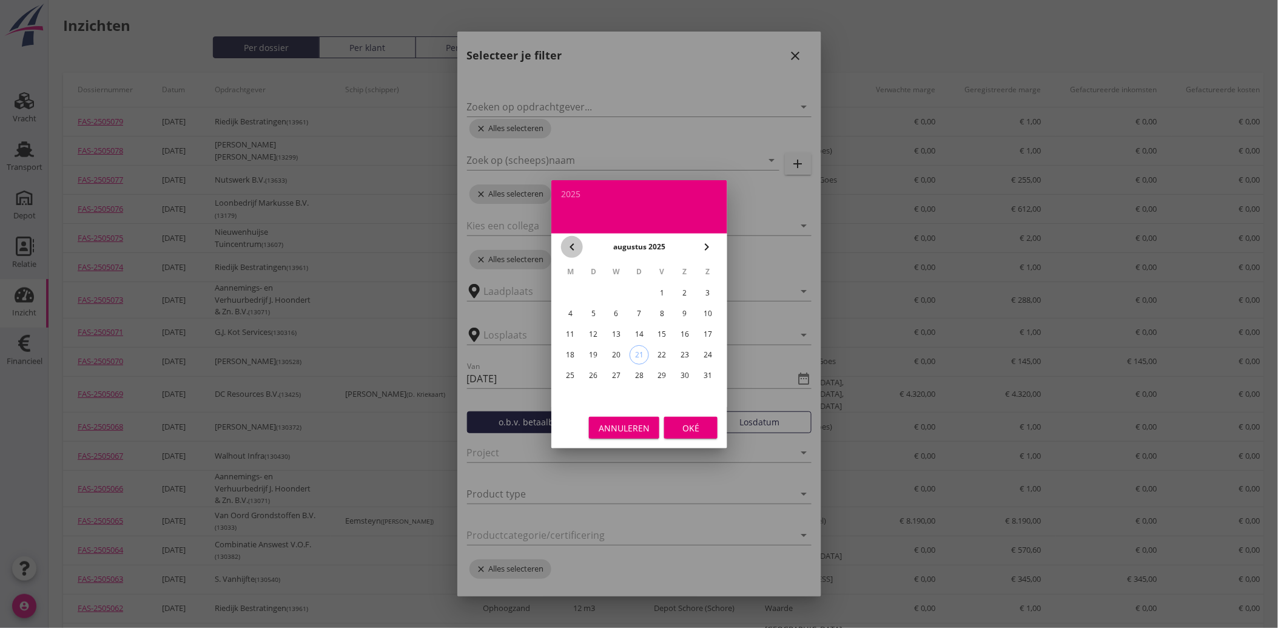
click at [568, 243] on icon "chevron_left" at bounding box center [572, 247] width 15 height 15
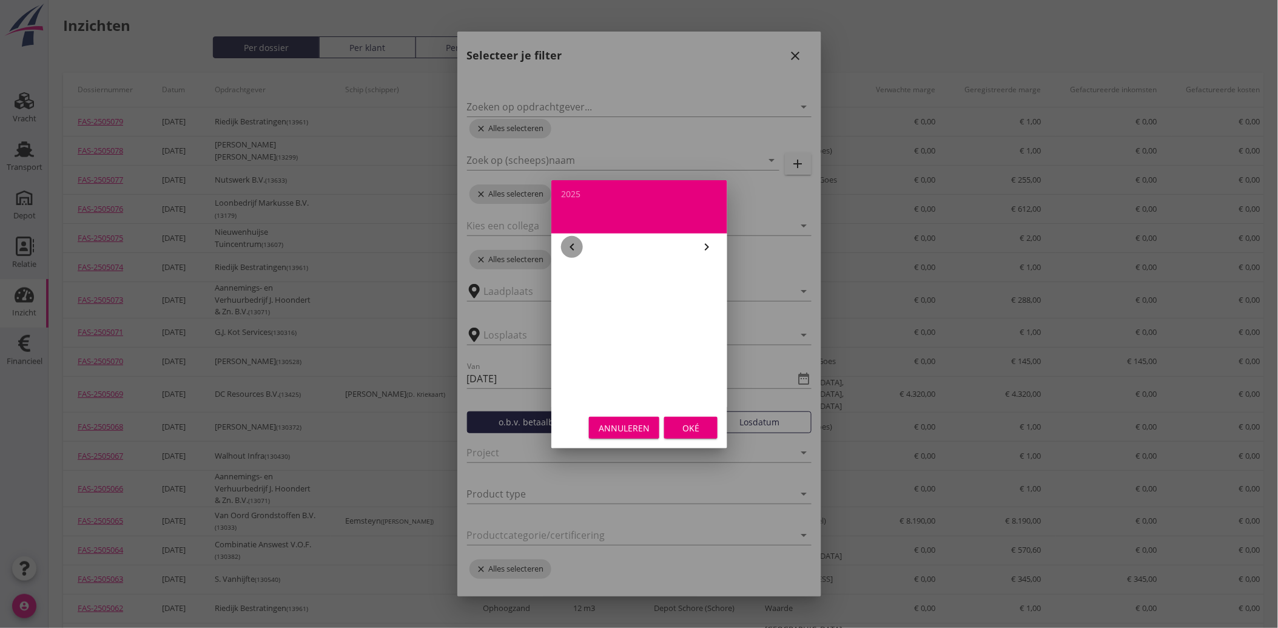
click at [568, 243] on icon "chevron_left" at bounding box center [572, 247] width 15 height 15
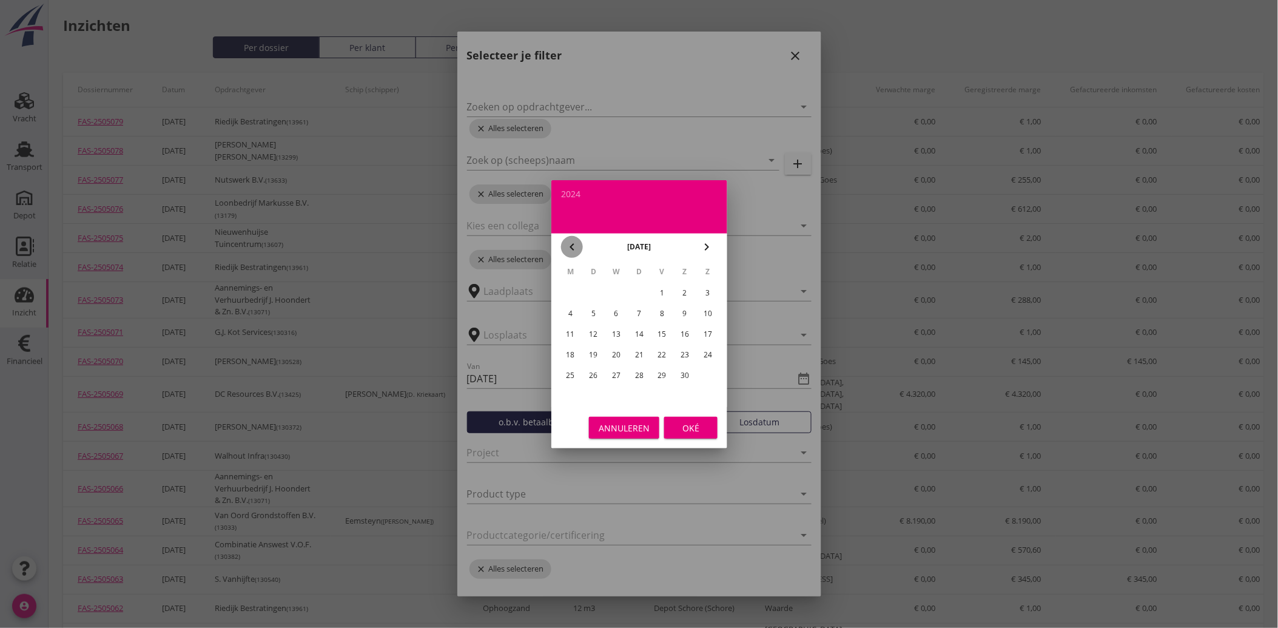
click at [568, 243] on icon "chevron_left" at bounding box center [572, 247] width 15 height 15
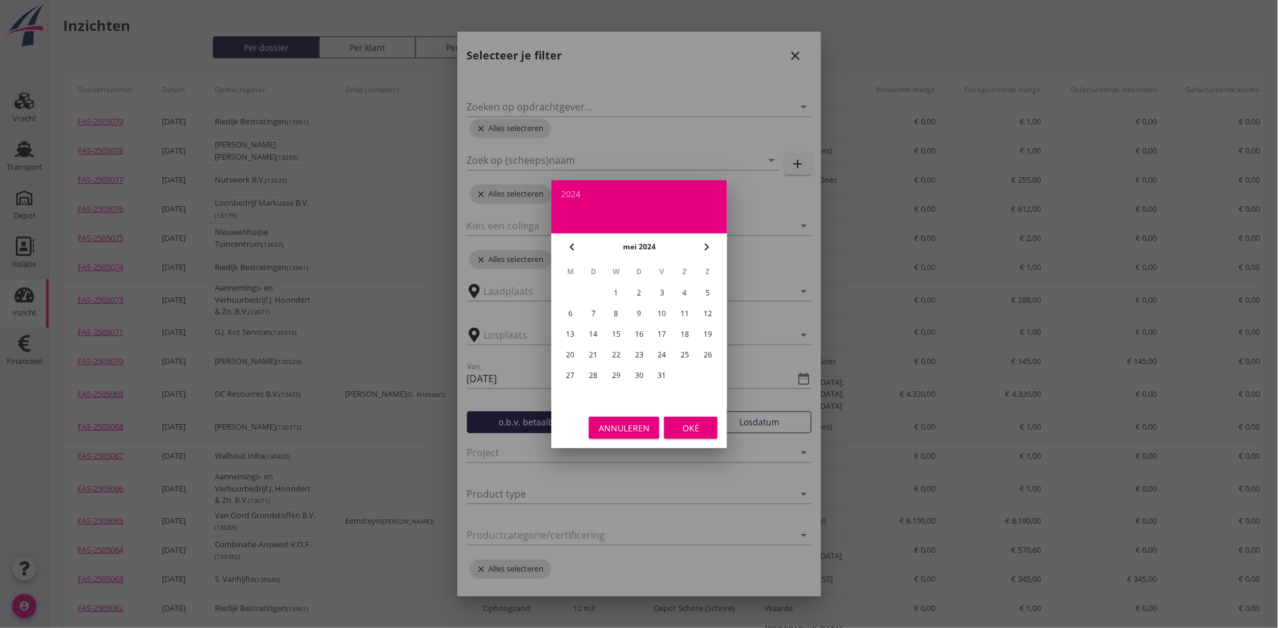
click at [568, 243] on icon "chevron_left" at bounding box center [572, 247] width 15 height 15
click at [594, 368] on div "30" at bounding box center [592, 375] width 19 height 19
type input "[DATE]"
click at [696, 431] on div "Oké" at bounding box center [691, 427] width 34 height 13
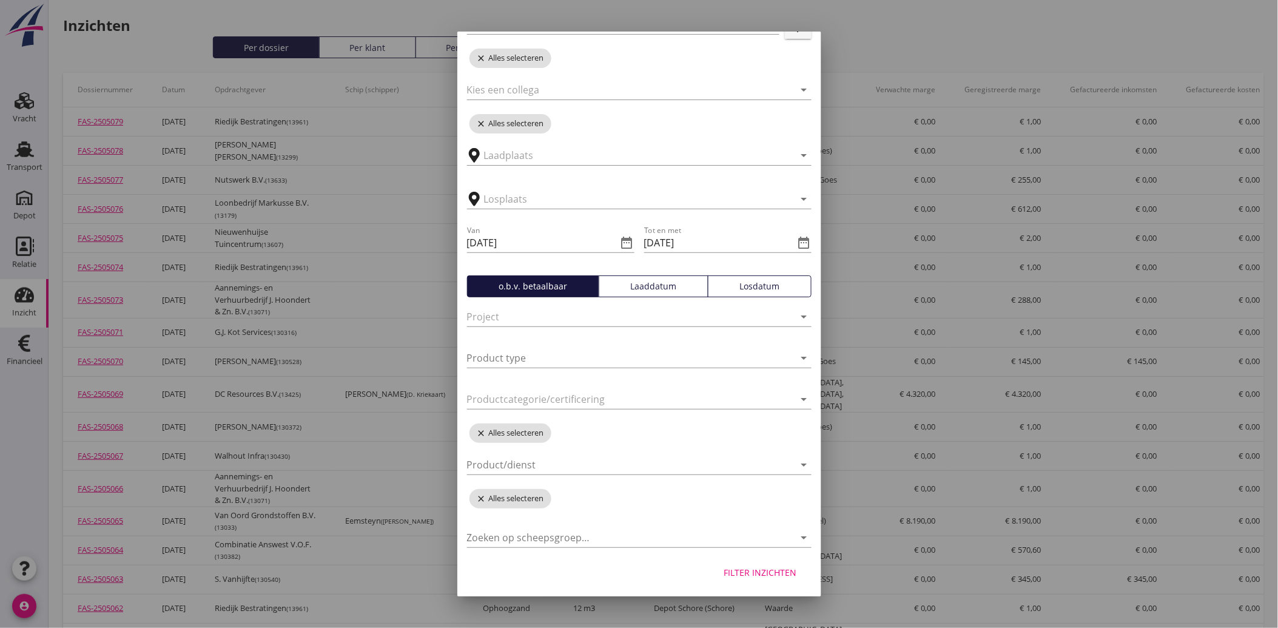
scroll to position [136, 0]
click at [574, 467] on div at bounding box center [630, 463] width 327 height 19
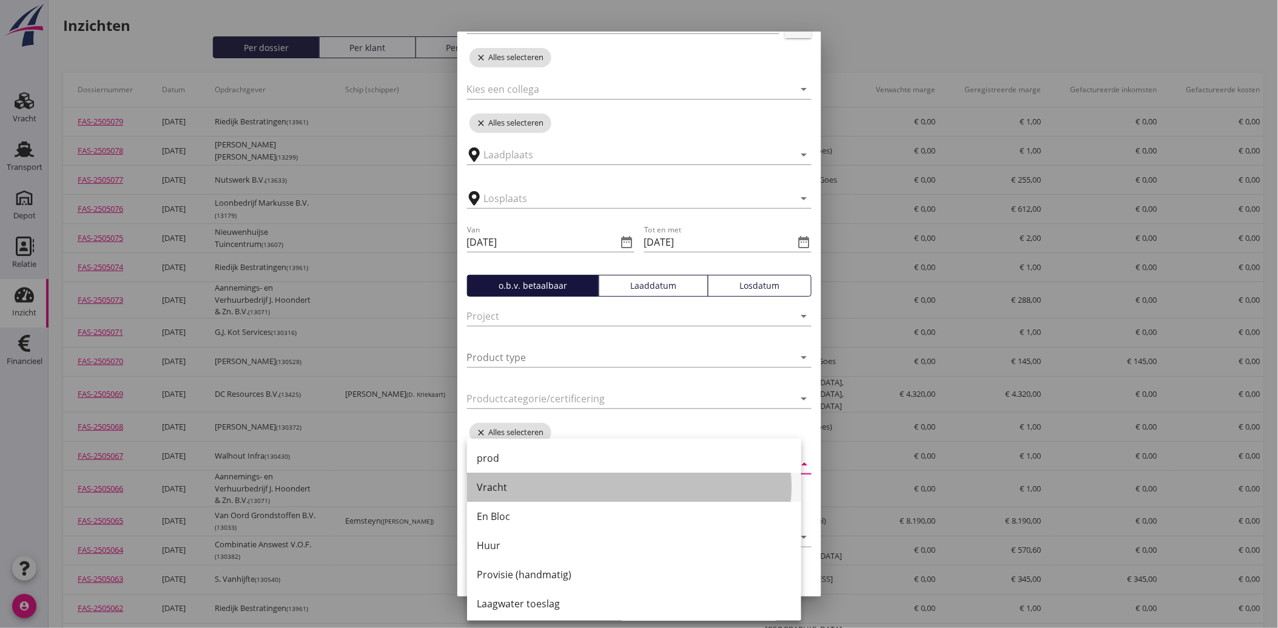
click at [519, 488] on div "Vracht" at bounding box center [634, 487] width 315 height 15
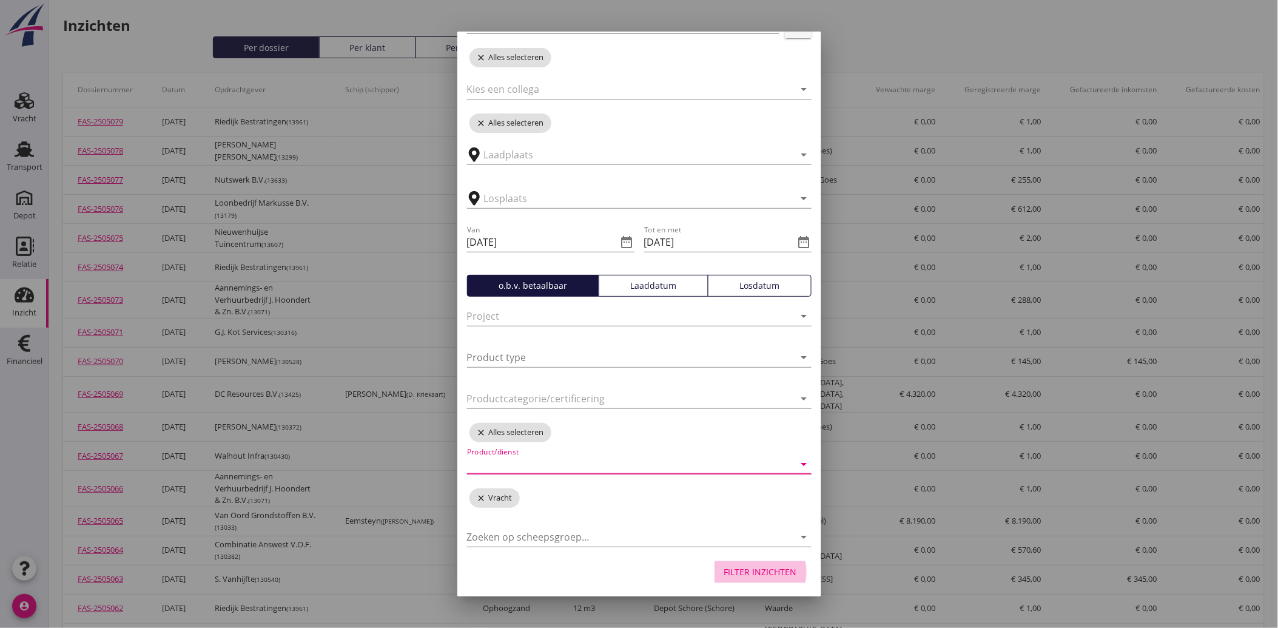
click at [765, 573] on div "Filter inzichten" at bounding box center [760, 571] width 73 height 13
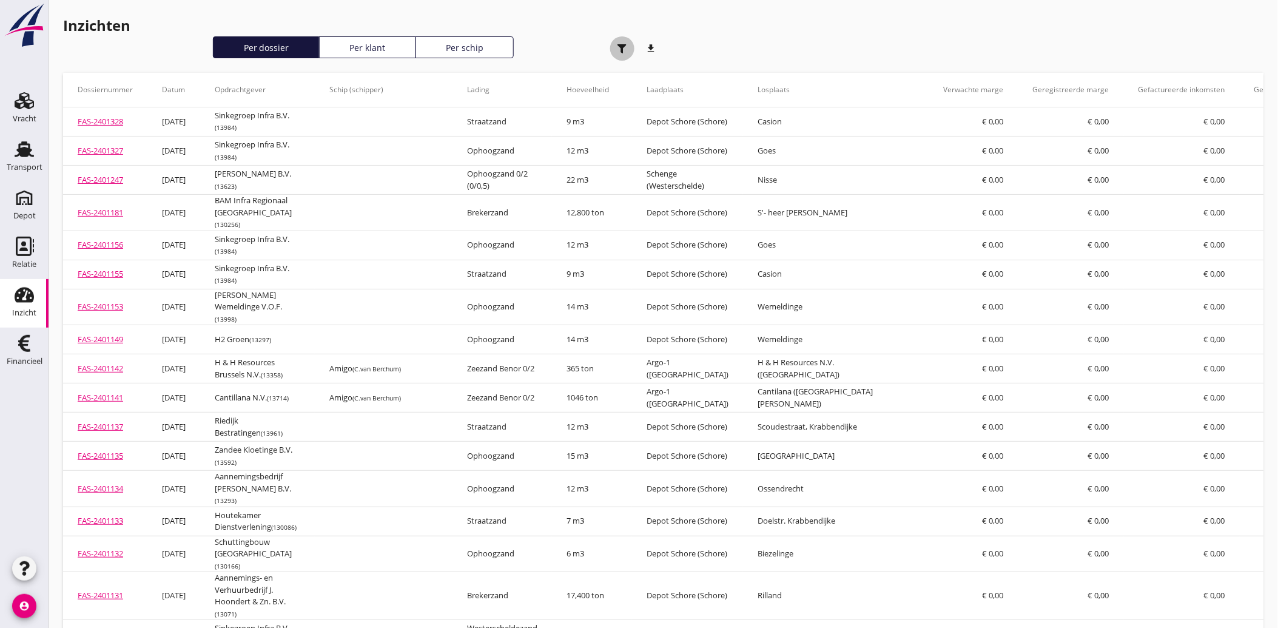
click at [625, 46] on use "button" at bounding box center [621, 48] width 9 height 9
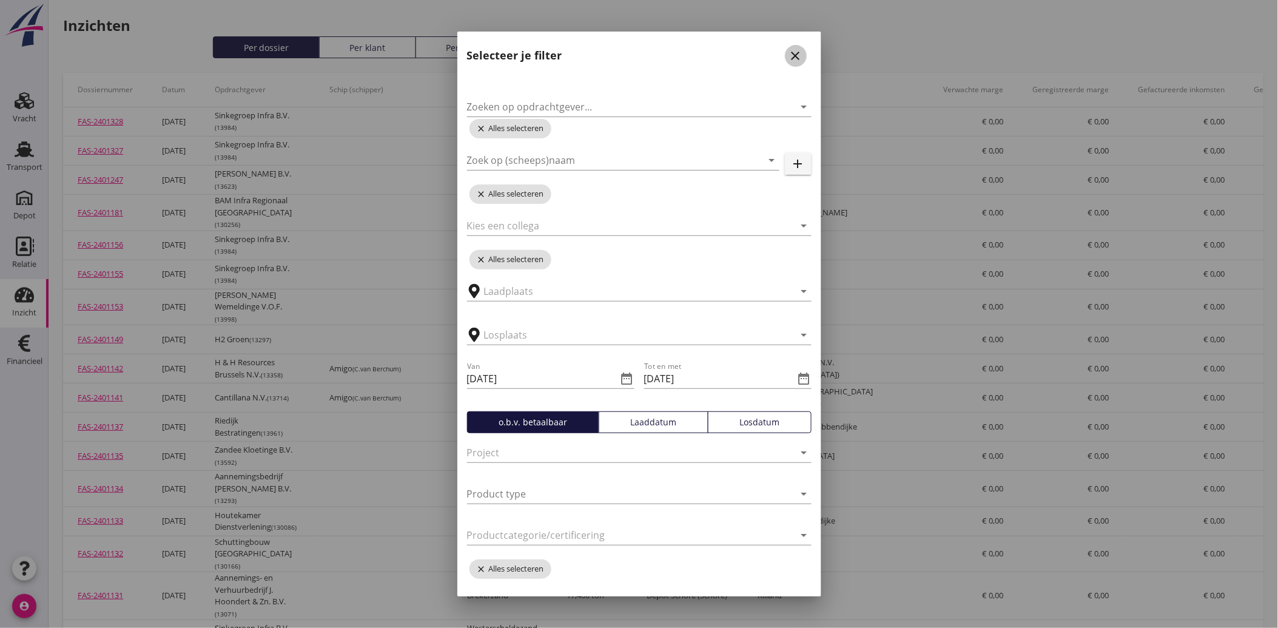
click at [788, 49] on icon "close" at bounding box center [795, 56] width 15 height 15
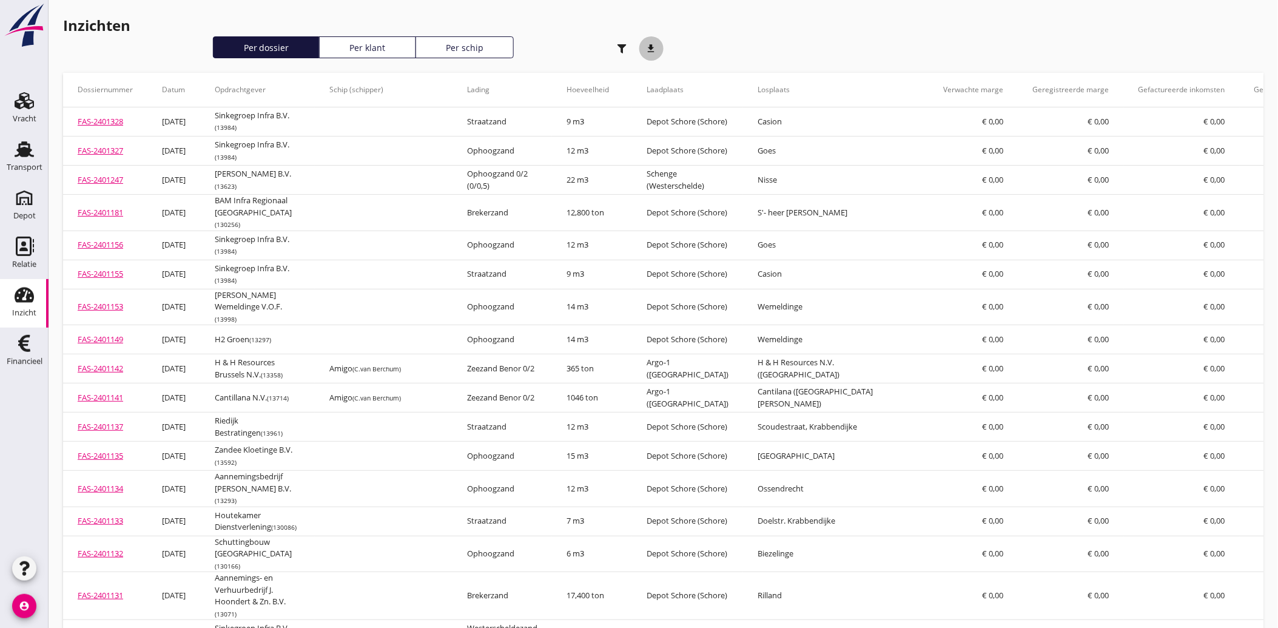
click at [655, 47] on icon "download" at bounding box center [651, 48] width 24 height 24
drag, startPoint x: 619, startPoint y: 50, endPoint x: 560, endPoint y: 335, distance: 291.2
click at [619, 50] on icon "button" at bounding box center [621, 48] width 9 height 9
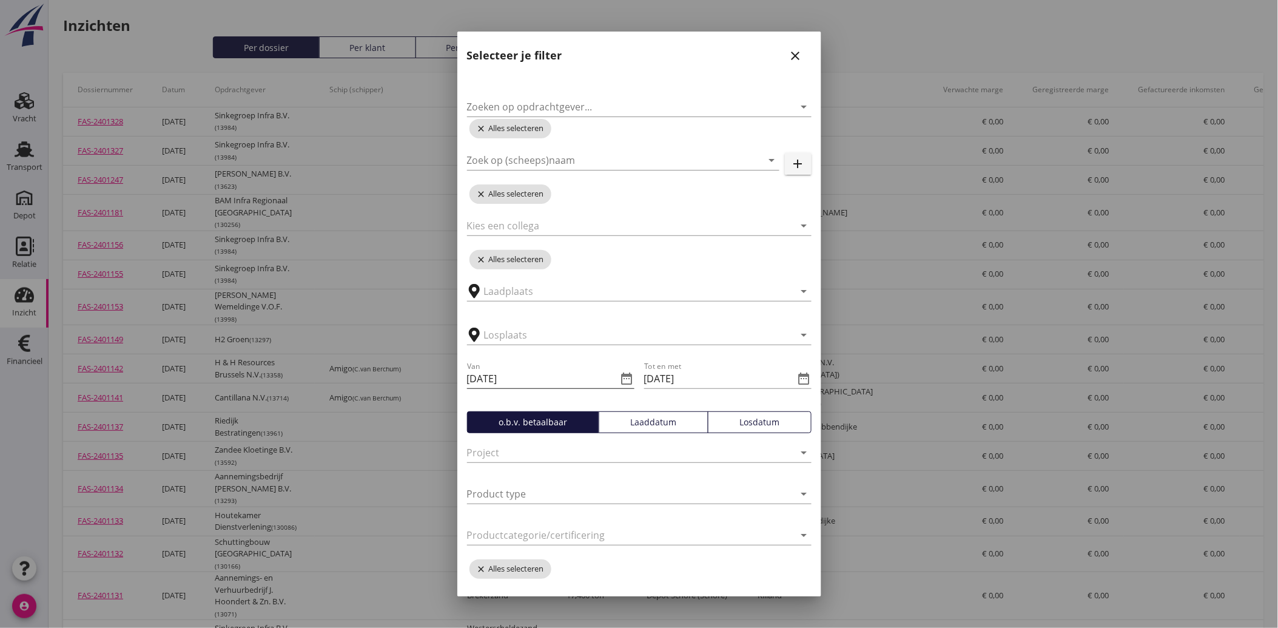
click at [620, 375] on icon "date_range" at bounding box center [627, 378] width 15 height 15
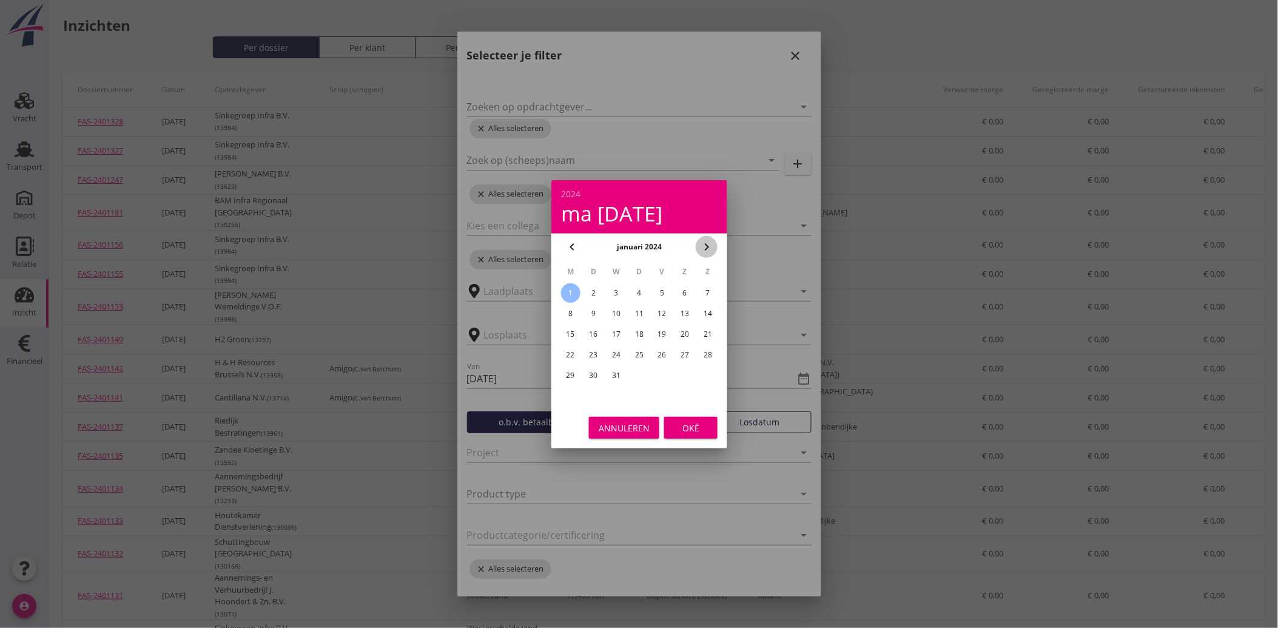
click at [711, 247] on icon "chevron_right" at bounding box center [706, 247] width 15 height 15
click at [617, 286] on div "1" at bounding box center [615, 292] width 19 height 19
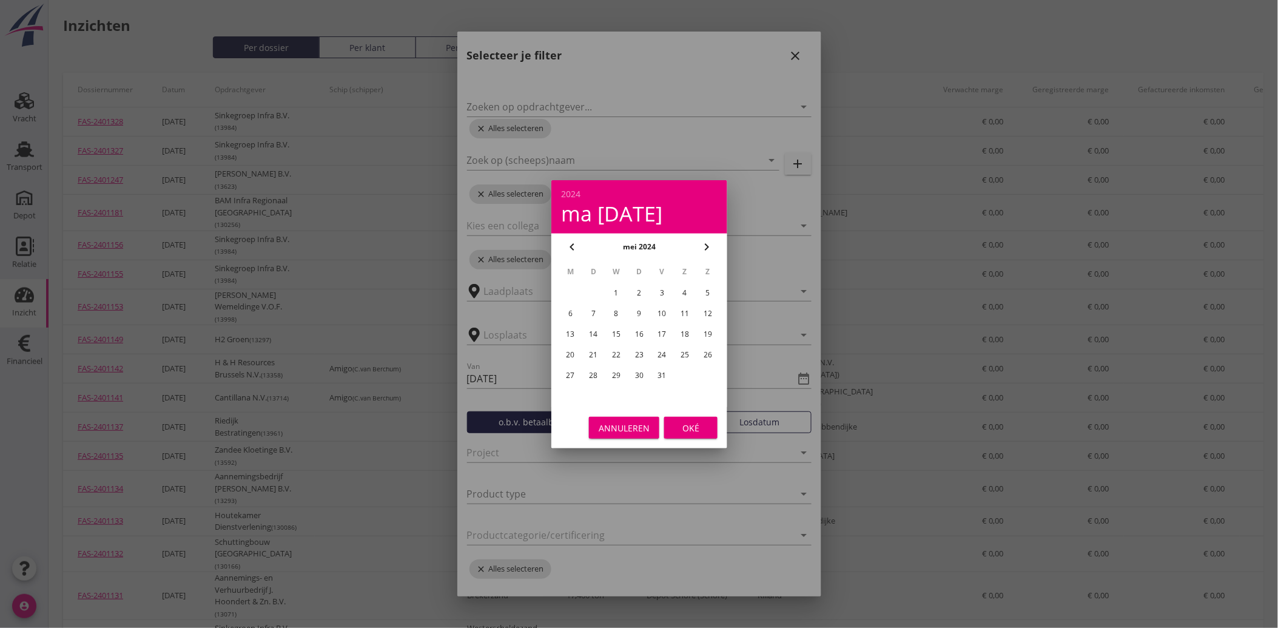
type input "[DATE]"
click at [682, 423] on div "Oké" at bounding box center [691, 427] width 34 height 13
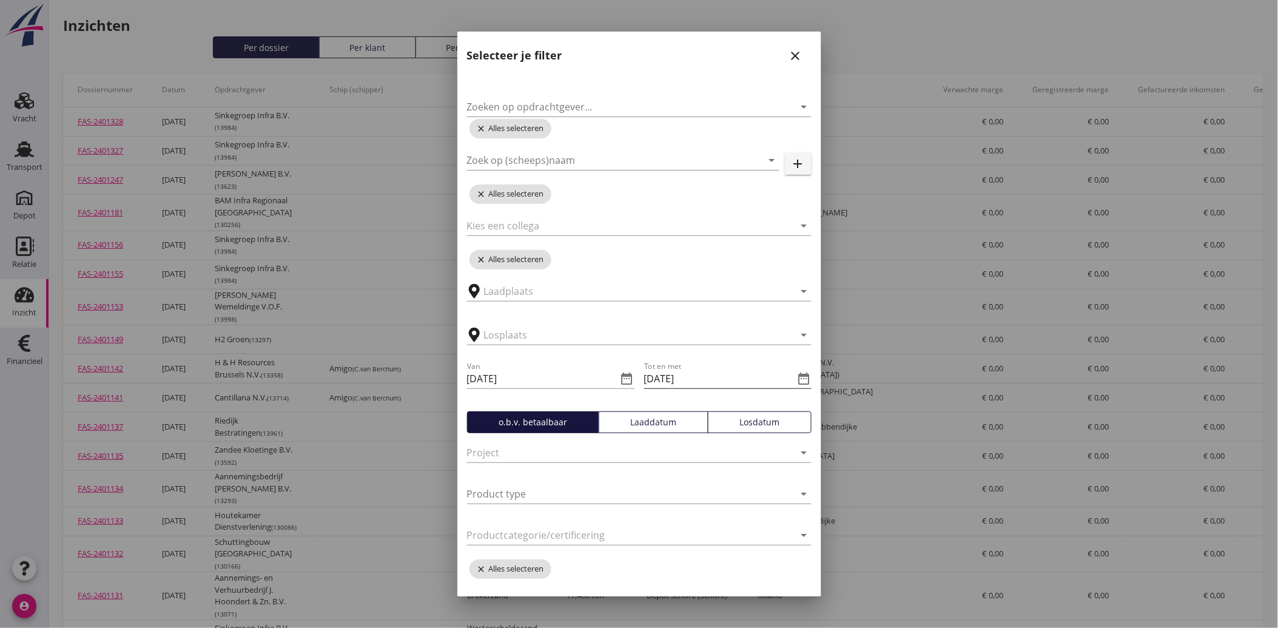
click at [798, 377] on icon "date_range" at bounding box center [804, 378] width 15 height 15
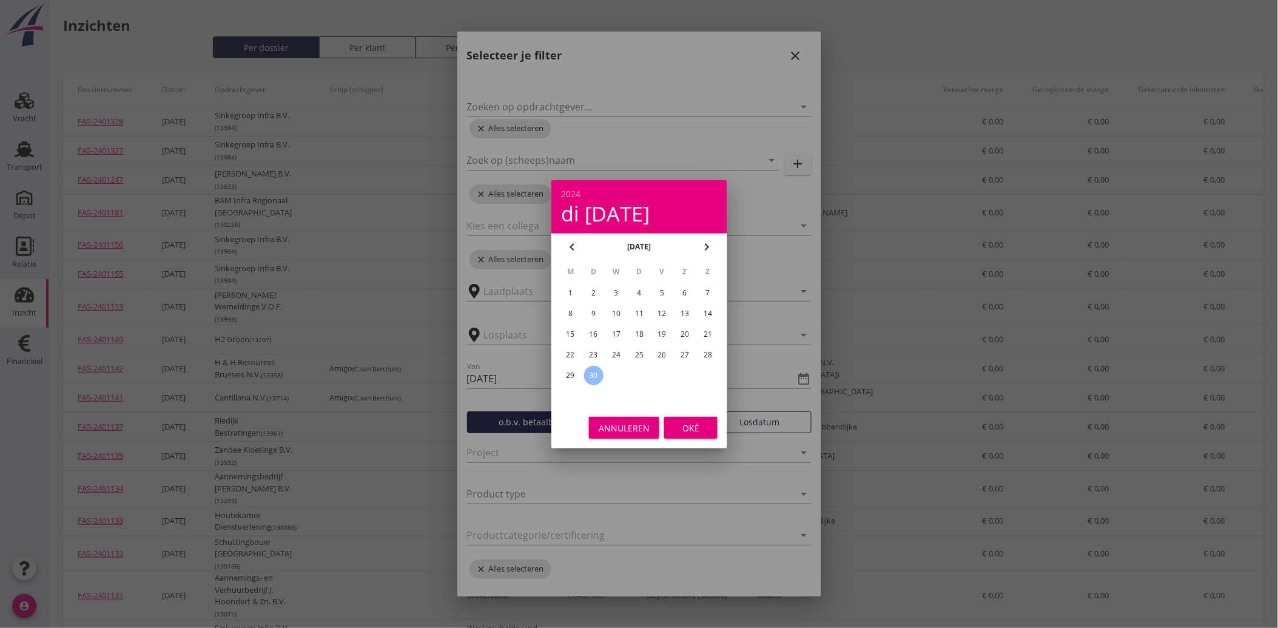
click at [707, 243] on icon "chevron_right" at bounding box center [706, 247] width 15 height 15
click at [677, 377] on div "31" at bounding box center [684, 375] width 19 height 19
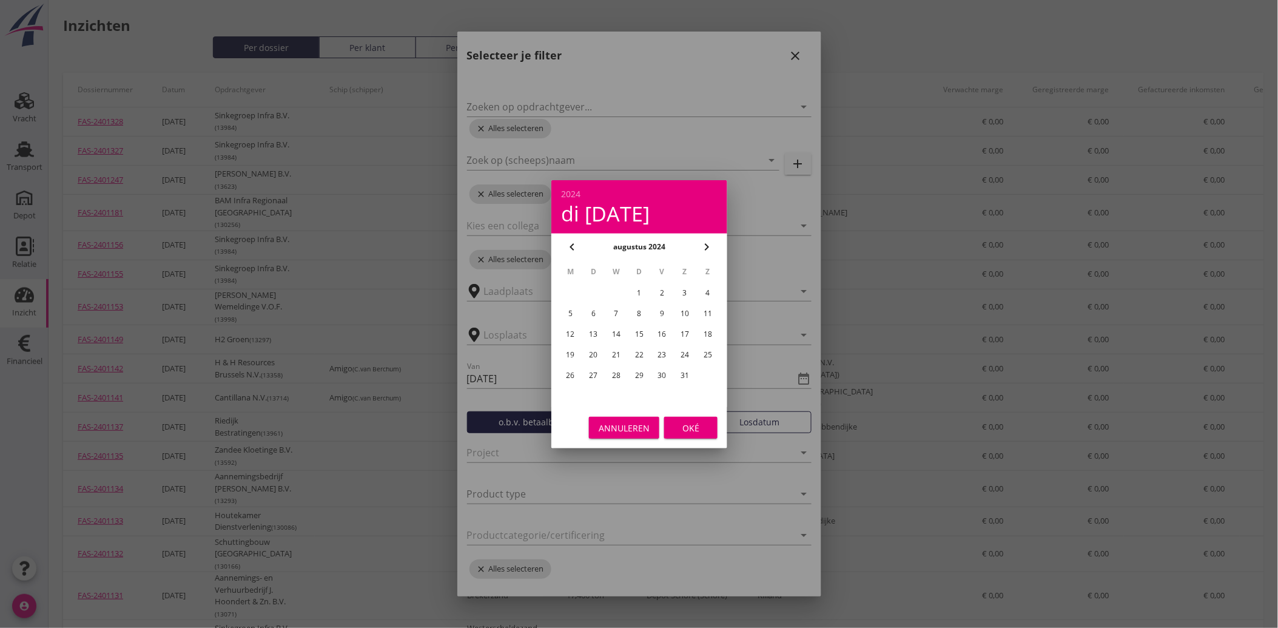
type input "[DATE]"
click at [676, 425] on div "Oké" at bounding box center [691, 427] width 34 height 13
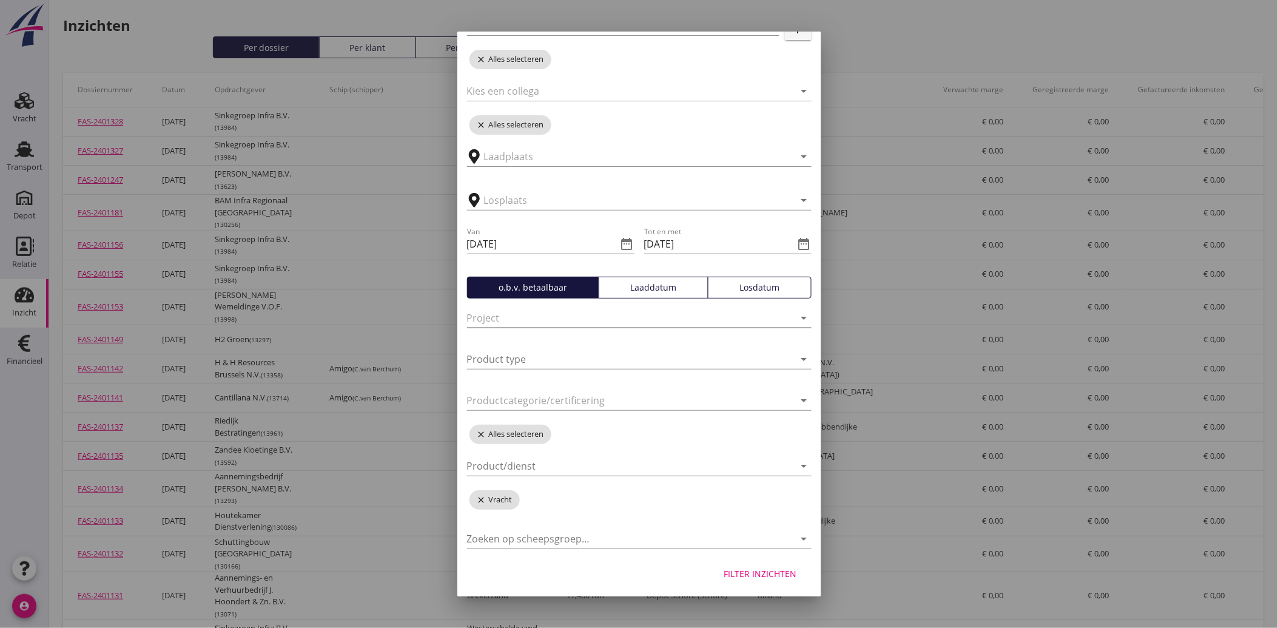
scroll to position [136, 0]
click at [740, 576] on div "Filter inzichten" at bounding box center [760, 571] width 73 height 13
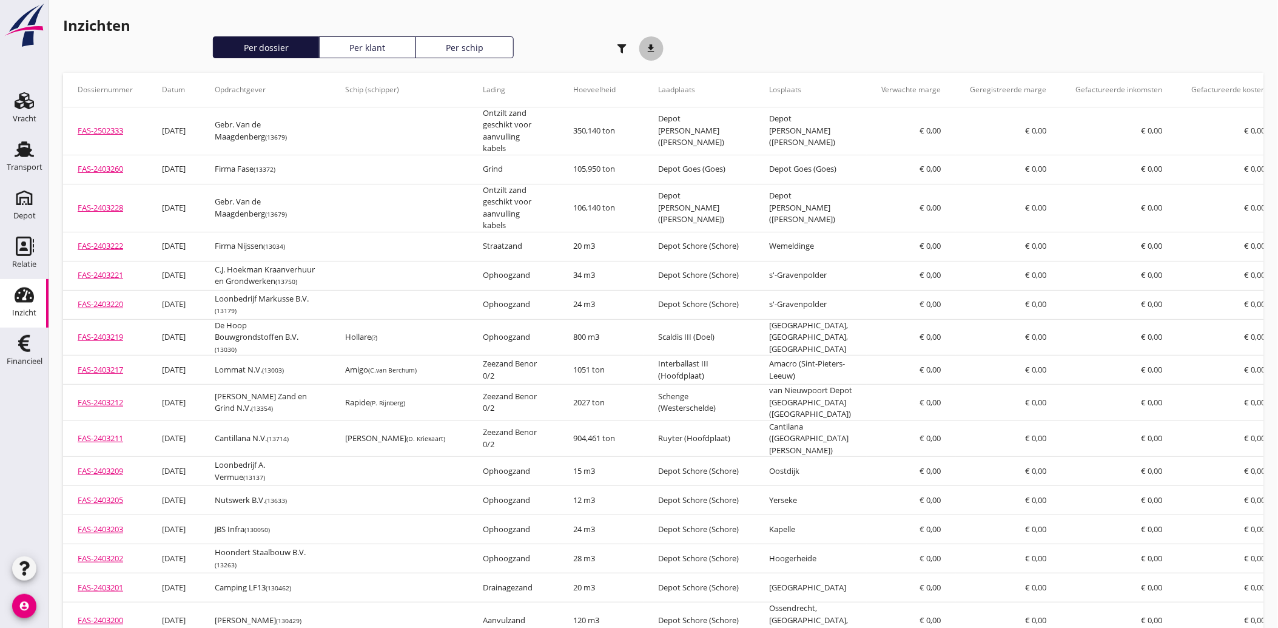
click at [651, 47] on icon "download" at bounding box center [651, 48] width 24 height 24
click at [617, 44] on icon "button" at bounding box center [621, 48] width 9 height 9
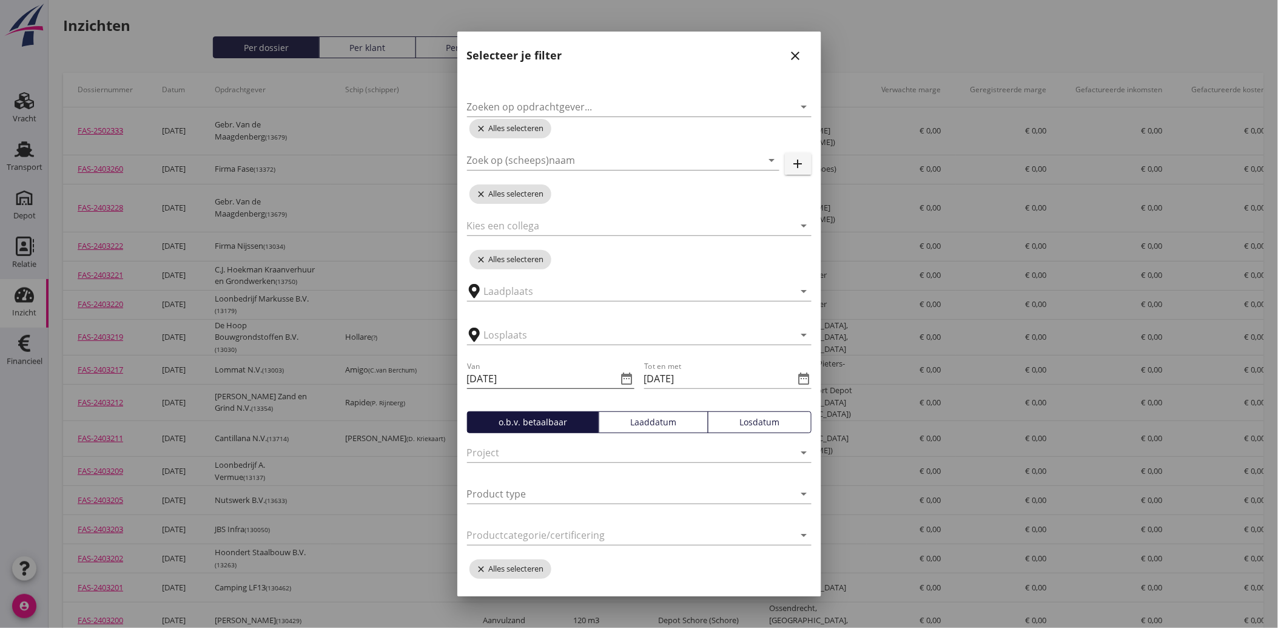
click at [623, 377] on icon "date_range" at bounding box center [627, 378] width 15 height 15
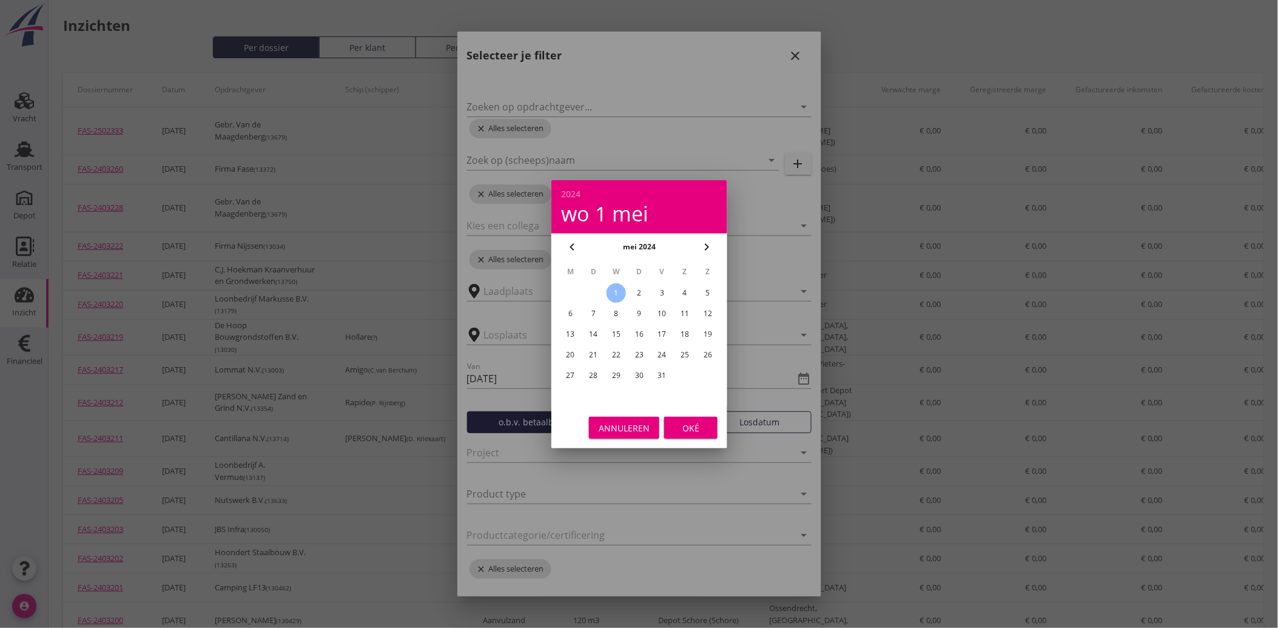
click at [707, 244] on icon "chevron_right" at bounding box center [706, 247] width 15 height 15
click at [707, 289] on div "1" at bounding box center [707, 292] width 19 height 19
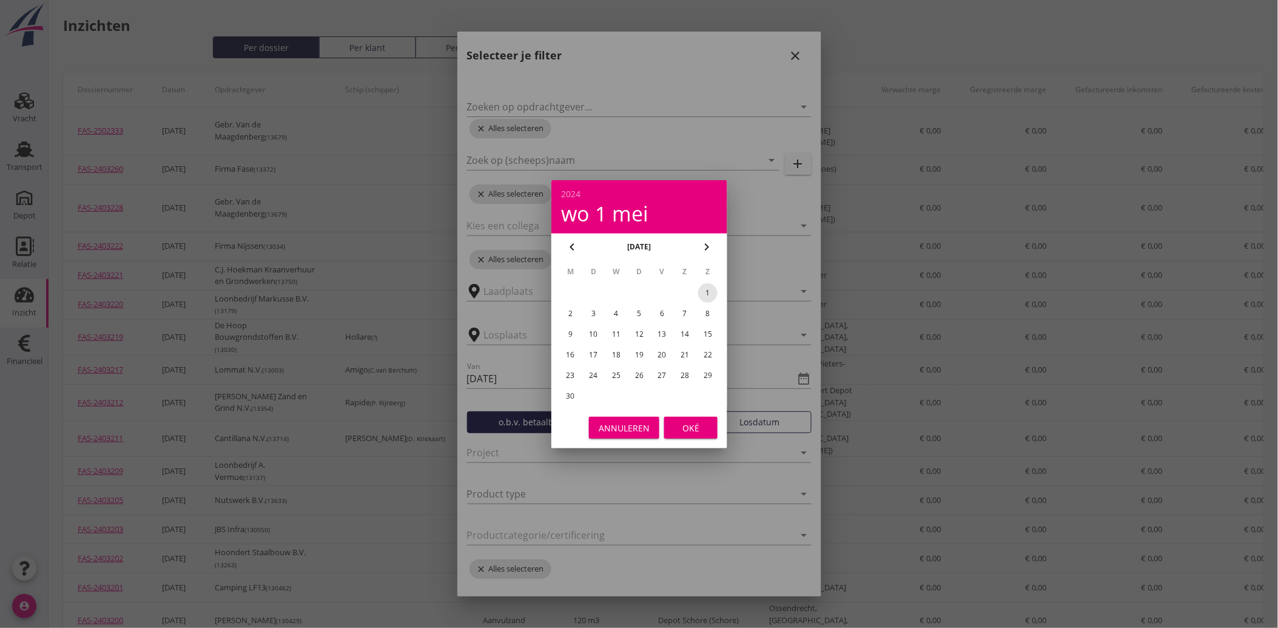
type input "[DATE]"
click at [692, 425] on div "Oké" at bounding box center [691, 427] width 34 height 13
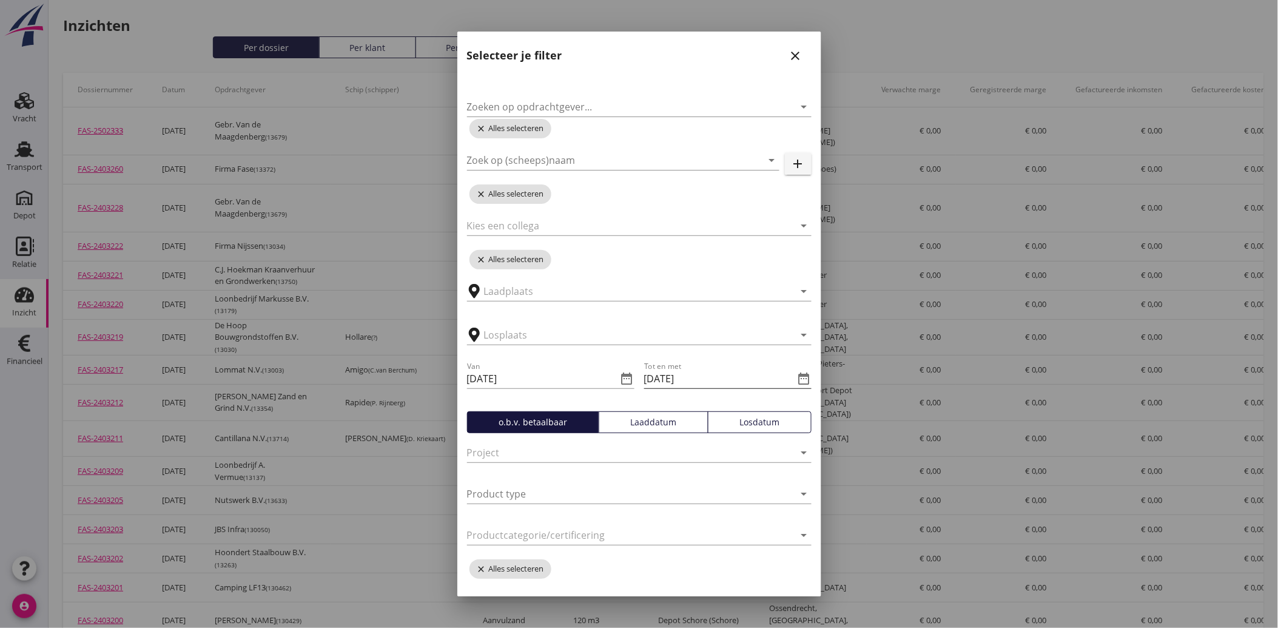
click at [797, 377] on icon "date_range" at bounding box center [804, 378] width 15 height 15
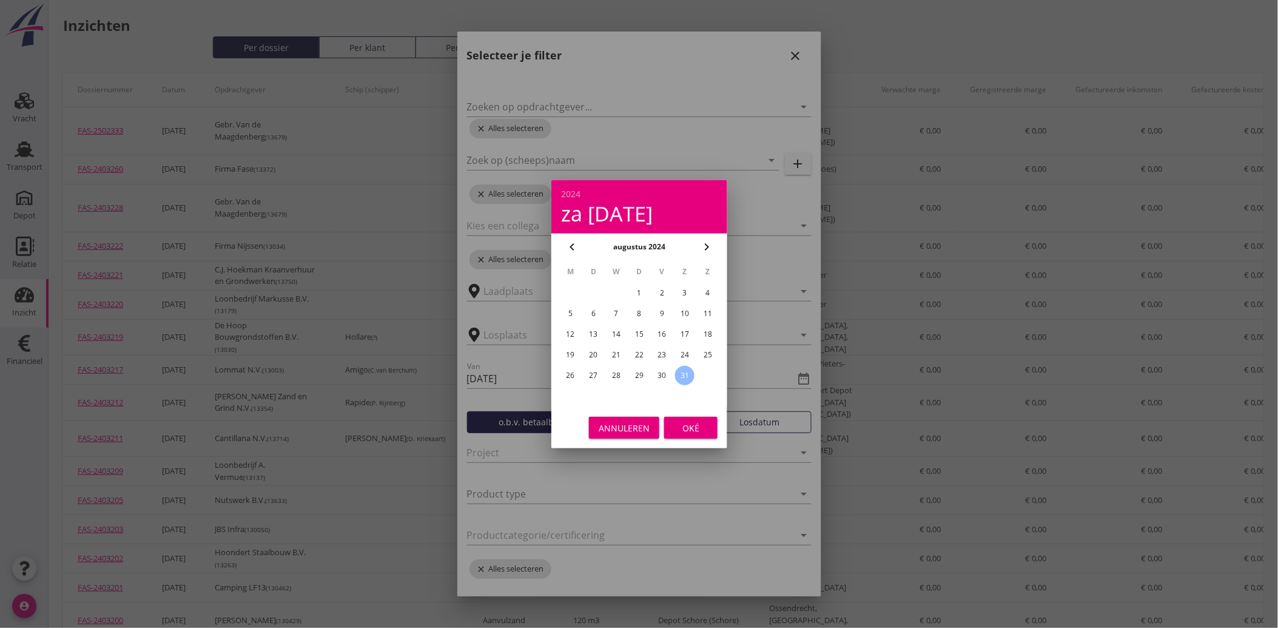
click at [708, 243] on icon "chevron_right" at bounding box center [706, 247] width 15 height 15
click at [588, 392] on div "31" at bounding box center [592, 395] width 19 height 19
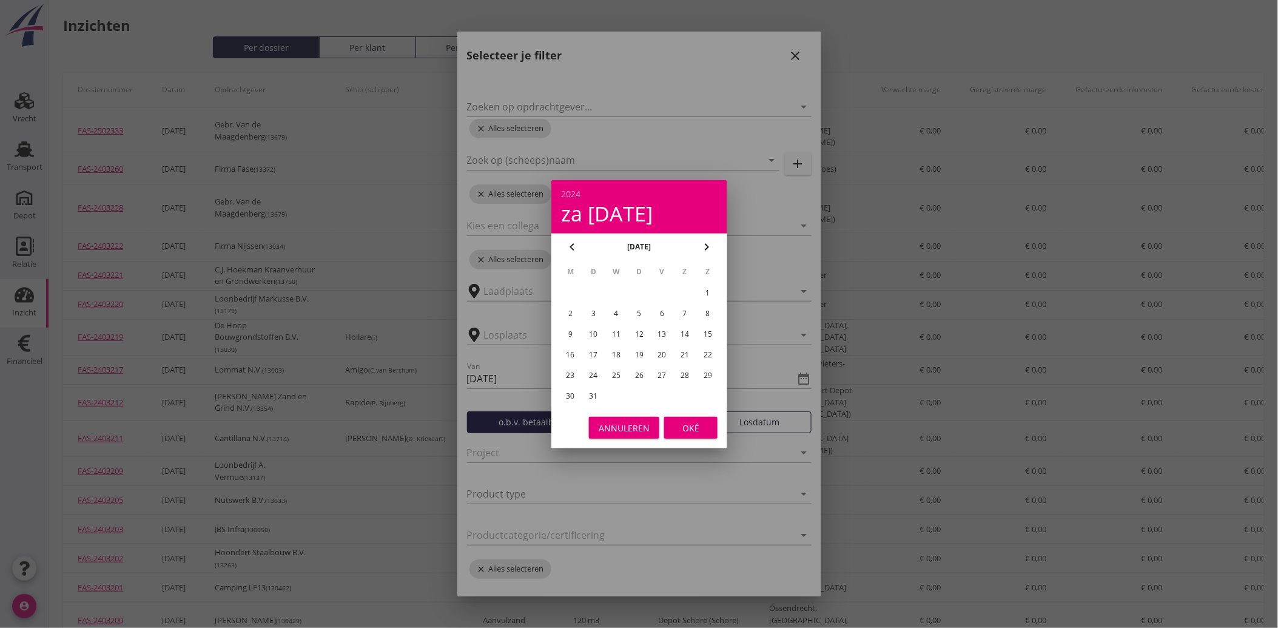
type input "[DATE]"
click at [670, 426] on button "Oké" at bounding box center [690, 428] width 53 height 22
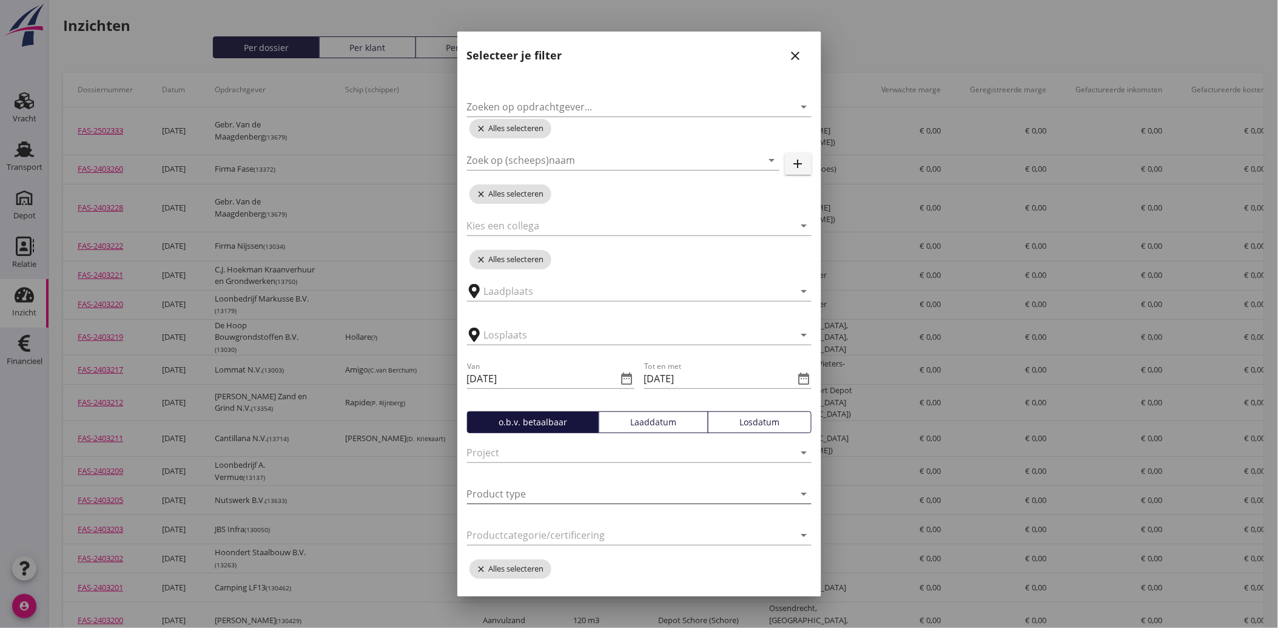
scroll to position [136, 0]
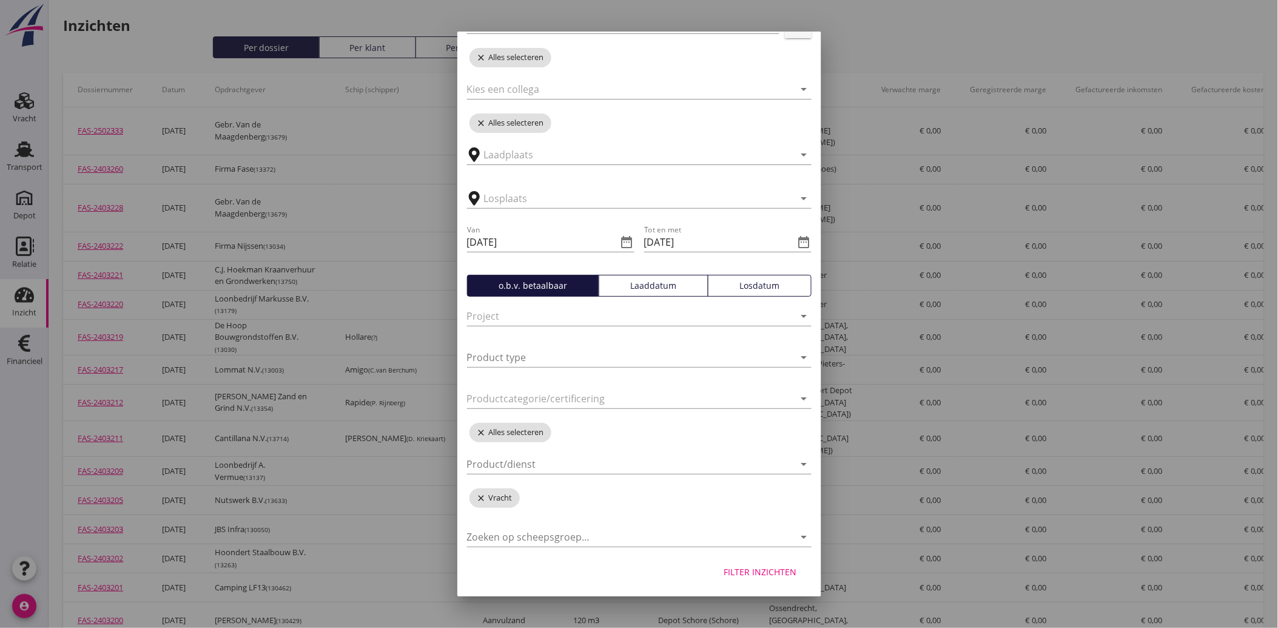
click at [736, 570] on div "Filter inzichten" at bounding box center [760, 571] width 73 height 13
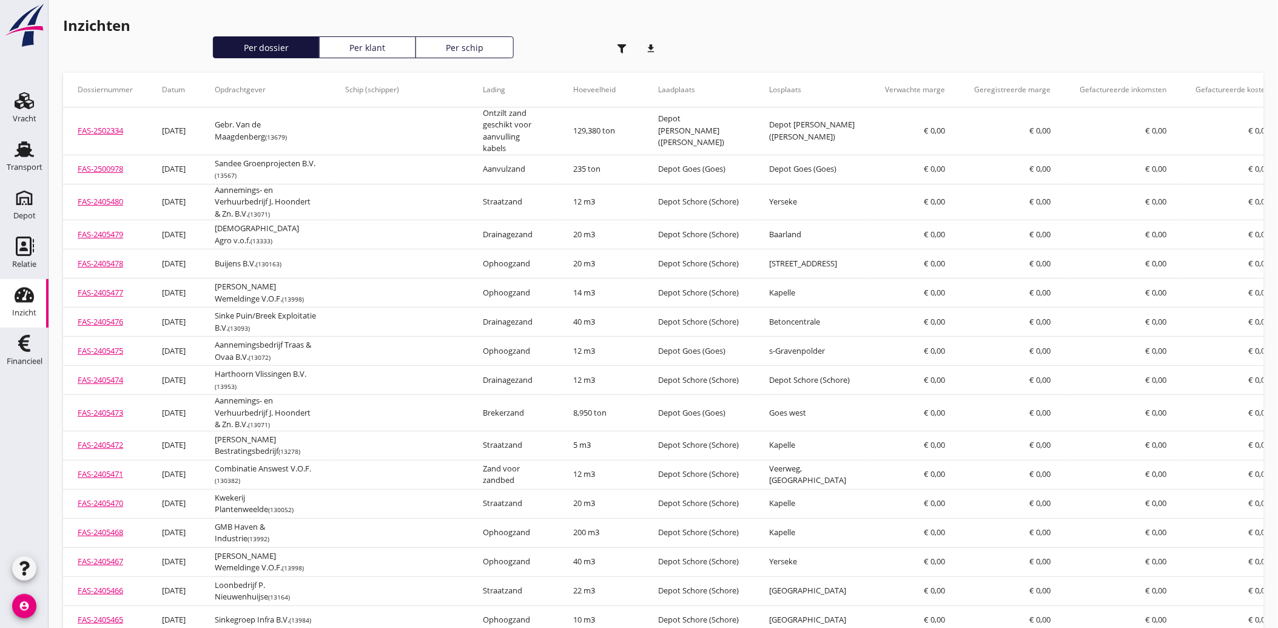
click at [648, 50] on icon "download" at bounding box center [651, 48] width 24 height 24
click at [22, 164] on div "Transport" at bounding box center [25, 167] width 36 height 8
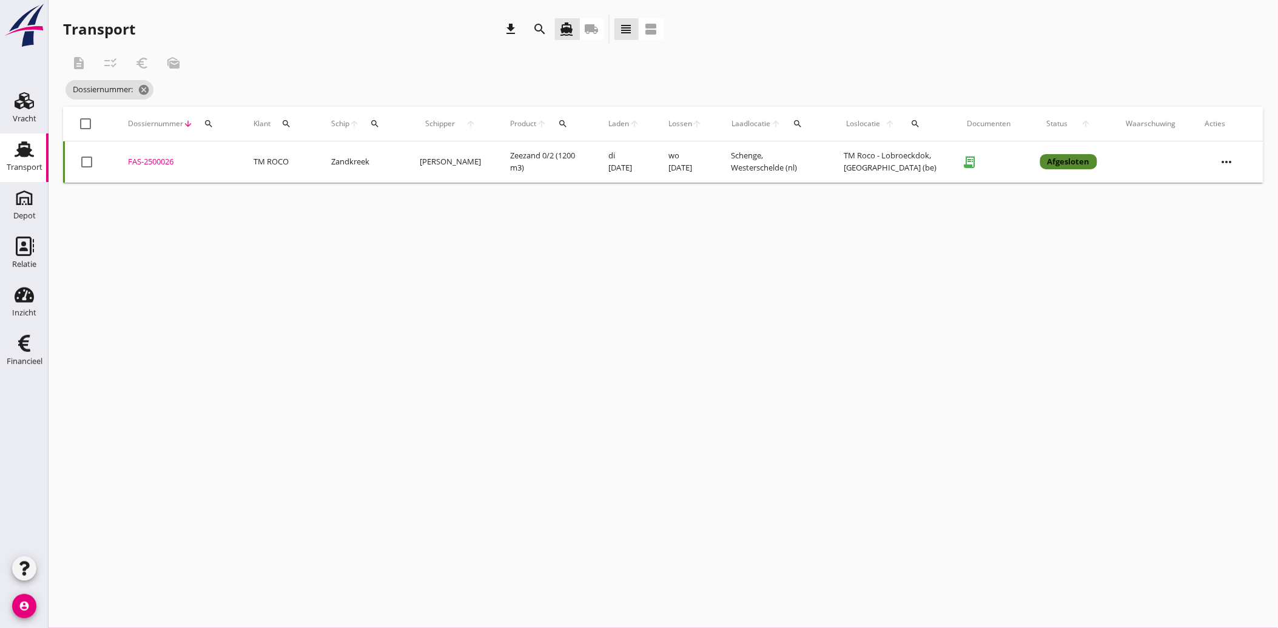
click at [204, 121] on icon "search" at bounding box center [209, 124] width 10 height 10
click at [238, 159] on input "Zoeken op dossiernummer..." at bounding box center [265, 158] width 126 height 19
type input "2400036"
drag, startPoint x: 150, startPoint y: 160, endPoint x: 129, endPoint y: 245, distance: 87.5
click at [129, 245] on div "cancel You are impersonating another user. Transport download search directions…" at bounding box center [663, 314] width 1229 height 628
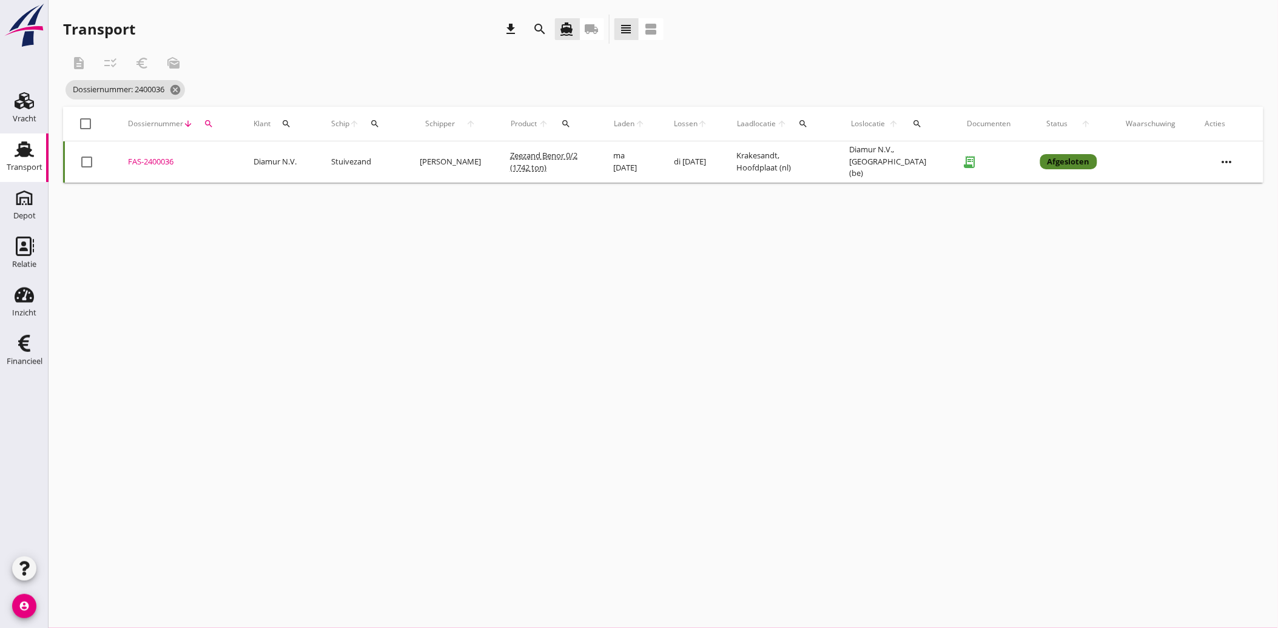
click at [160, 158] on div "FAS-2400036" at bounding box center [176, 162] width 96 height 12
